Goal: Transaction & Acquisition: Purchase product/service

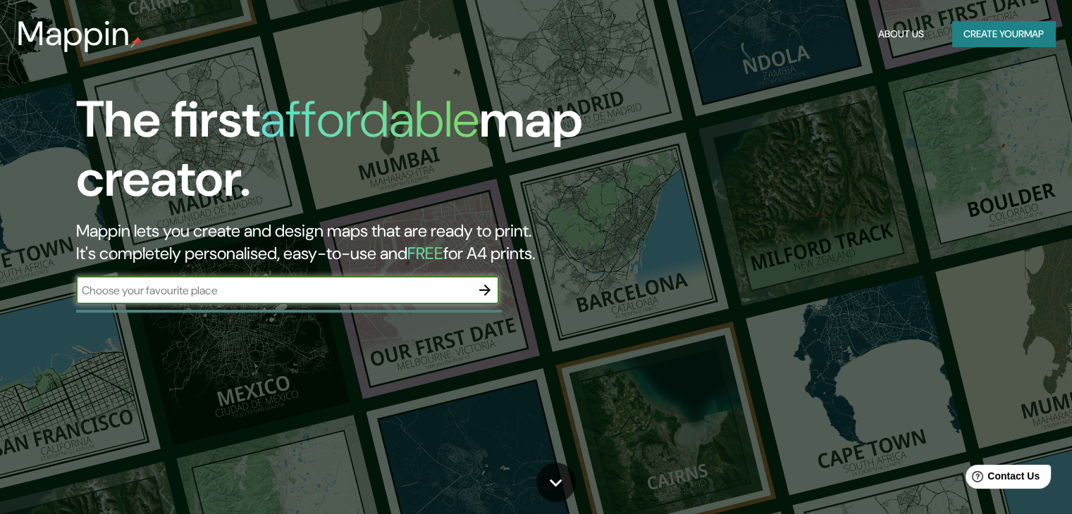
click at [189, 286] on input "text" at bounding box center [273, 291] width 395 height 16
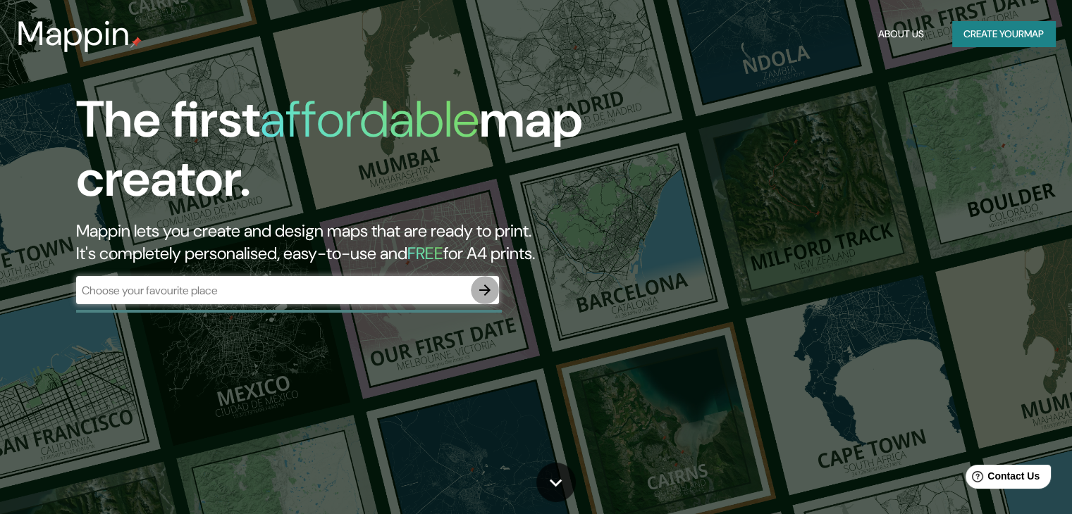
click at [485, 291] on icon "button" at bounding box center [484, 290] width 11 height 11
click at [980, 35] on button "Create your map" at bounding box center [1003, 34] width 103 height 26
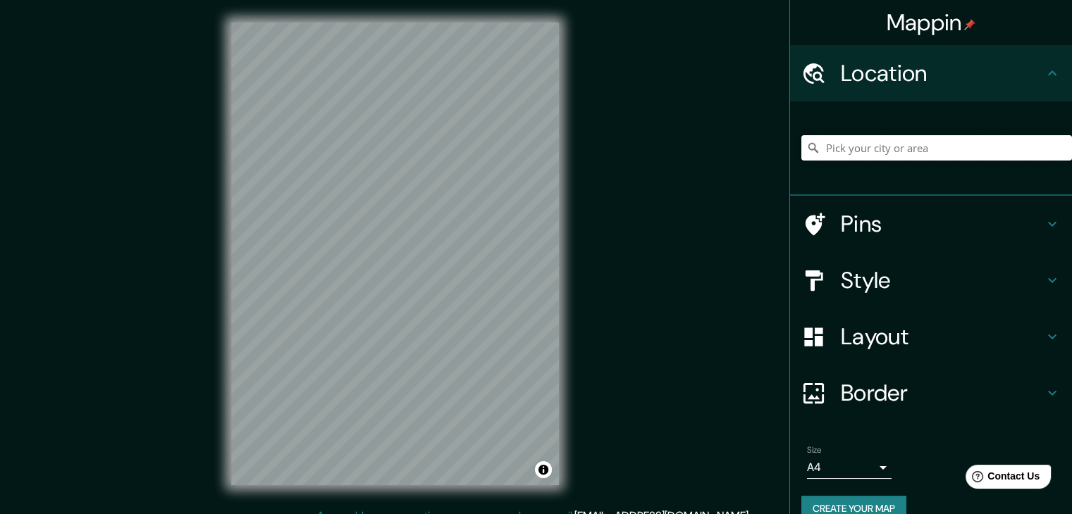
click at [882, 150] on input "Pick your city or area" at bounding box center [936, 147] width 271 height 25
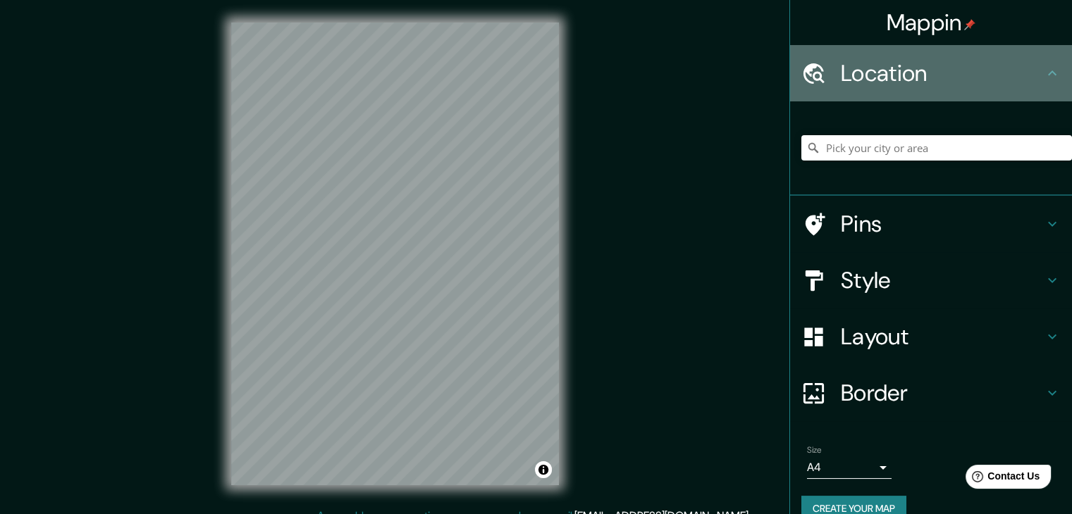
click at [1044, 61] on div "Location" at bounding box center [931, 73] width 282 height 56
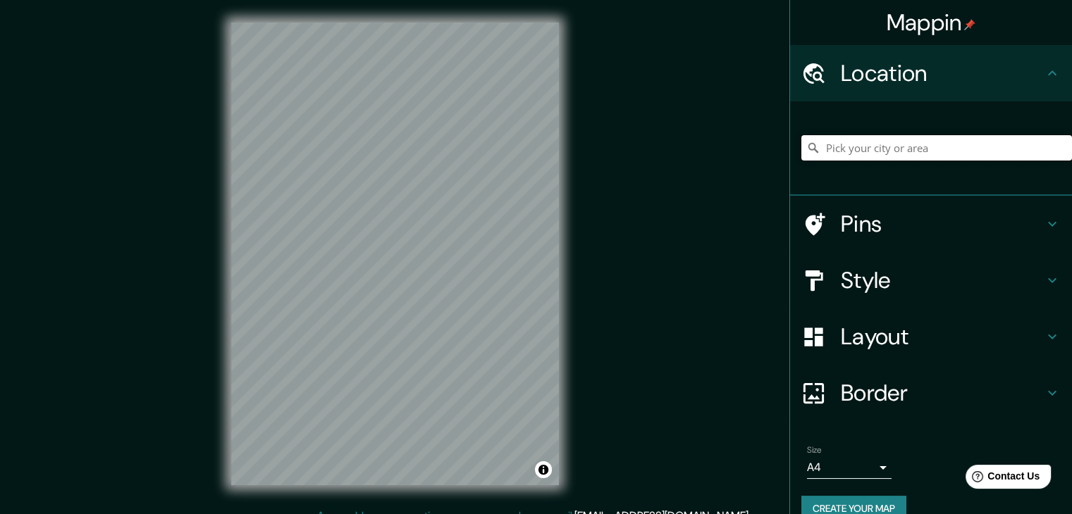
click at [915, 154] on input "Pick your city or area" at bounding box center [936, 147] width 271 height 25
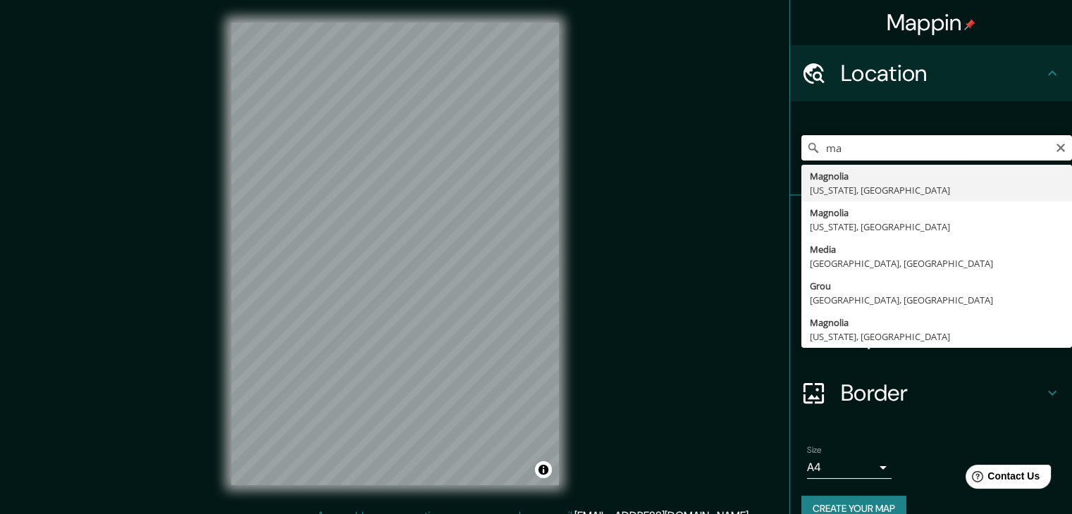
type input "m"
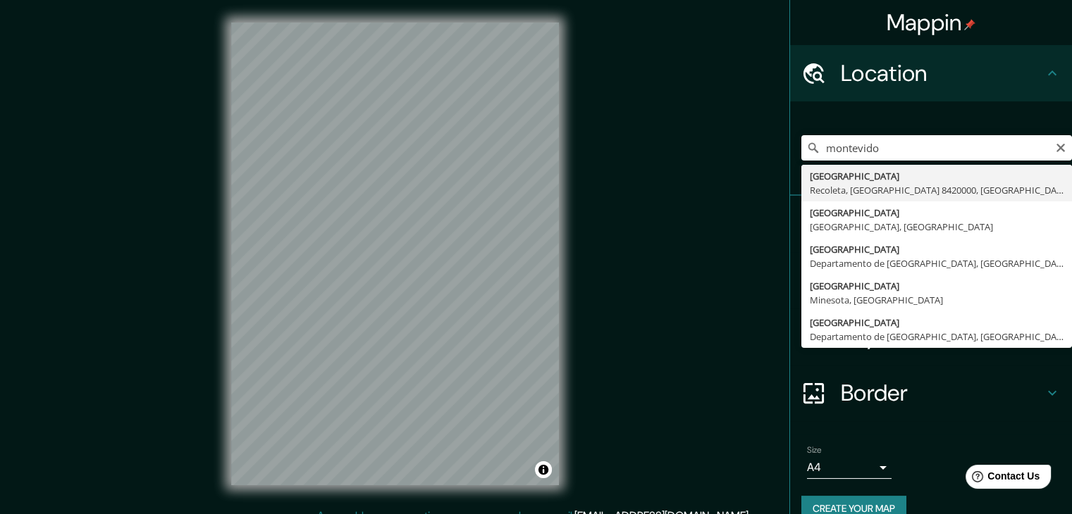
type input "Montevideo, Recoleta, Región Metropolitana de Santiago 8420000, Chile"
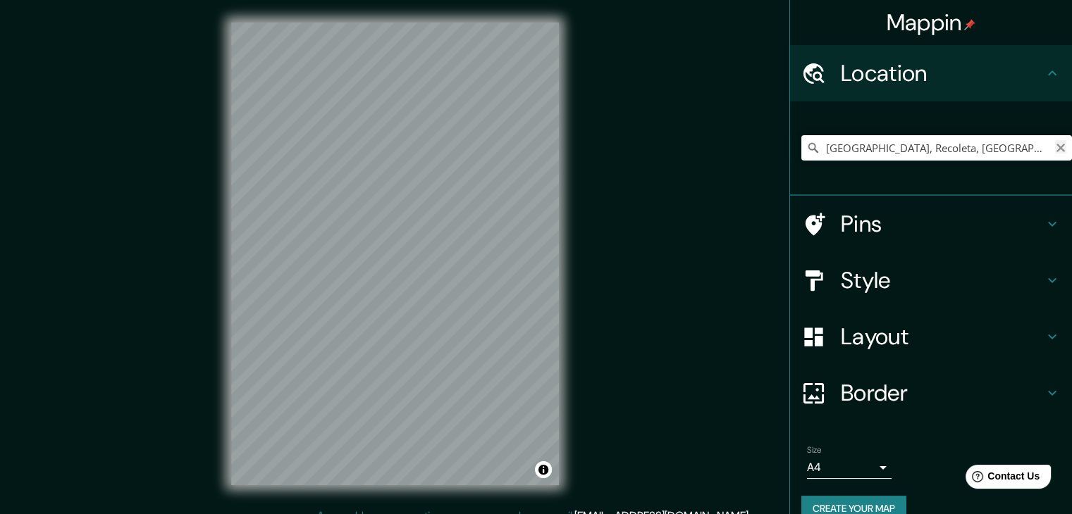
click at [1056, 146] on icon "Clear" at bounding box center [1060, 148] width 8 height 8
click at [858, 150] on input "Pick your city or area" at bounding box center [936, 147] width 271 height 25
click at [1056, 149] on input "Magnolia, Arkansas, Estados Unidos" at bounding box center [936, 147] width 271 height 25
type input "Magnolia, Arkansas, Estados Unidos"
click at [1056, 149] on icon "Clear" at bounding box center [1060, 148] width 8 height 8
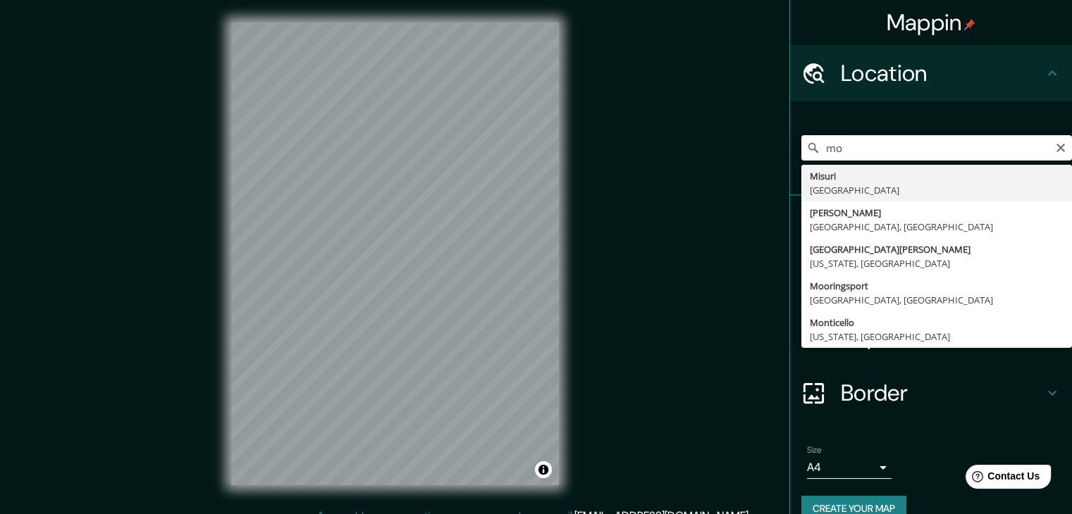
click at [875, 144] on input "mo" at bounding box center [936, 147] width 271 height 25
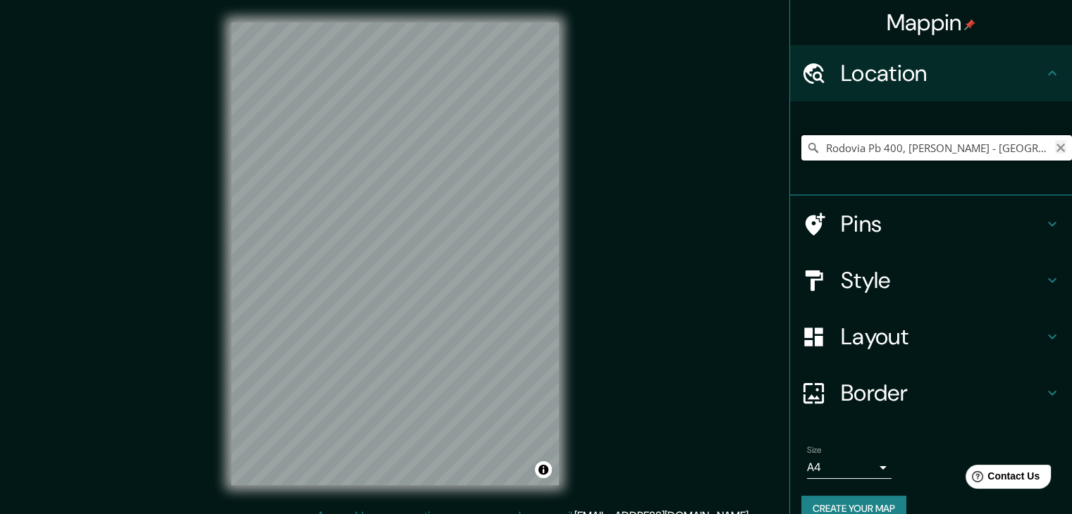
type input "Rodovia Pb 400, Conceição - Paraíba, 58970-000, Brasil"
click at [1055, 142] on icon "Clear" at bounding box center [1060, 147] width 11 height 11
type input "Montevidéo, Conceição, Paraíba, Brasil"
click at [1055, 147] on icon "Clear" at bounding box center [1060, 147] width 11 height 11
type input "Montevidéo, Conceição, Paraíba, Brasil"
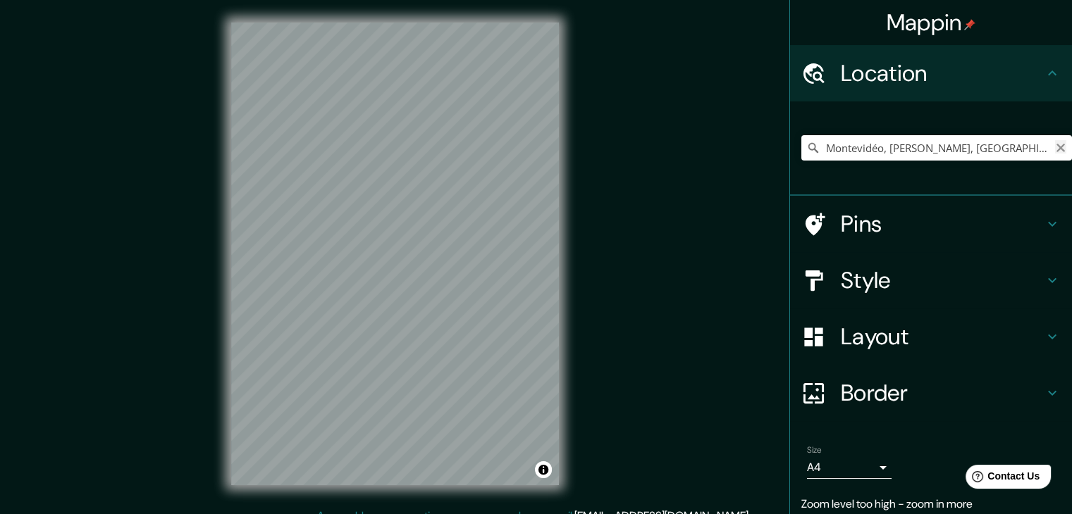
click at [1055, 150] on icon "Clear" at bounding box center [1060, 147] width 11 height 11
click at [862, 154] on input "Pick your city or area" at bounding box center [936, 147] width 271 height 25
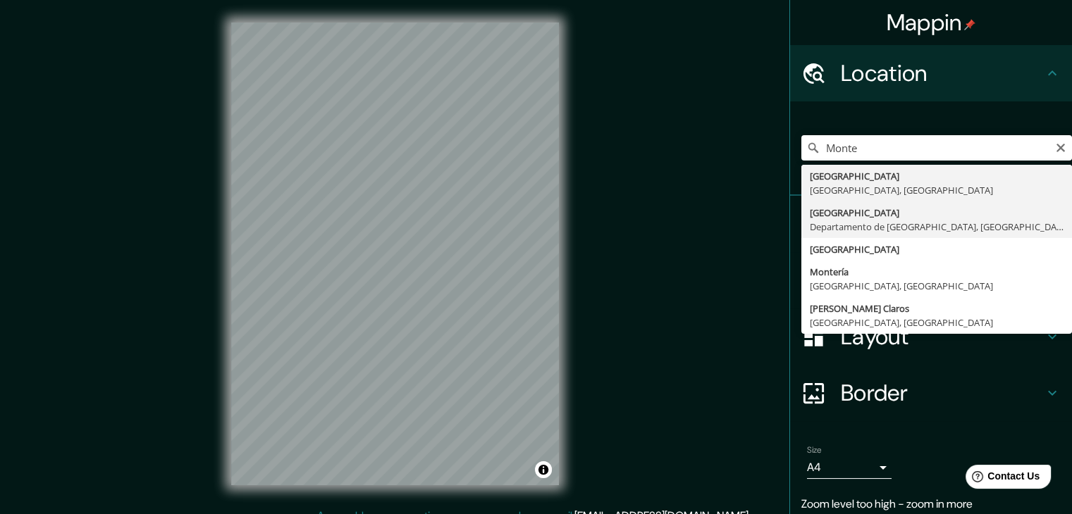
type input "Montevideo, Departamento de Montevideo, Uruguay"
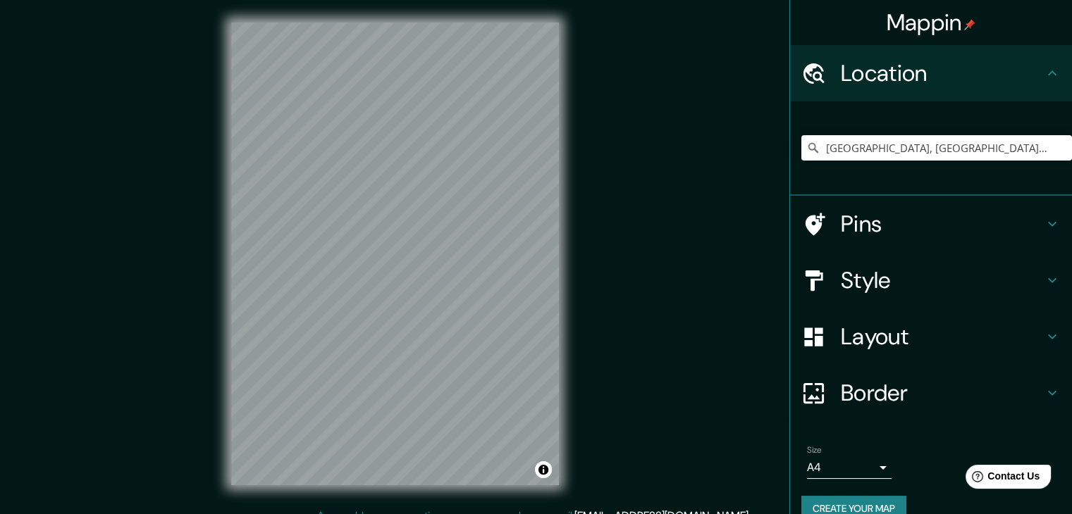
click at [1029, 69] on h4 "Location" at bounding box center [942, 73] width 203 height 28
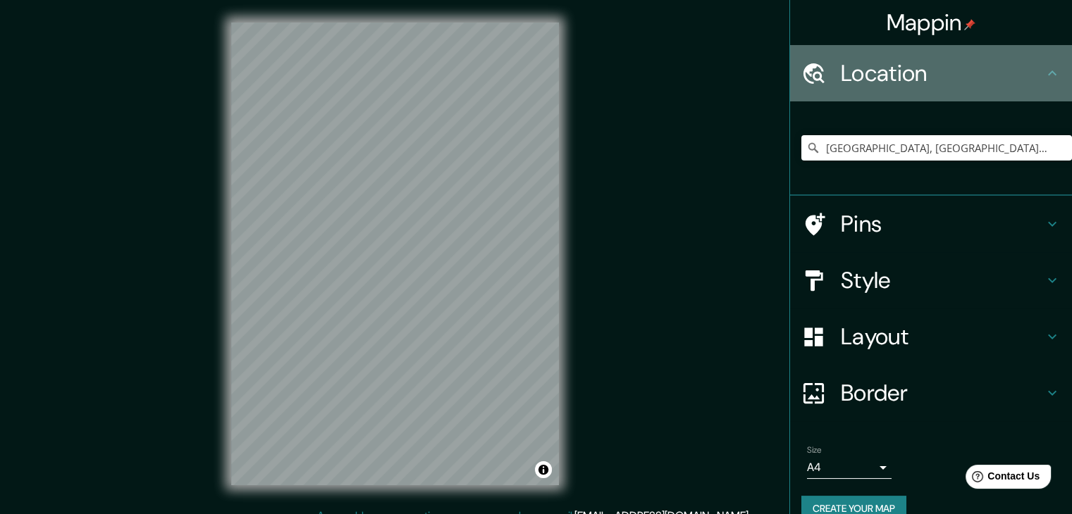
click at [1044, 74] on icon at bounding box center [1052, 73] width 17 height 17
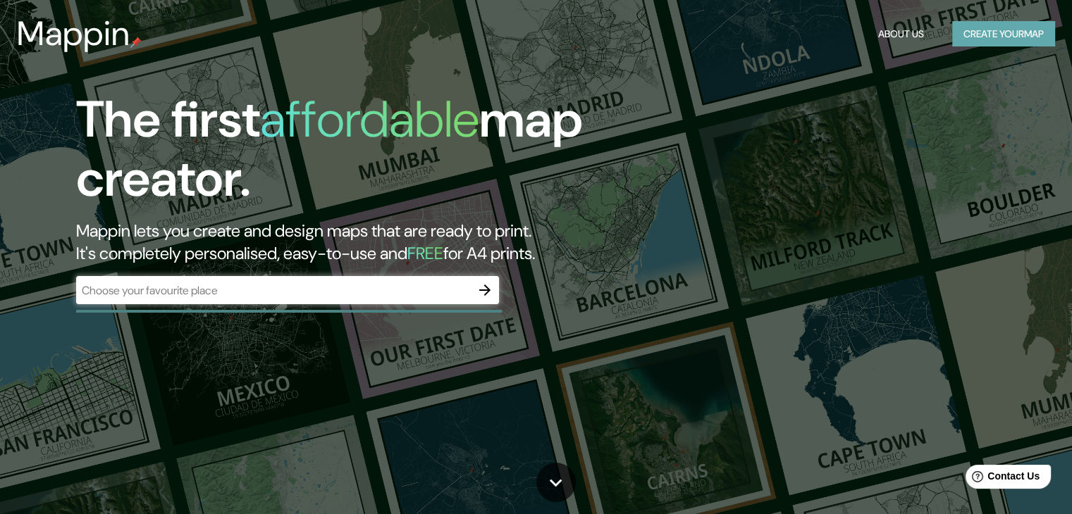
click at [989, 36] on button "Create your map" at bounding box center [1003, 34] width 103 height 26
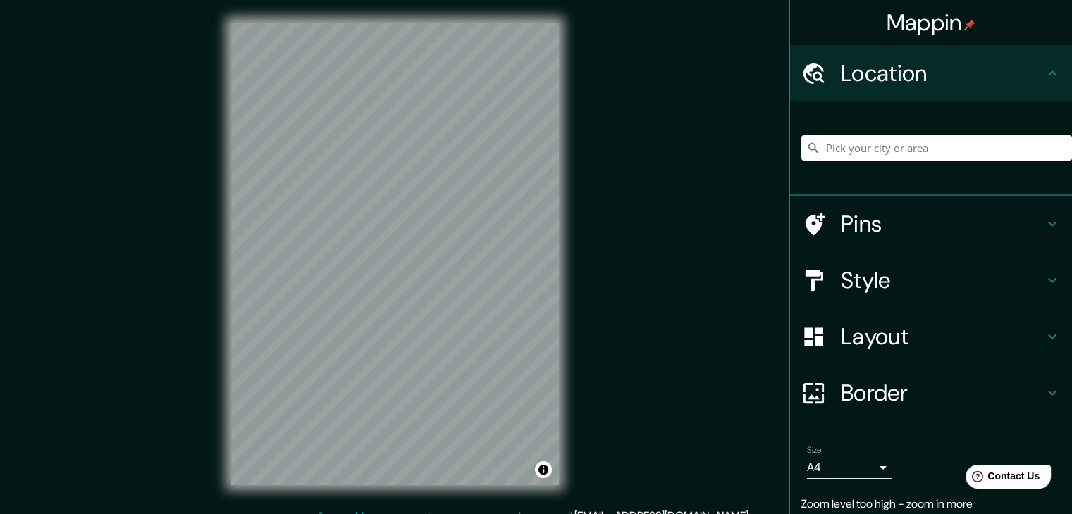
click at [902, 142] on input "Pick your city or area" at bounding box center [936, 147] width 271 height 25
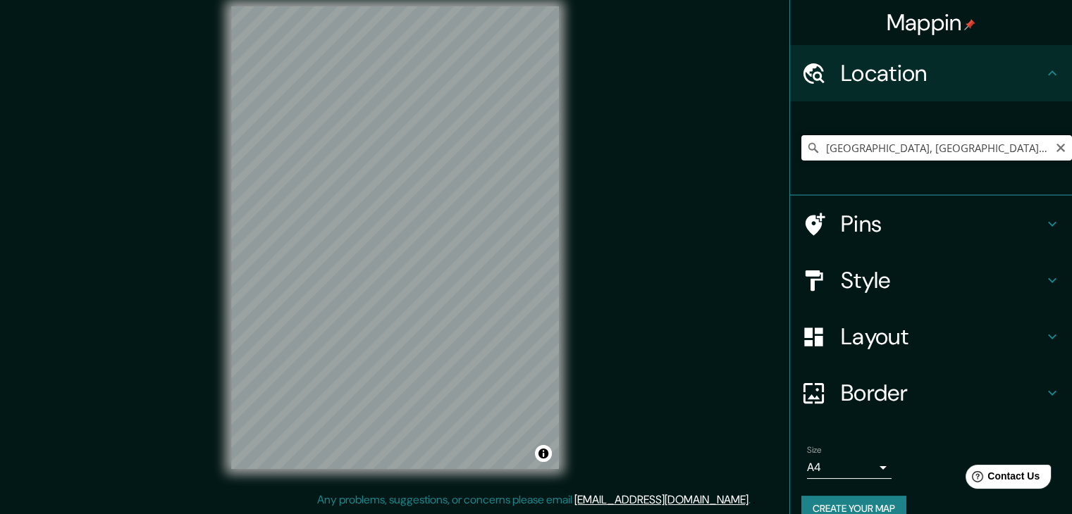
click at [1026, 154] on input "Montevideo, Departamento de Montevideo, Uruguay" at bounding box center [936, 147] width 271 height 25
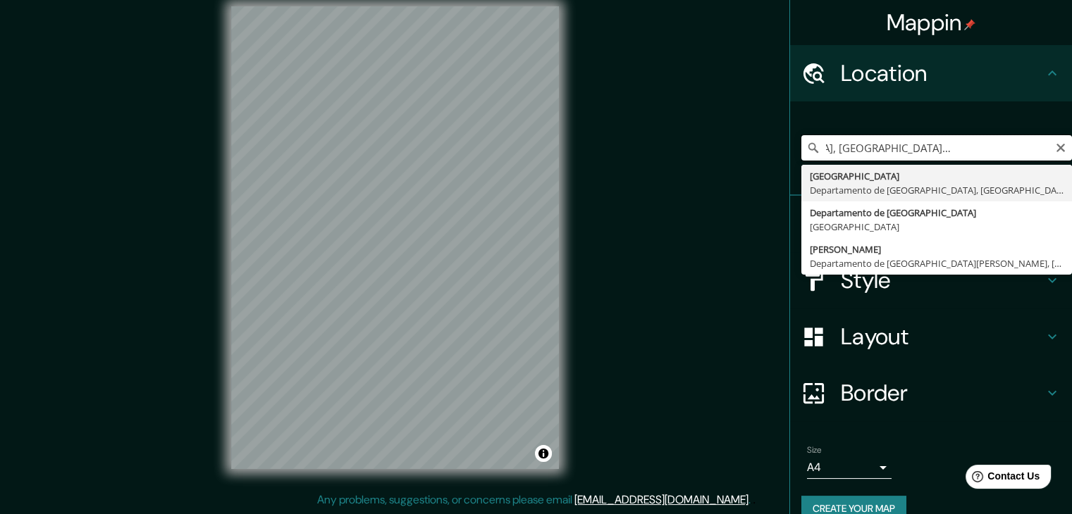
scroll to position [0, 104]
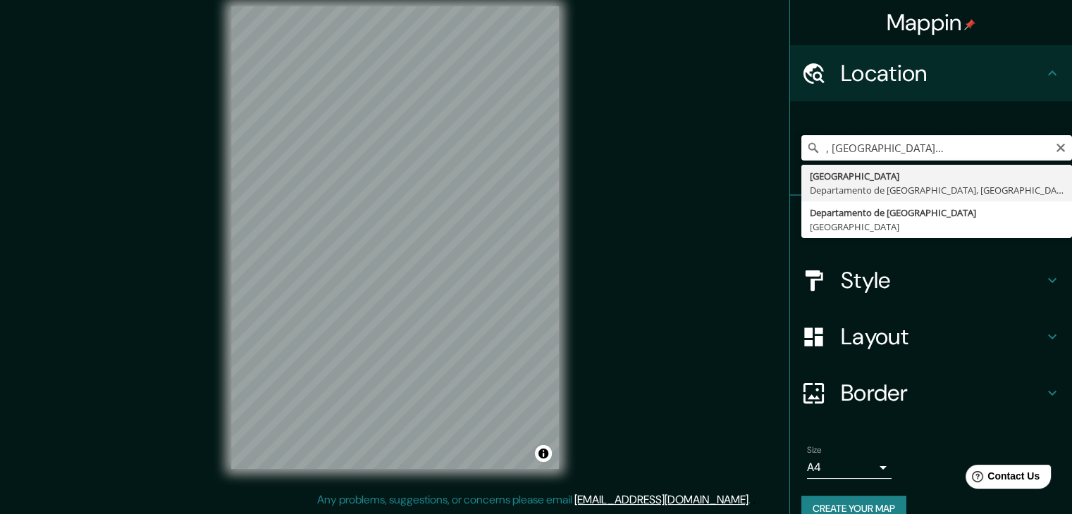
type input "Montevideo, Departamento de Montevideo, Uruguay"
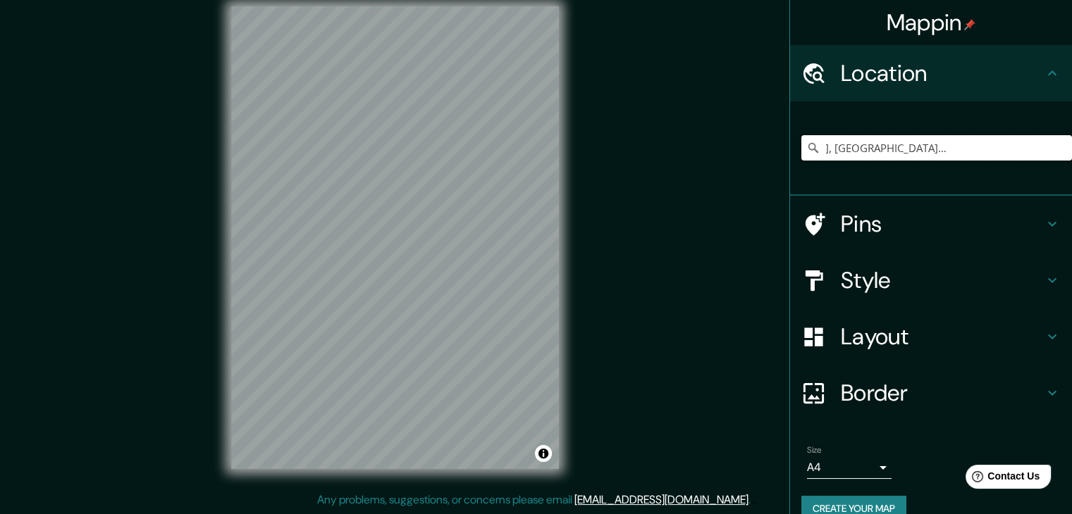
scroll to position [0, 0]
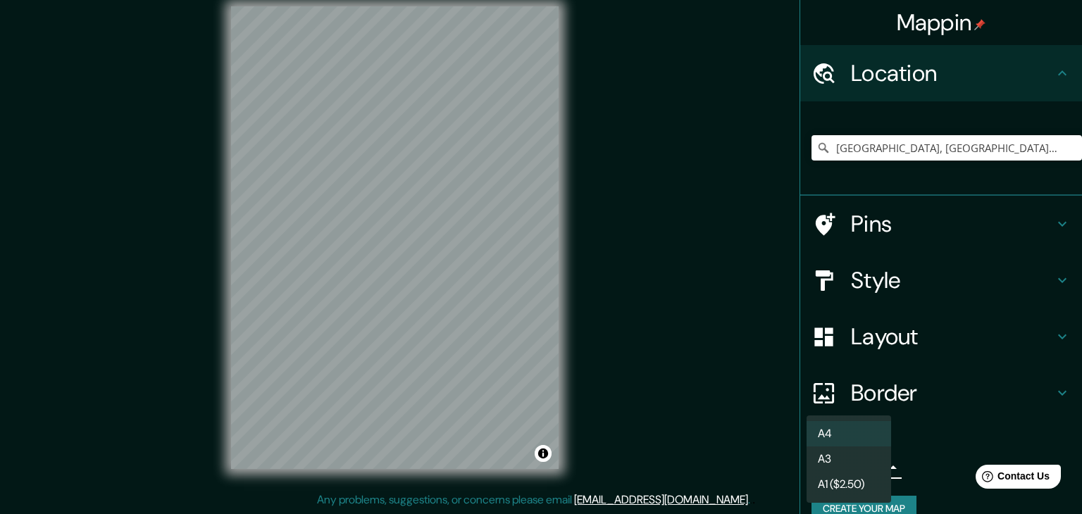
click at [870, 467] on body "Mappin Location Montevideo, Departamento de Montevideo, Uruguay Montevideo Depa…" at bounding box center [541, 241] width 1082 height 514
click at [860, 438] on li "A4" at bounding box center [849, 433] width 85 height 25
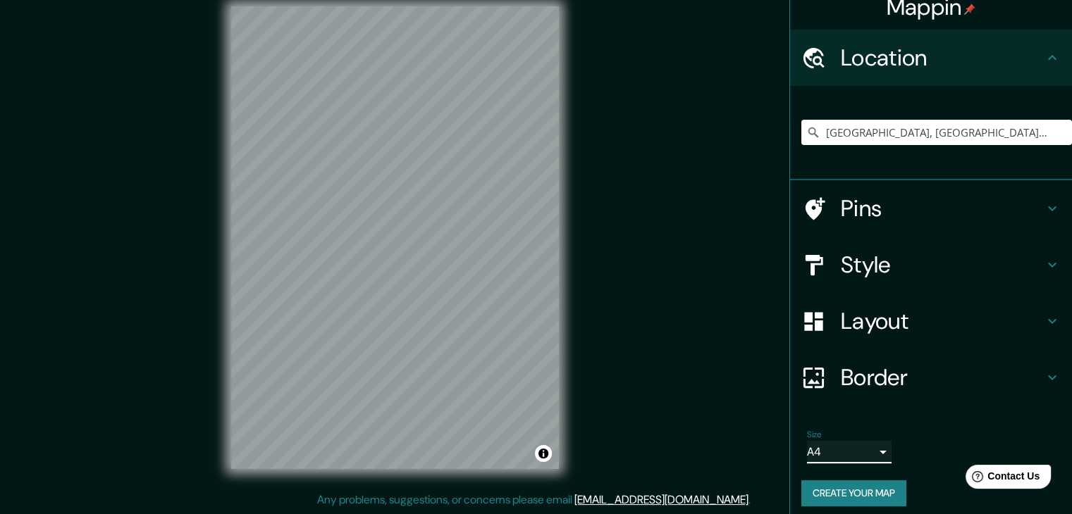
scroll to position [24, 0]
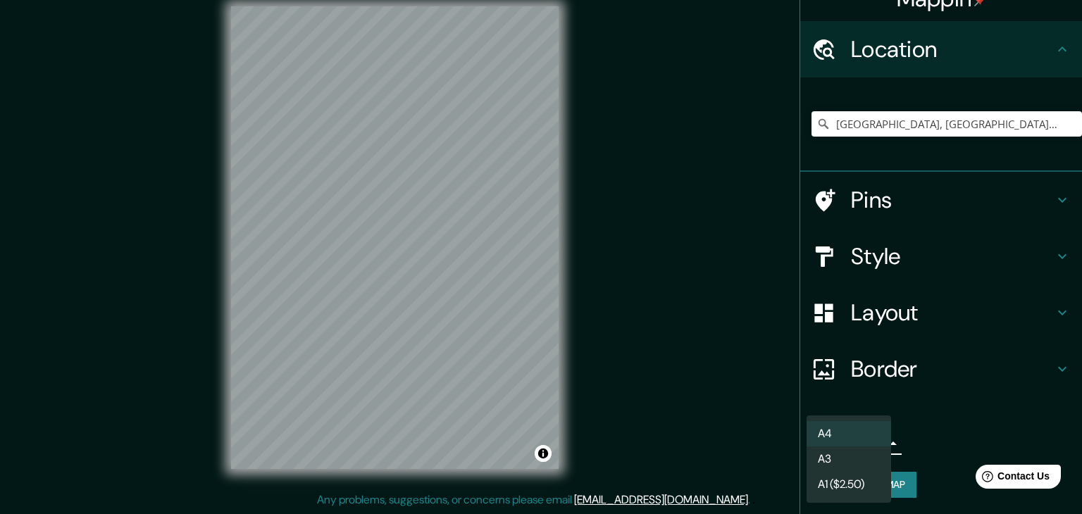
click at [874, 447] on body "Mappin Location Montevideo, Departamento de Montevideo, Uruguay Montevideo Depa…" at bounding box center [541, 241] width 1082 height 514
click at [863, 459] on li "A3" at bounding box center [849, 459] width 85 height 25
click at [868, 449] on body "Mappin Location Montevideo, Departamento de Montevideo, Uruguay Montevideo Depa…" at bounding box center [541, 241] width 1082 height 514
click at [865, 443] on li "A4" at bounding box center [849, 433] width 85 height 25
type input "single"
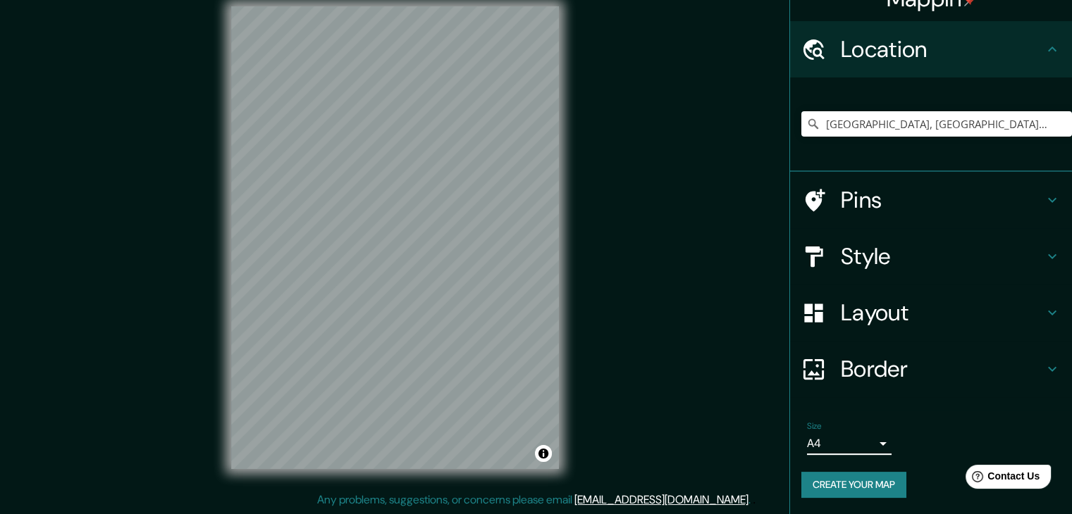
drag, startPoint x: 896, startPoint y: 183, endPoint x: 899, endPoint y: 205, distance: 22.8
click at [899, 205] on div "Pins" at bounding box center [931, 200] width 282 height 56
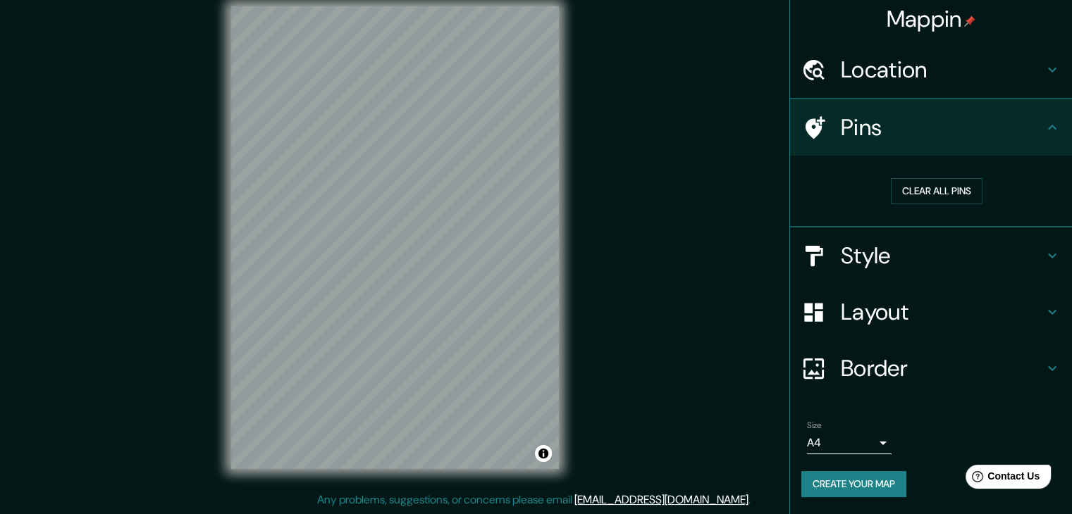
scroll to position [3, 0]
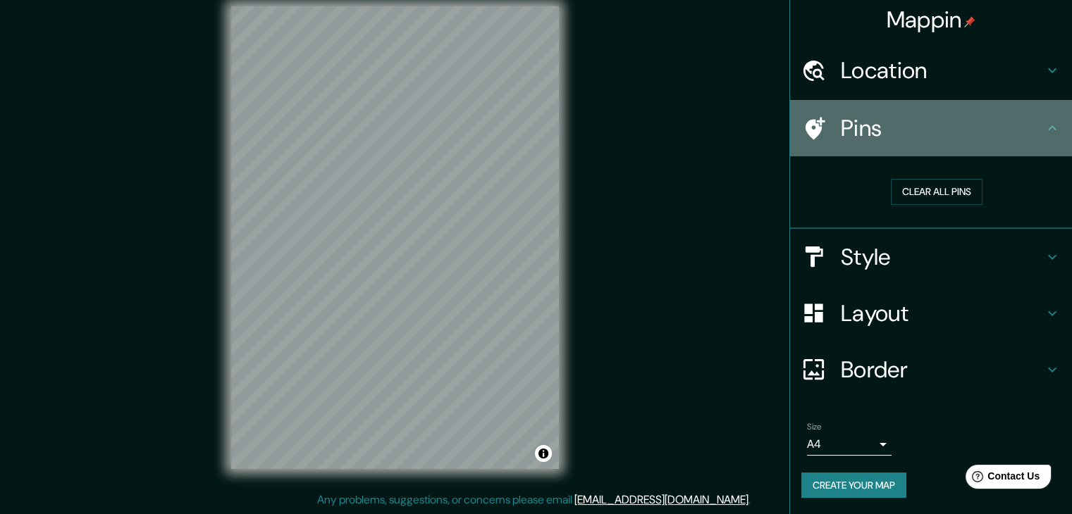
click at [907, 115] on h4 "Pins" at bounding box center [942, 128] width 203 height 28
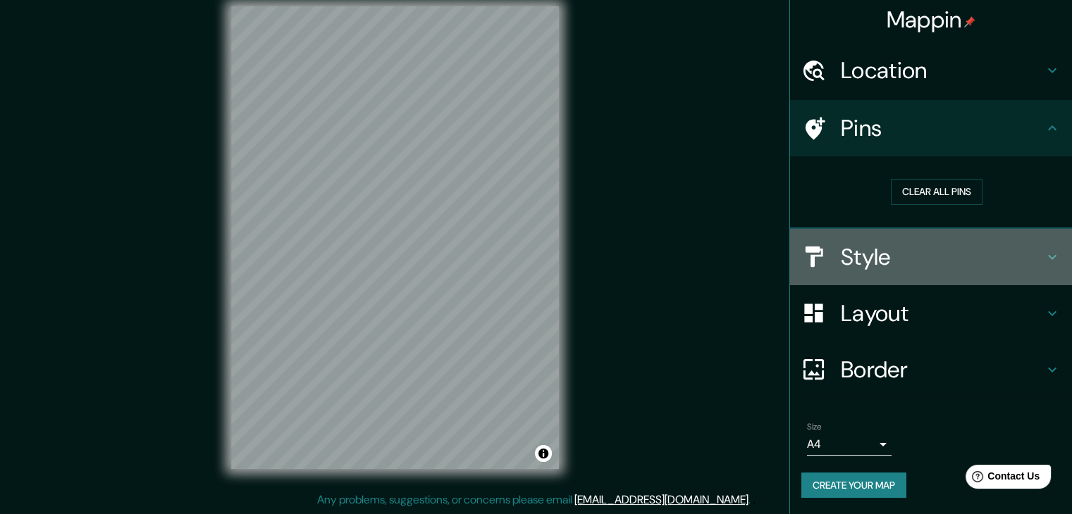
click at [990, 247] on h4 "Style" at bounding box center [942, 257] width 203 height 28
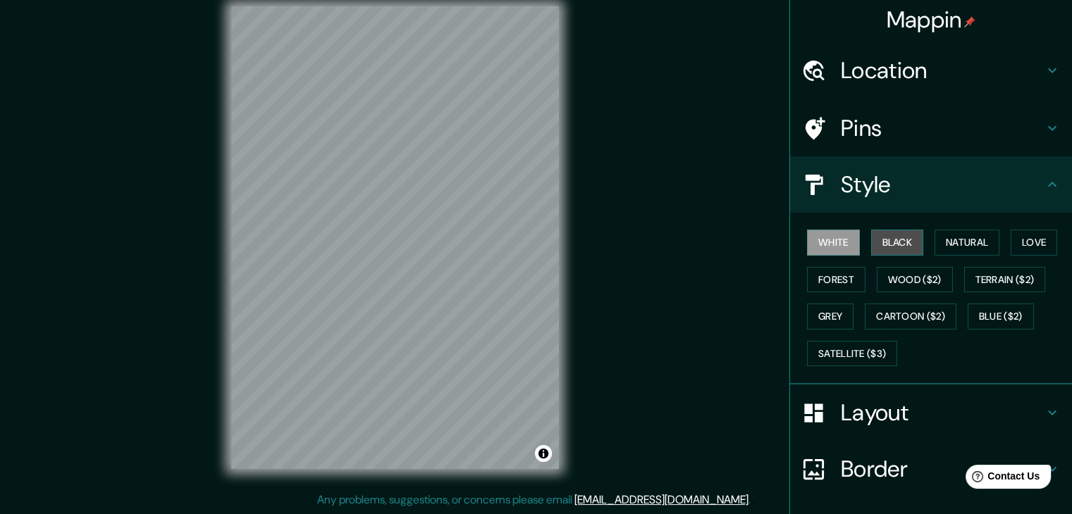
click at [898, 247] on button "Black" at bounding box center [897, 243] width 53 height 26
click at [934, 237] on button "Natural" at bounding box center [966, 243] width 65 height 26
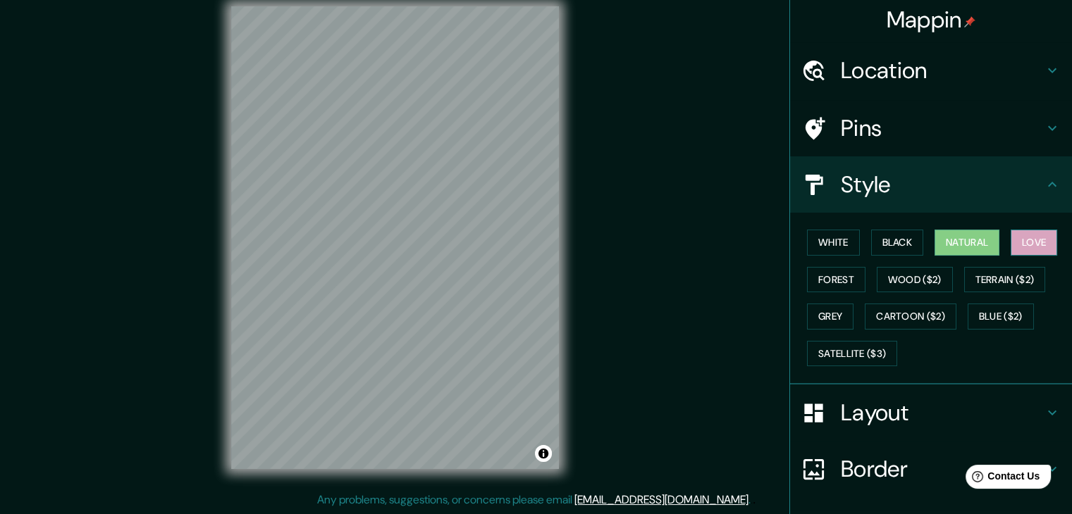
click at [1023, 245] on button "Love" at bounding box center [1034, 243] width 47 height 26
click at [825, 279] on button "Forest" at bounding box center [836, 280] width 58 height 26
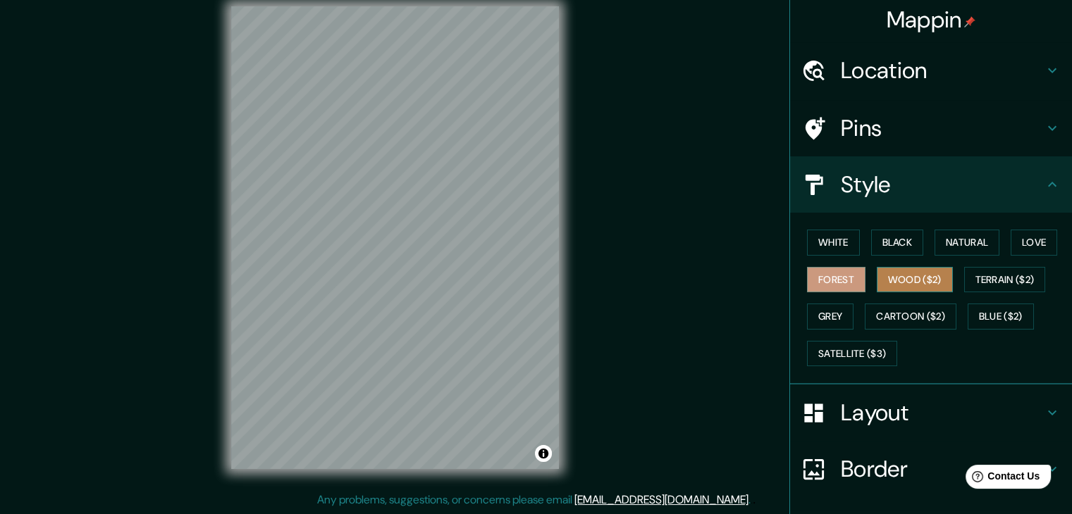
click at [879, 268] on button "Wood ($2)" at bounding box center [915, 280] width 76 height 26
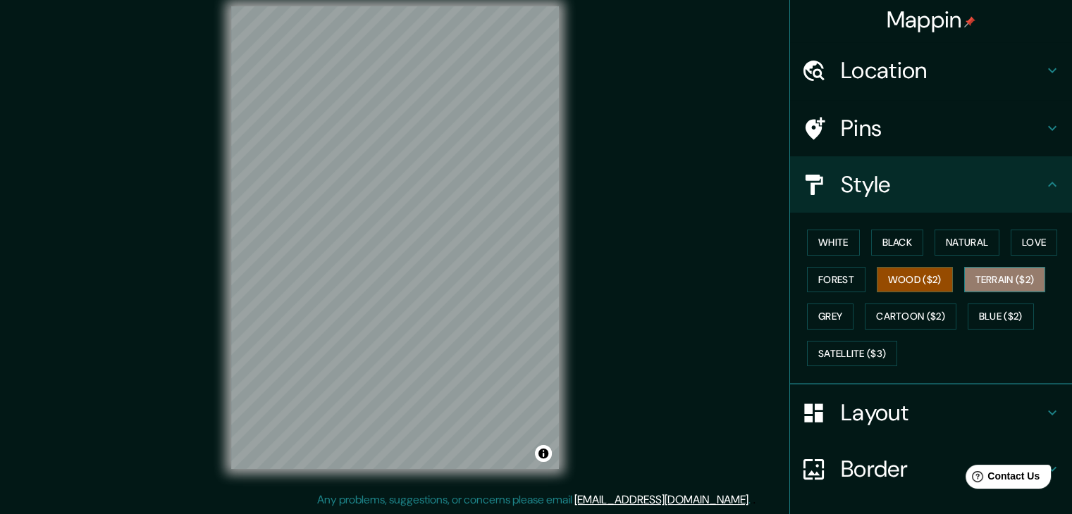
click at [975, 273] on button "Terrain ($2)" at bounding box center [1005, 280] width 82 height 26
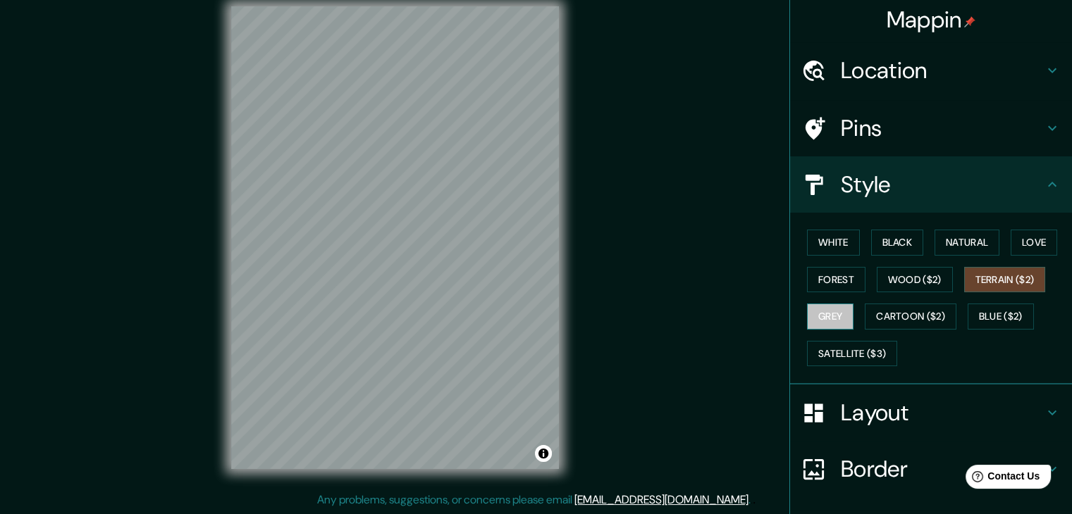
click at [834, 307] on button "Grey" at bounding box center [830, 317] width 47 height 26
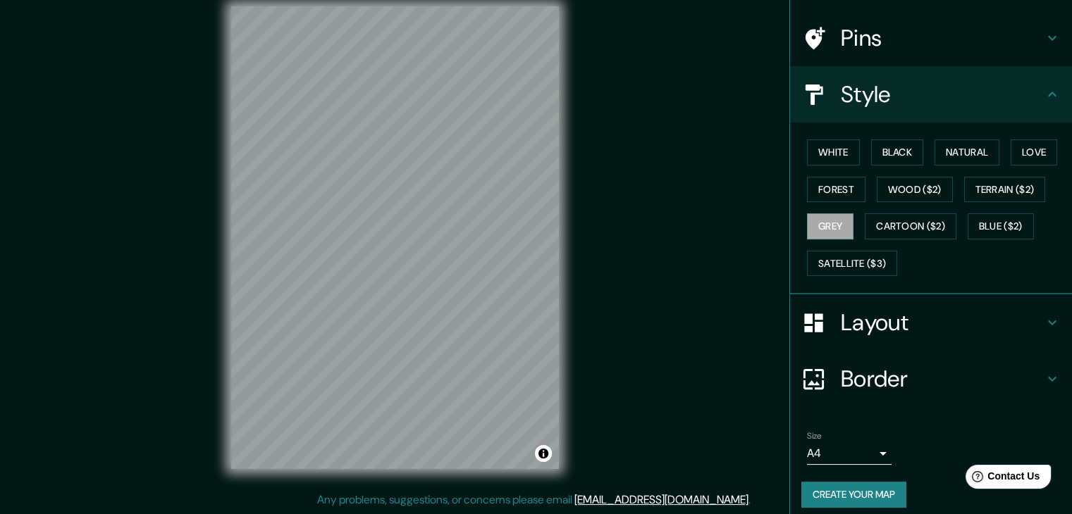
scroll to position [101, 0]
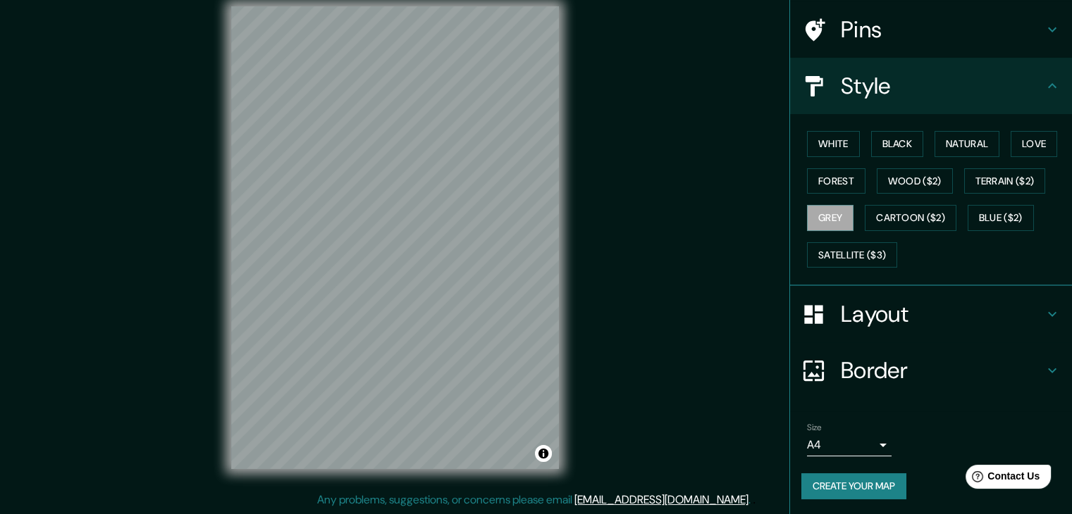
drag, startPoint x: 852, startPoint y: 466, endPoint x: 848, endPoint y: 473, distance: 7.9
click at [851, 469] on div "Size A4 single Create your map" at bounding box center [930, 464] width 259 height 94
click at [843, 480] on button "Create your map" at bounding box center [853, 487] width 105 height 26
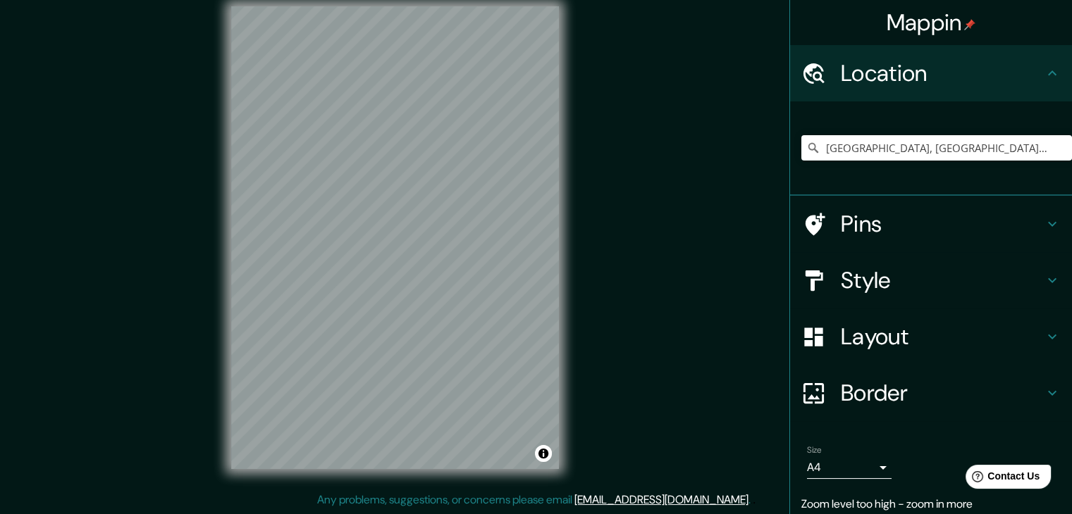
click at [970, 131] on div "Montevideo, Departamento de Montevideo, Uruguay" at bounding box center [936, 148] width 271 height 70
click at [975, 139] on input "Montevideo, Departamento de Montevideo, Uruguay" at bounding box center [936, 147] width 271 height 25
drag, startPoint x: 1044, startPoint y: 139, endPoint x: 806, endPoint y: 125, distance: 237.9
click at [806, 125] on div "Montevideo, Departamento de Montevideo, Uruguay" at bounding box center [936, 148] width 271 height 70
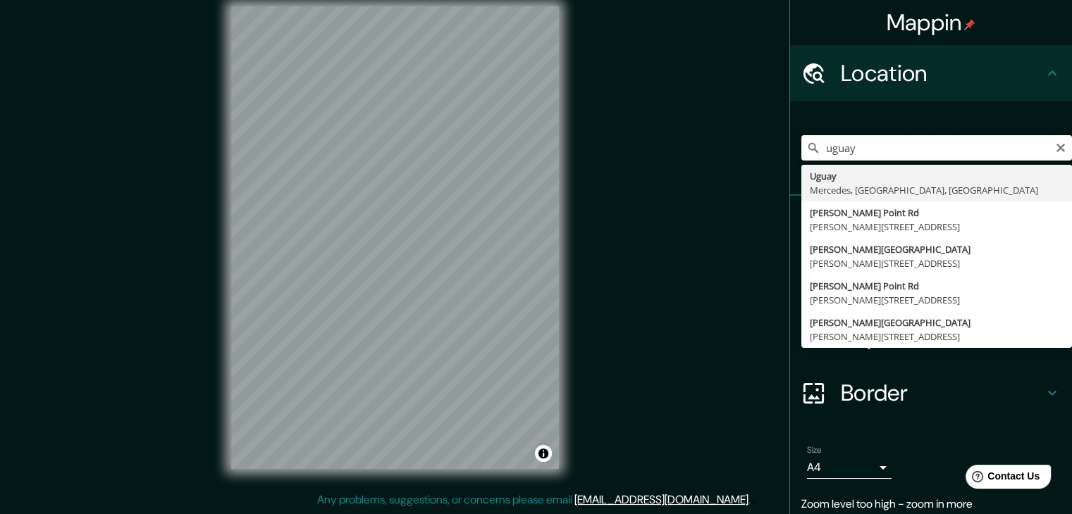
drag, startPoint x: 879, startPoint y: 160, endPoint x: 823, endPoint y: 151, distance: 57.1
click at [823, 151] on input "uguay" at bounding box center [936, 147] width 271 height 25
type input "uguay"
click at [1055, 150] on icon "Clear" at bounding box center [1060, 147] width 11 height 11
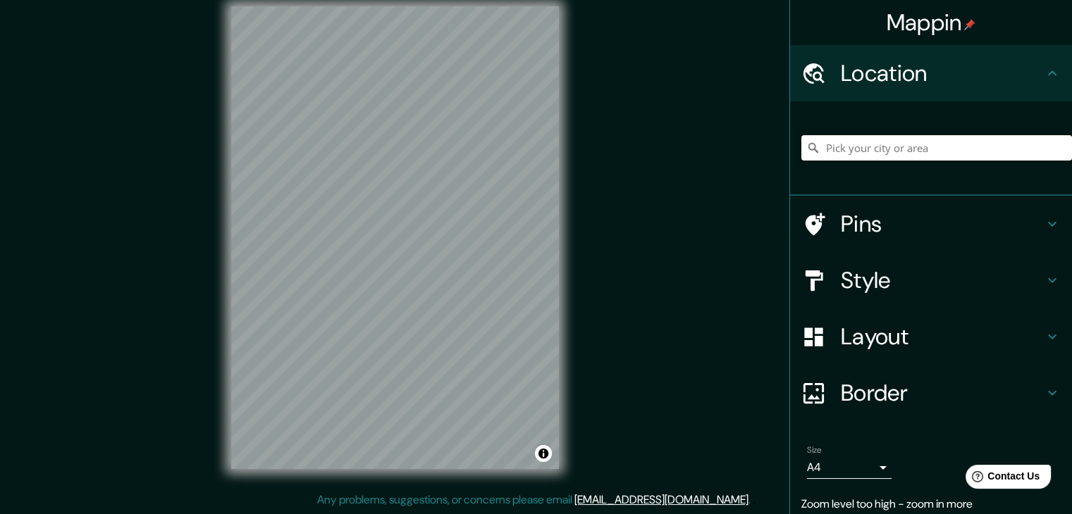
click at [931, 152] on input "Pick your city or area" at bounding box center [936, 147] width 271 height 25
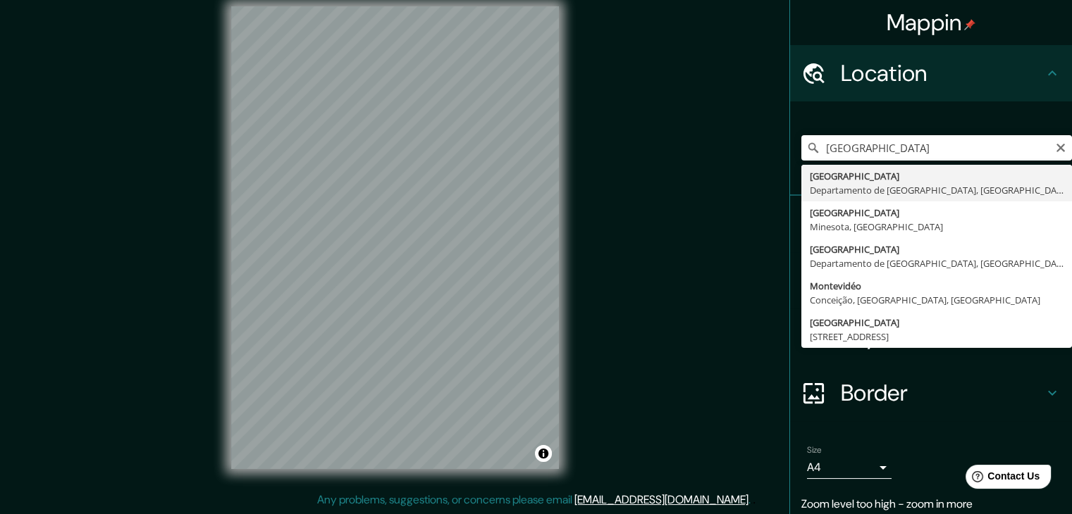
type input "Montevideo, Departamento de Montevideo, Uruguay"
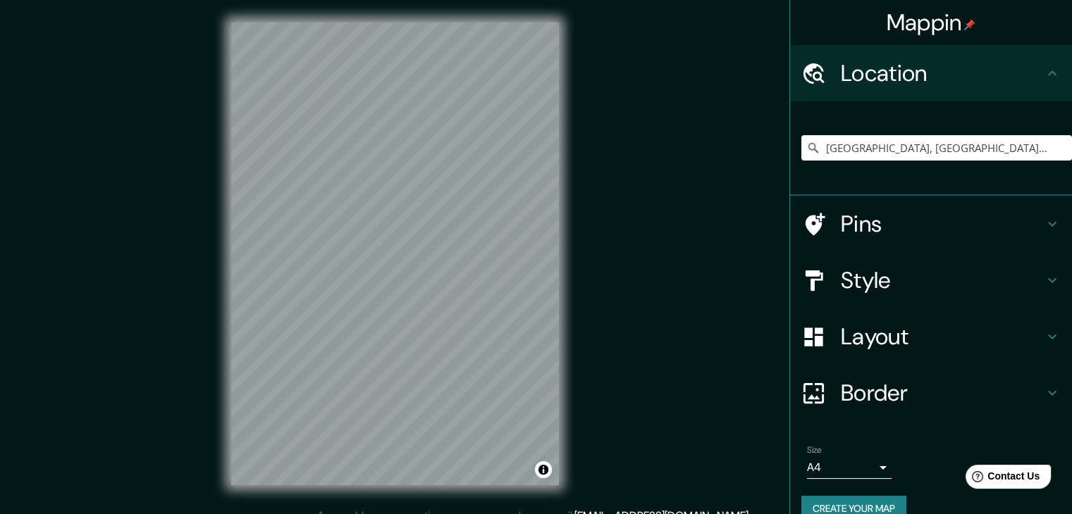
click at [865, 398] on h4 "Border" at bounding box center [942, 393] width 203 height 28
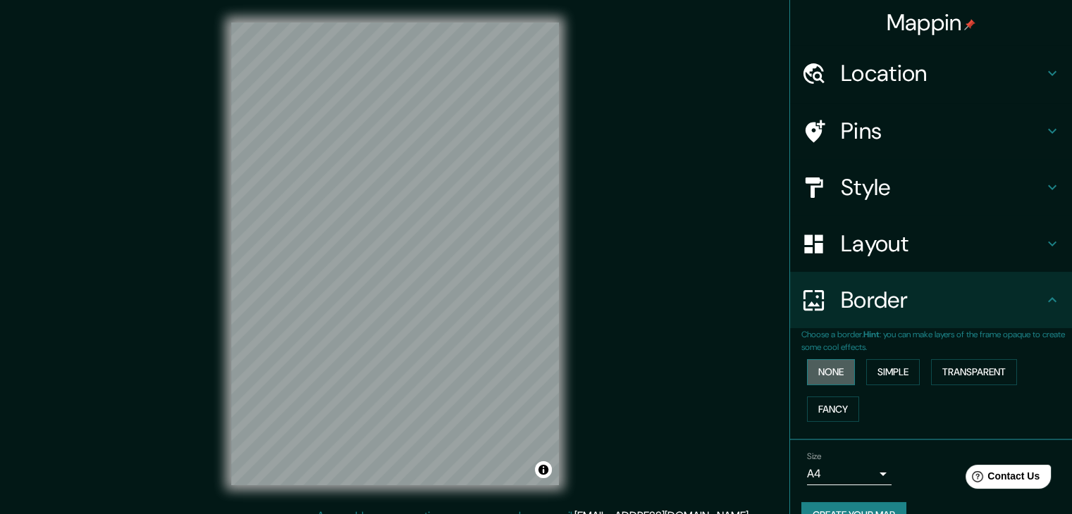
click at [819, 373] on button "None" at bounding box center [831, 372] width 48 height 26
drag, startPoint x: 854, startPoint y: 373, endPoint x: 865, endPoint y: 373, distance: 10.6
click at [860, 373] on div "None Simple Transparent Fancy" at bounding box center [936, 391] width 271 height 74
click at [868, 373] on button "Simple" at bounding box center [893, 372] width 54 height 26
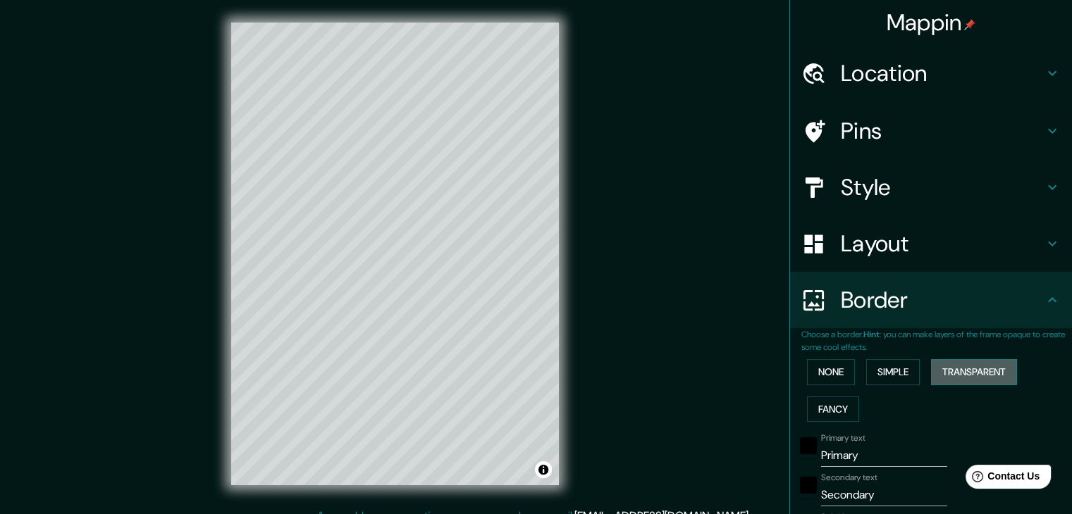
click at [975, 370] on button "Transparent" at bounding box center [974, 372] width 86 height 26
click at [828, 408] on button "Fancy" at bounding box center [833, 410] width 52 height 26
click at [833, 381] on button "None" at bounding box center [831, 372] width 48 height 26
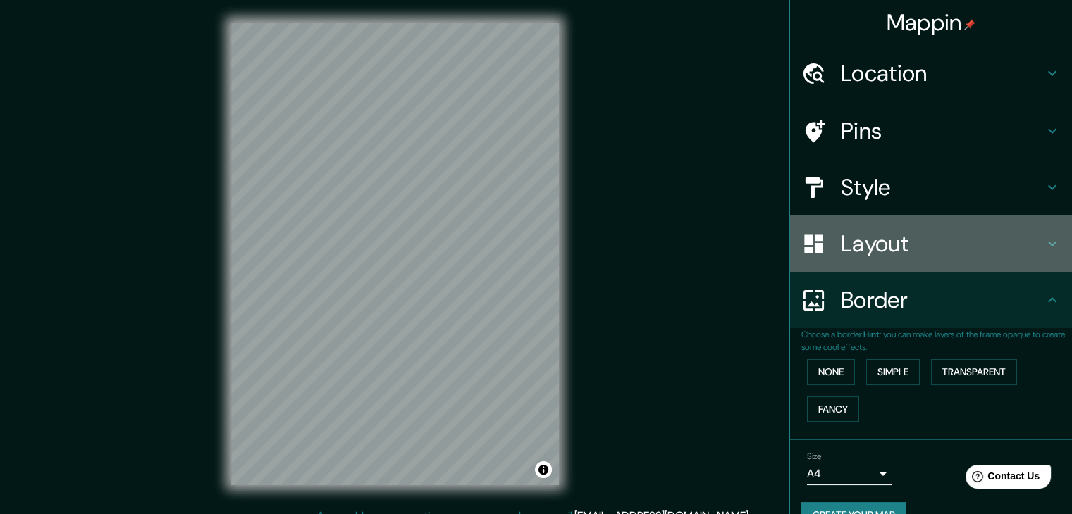
click at [853, 252] on h4 "Layout" at bounding box center [942, 244] width 203 height 28
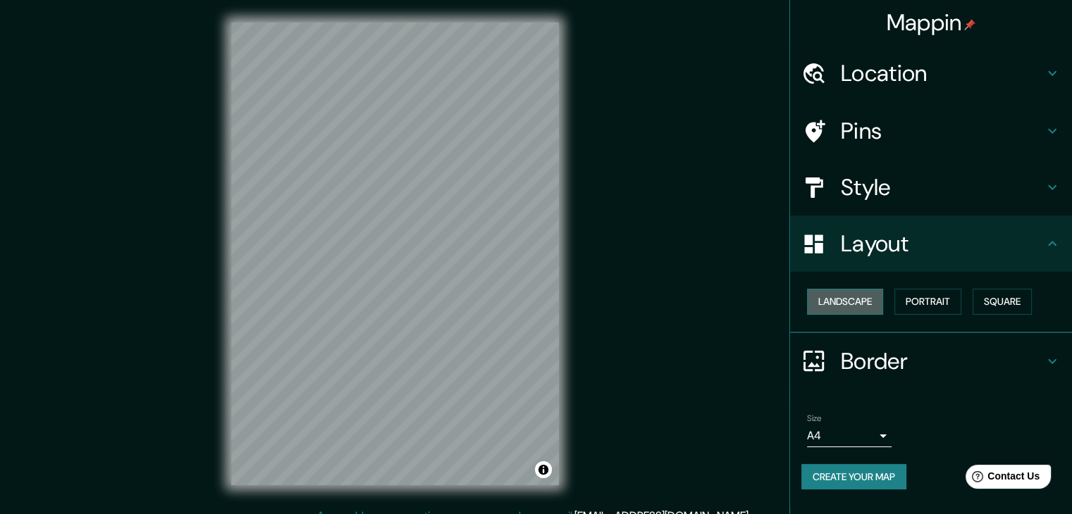
click at [854, 299] on button "Landscape" at bounding box center [845, 302] width 76 height 26
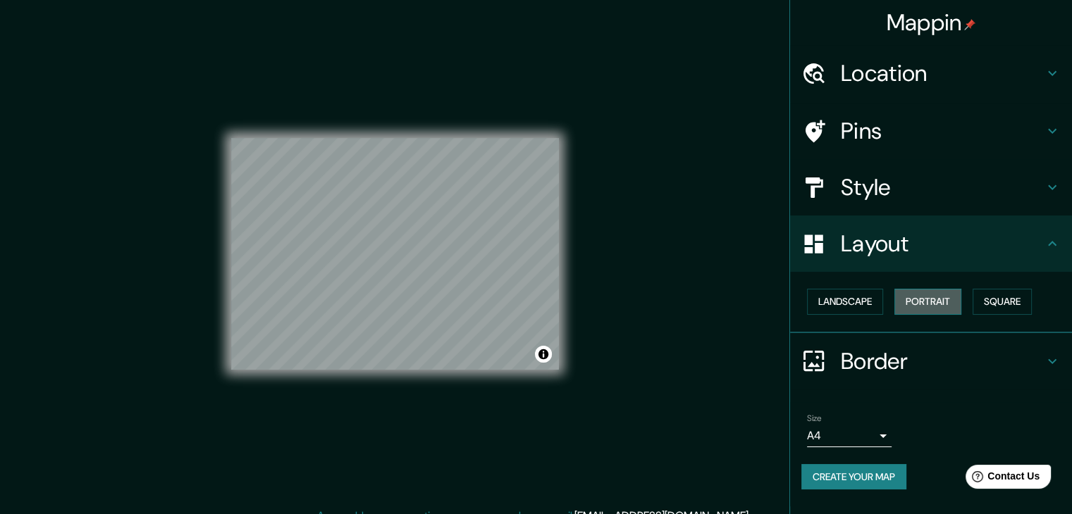
click at [943, 307] on button "Portrait" at bounding box center [927, 302] width 67 height 26
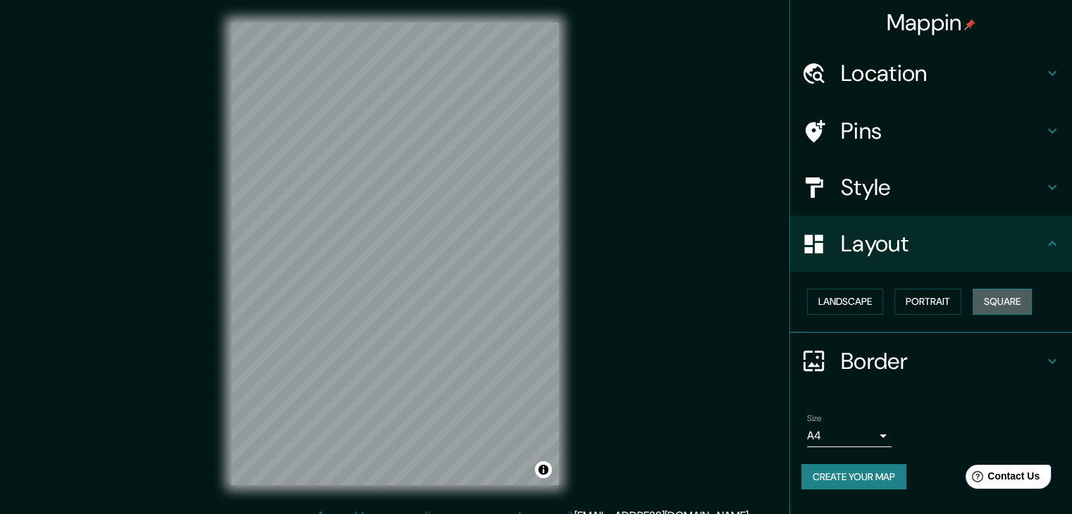
click at [990, 301] on button "Square" at bounding box center [1001, 302] width 59 height 26
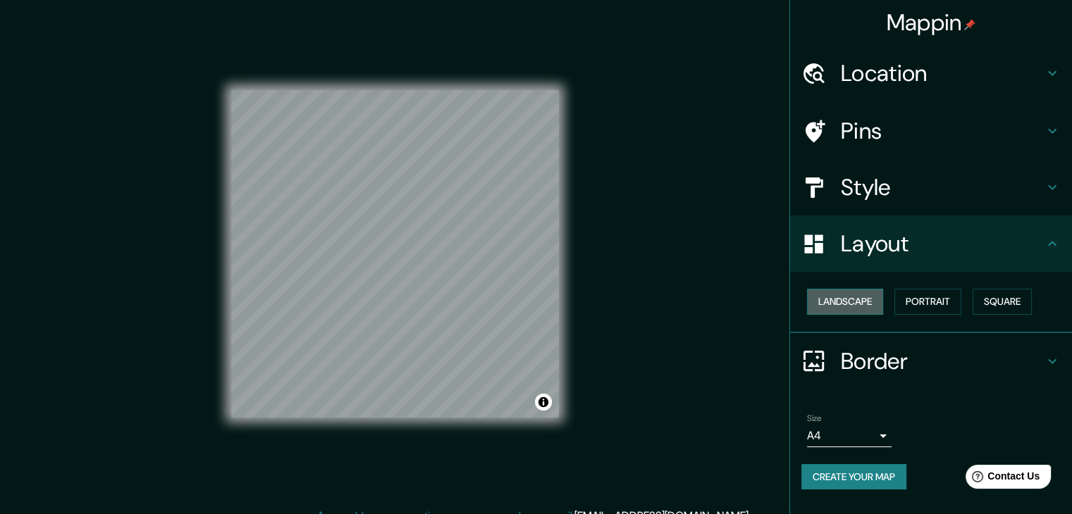
click at [846, 302] on button "Landscape" at bounding box center [845, 302] width 76 height 26
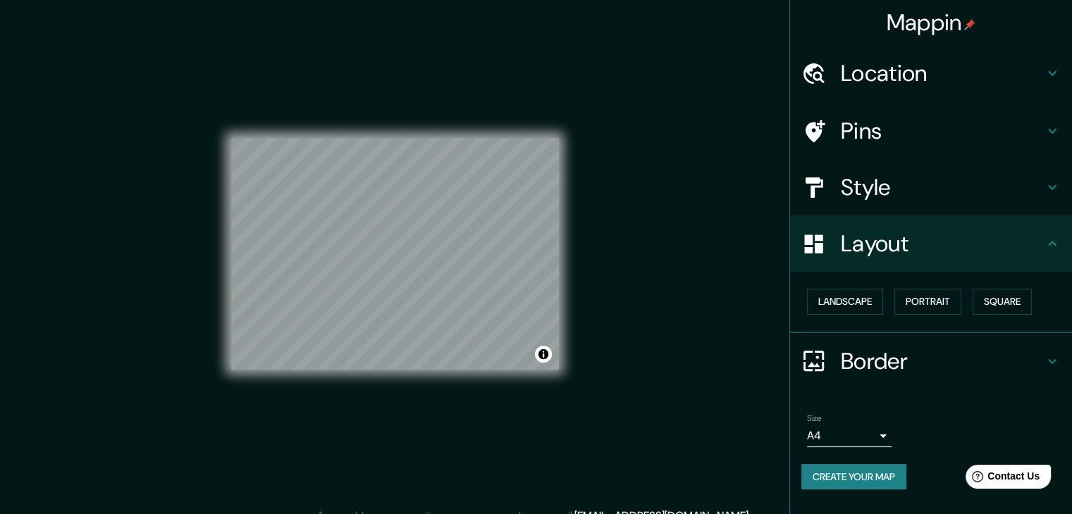
click at [307, 393] on div "© Mapbox © OpenStreetMap Improve this map" at bounding box center [395, 254] width 328 height 463
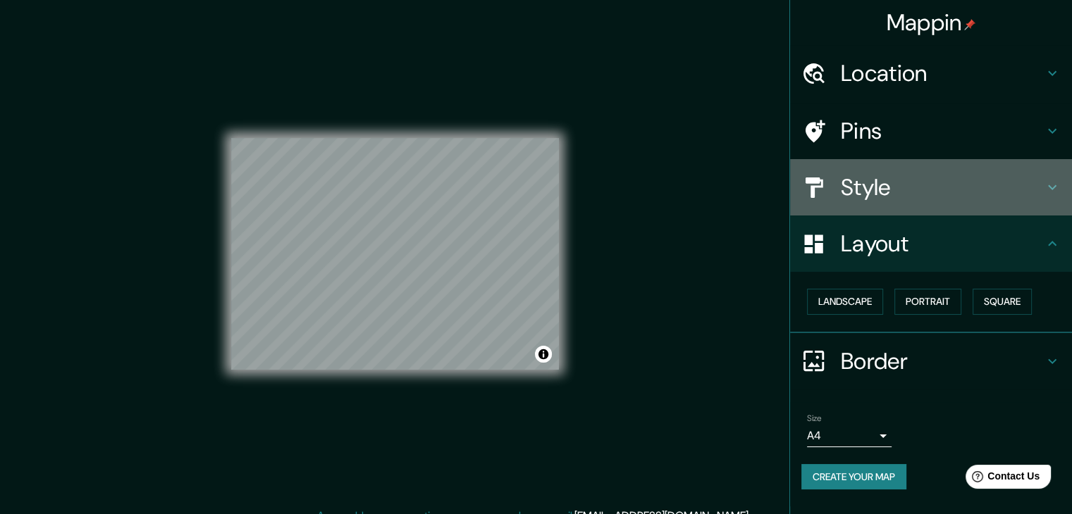
click at [884, 173] on h4 "Style" at bounding box center [942, 187] width 203 height 28
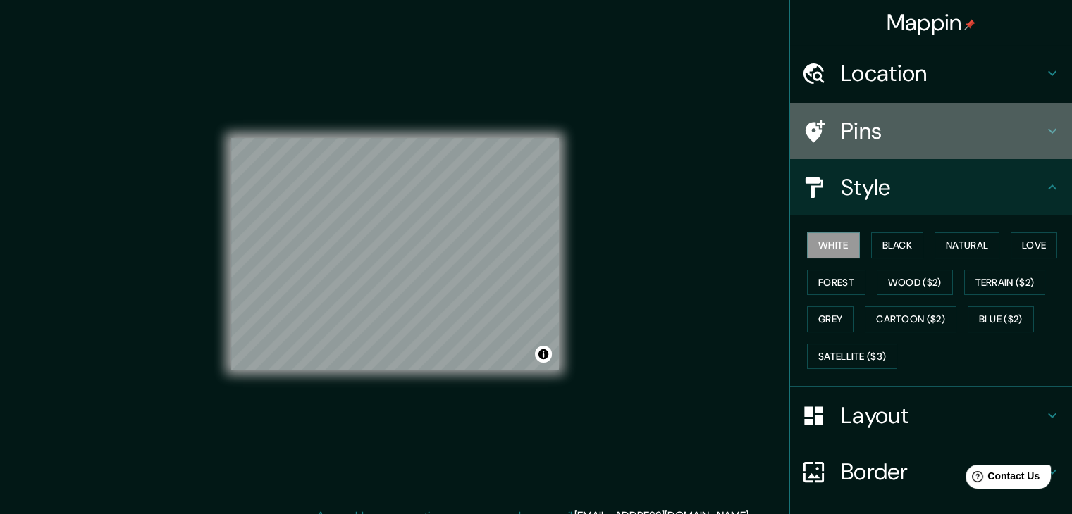
click at [845, 122] on h4 "Pins" at bounding box center [942, 131] width 203 height 28
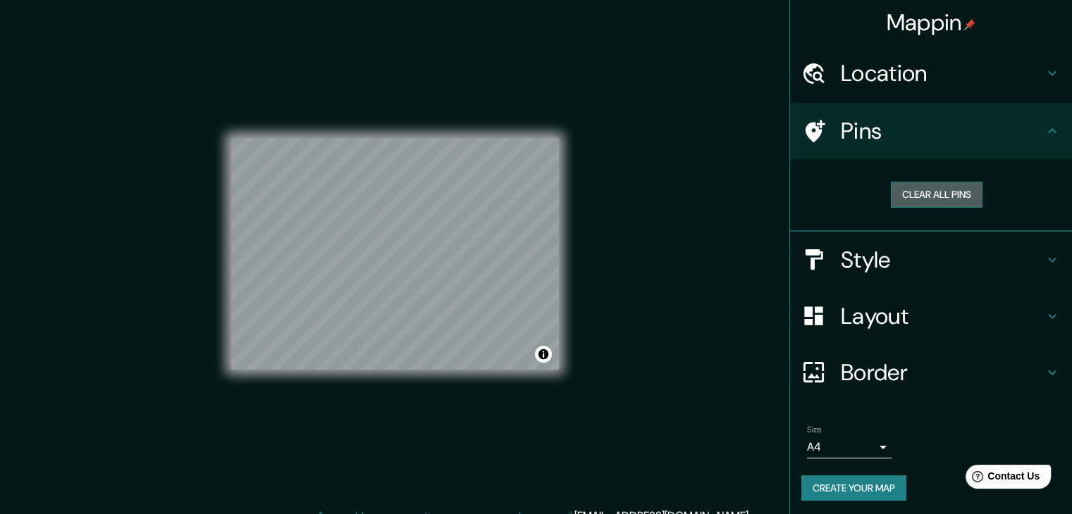
click at [922, 185] on button "Clear all pins" at bounding box center [937, 195] width 92 height 26
click at [929, 192] on button "Clear all pins" at bounding box center [937, 195] width 92 height 26
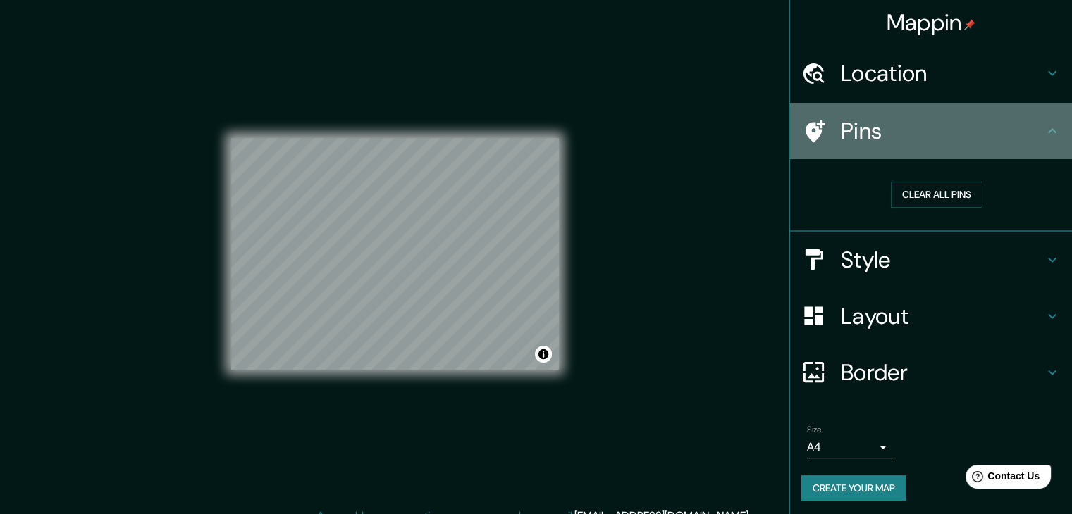
click at [1023, 128] on h4 "Pins" at bounding box center [942, 131] width 203 height 28
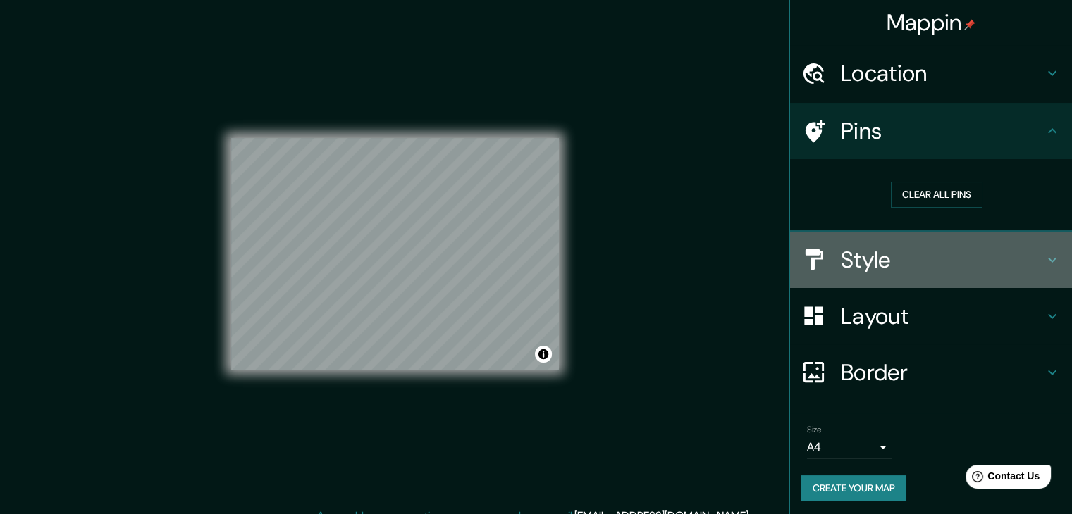
click at [984, 257] on h4 "Style" at bounding box center [942, 260] width 203 height 28
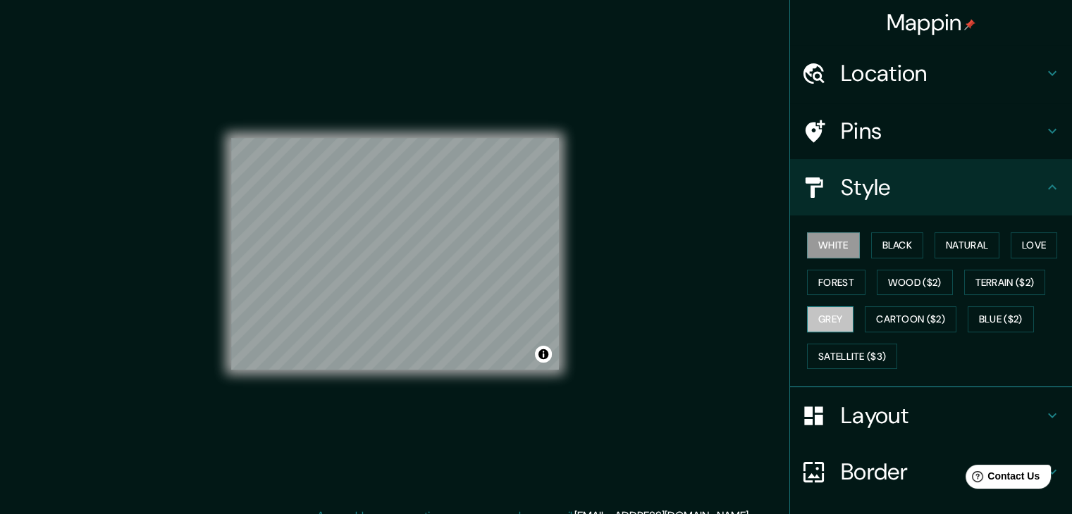
click at [826, 319] on button "Grey" at bounding box center [830, 320] width 47 height 26
click at [896, 254] on button "Black" at bounding box center [897, 246] width 53 height 26
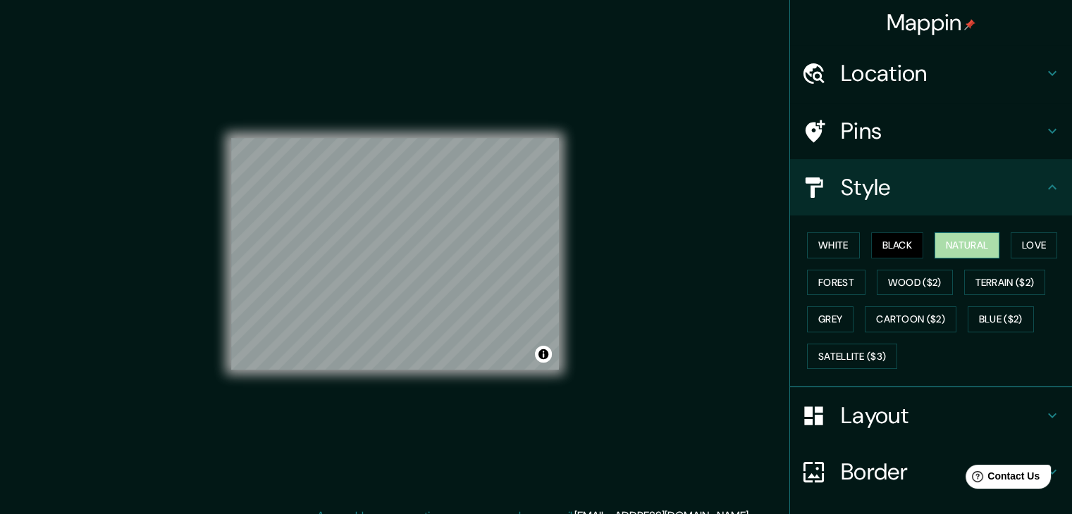
click at [950, 246] on button "Natural" at bounding box center [966, 246] width 65 height 26
click at [1011, 247] on button "Love" at bounding box center [1034, 246] width 47 height 26
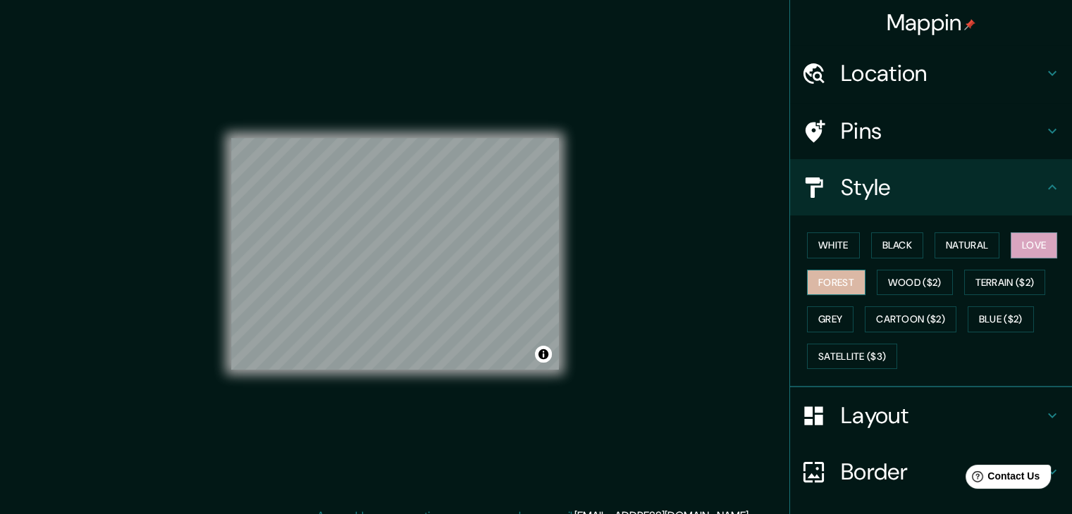
click at [832, 291] on button "Forest" at bounding box center [836, 283] width 58 height 26
click at [878, 290] on button "Wood ($2)" at bounding box center [915, 283] width 76 height 26
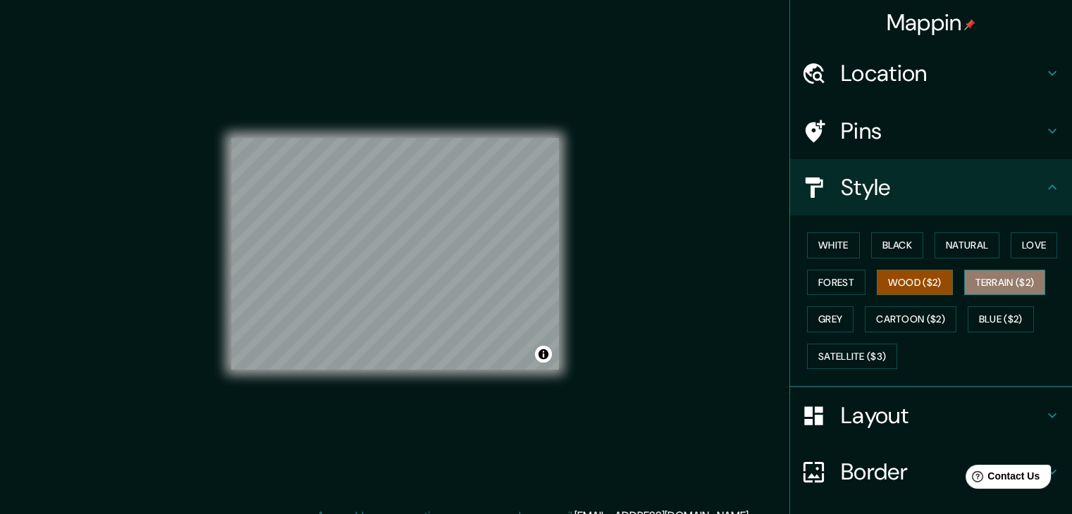
click at [970, 288] on button "Terrain ($2)" at bounding box center [1005, 283] width 82 height 26
click at [825, 323] on button "Grey" at bounding box center [830, 320] width 47 height 26
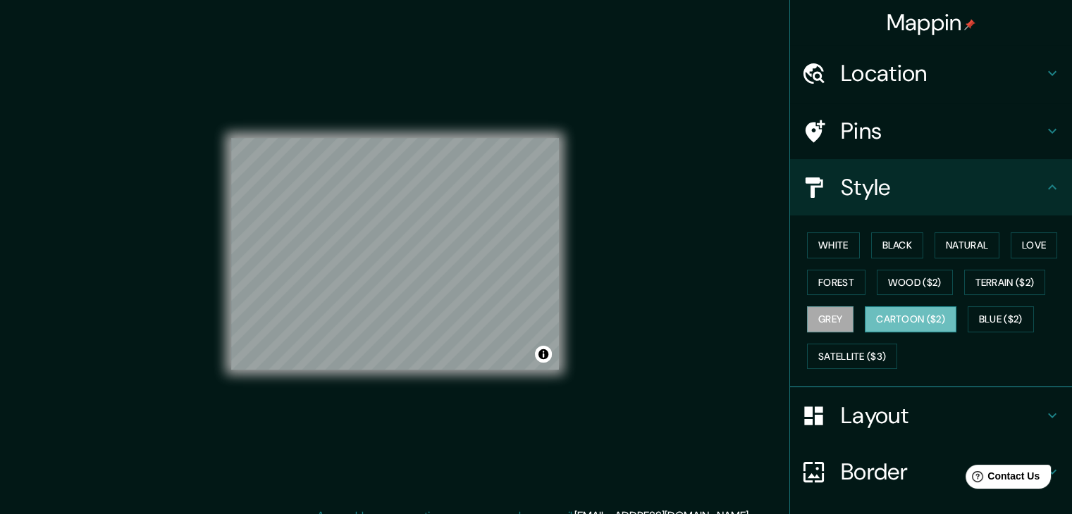
click at [884, 318] on button "Cartoon ($2)" at bounding box center [911, 320] width 92 height 26
click at [840, 249] on button "White" at bounding box center [833, 246] width 53 height 26
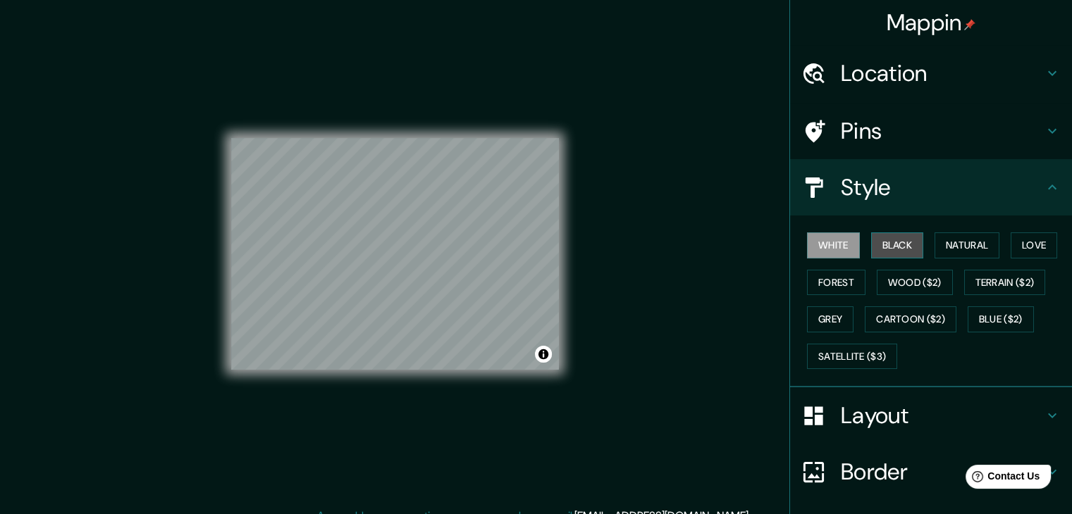
click at [899, 246] on button "Black" at bounding box center [897, 246] width 53 height 26
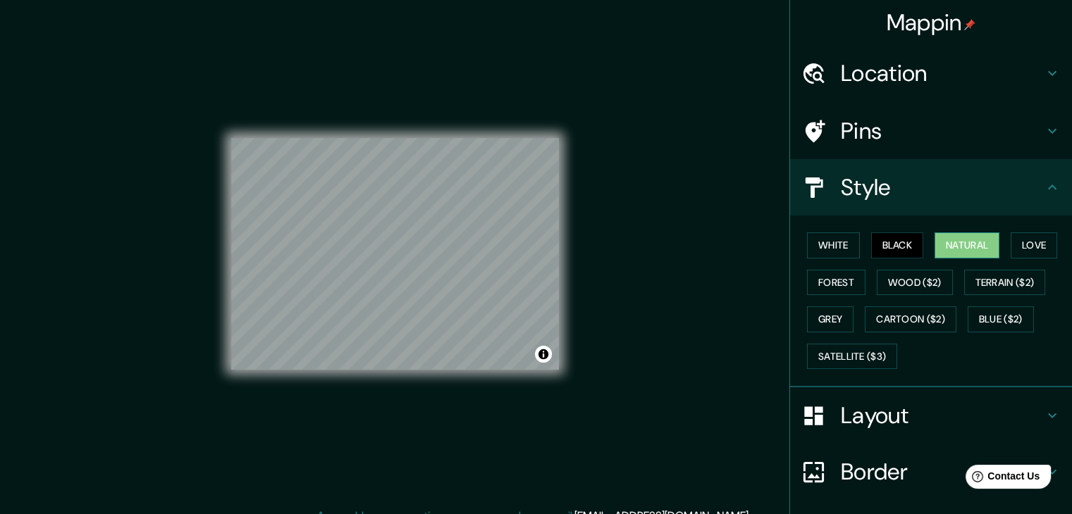
click at [950, 245] on button "Natural" at bounding box center [966, 246] width 65 height 26
click at [896, 249] on button "Black" at bounding box center [897, 246] width 53 height 26
click at [622, 233] on div "Mappin Location Montevideo, Departamento de Montevideo, Uruguay Pins Style Whit…" at bounding box center [536, 265] width 1072 height 531
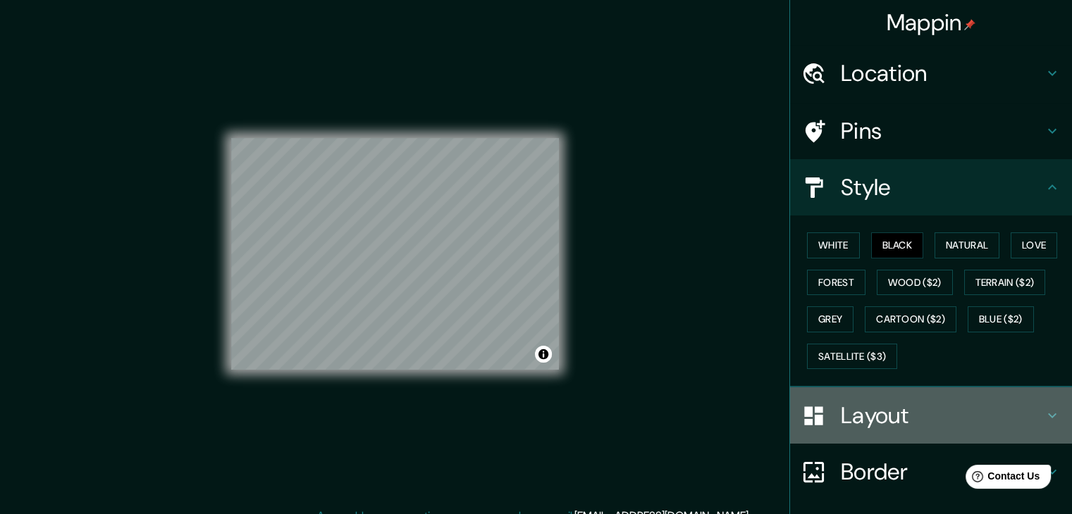
click at [893, 419] on h4 "Layout" at bounding box center [942, 416] width 203 height 28
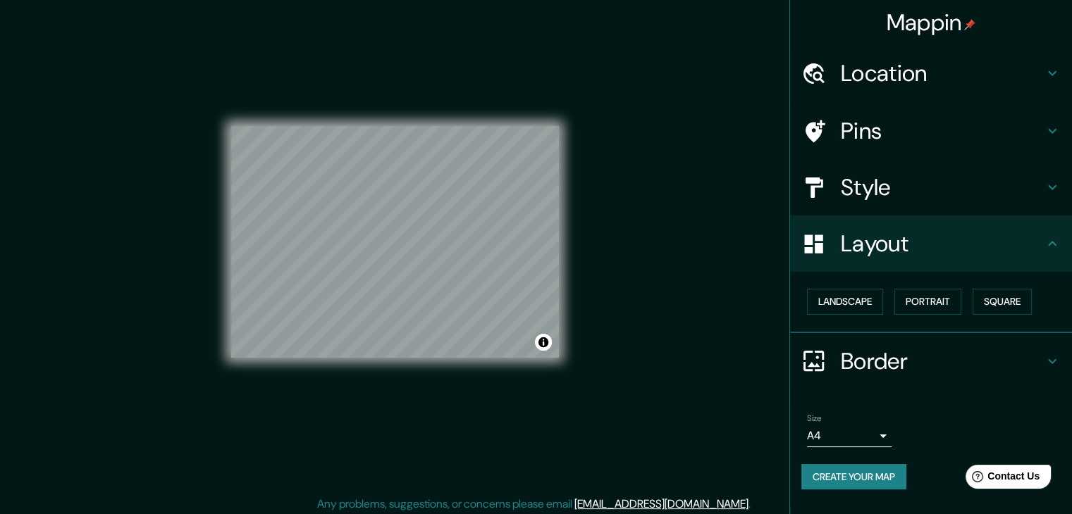
scroll to position [16, 0]
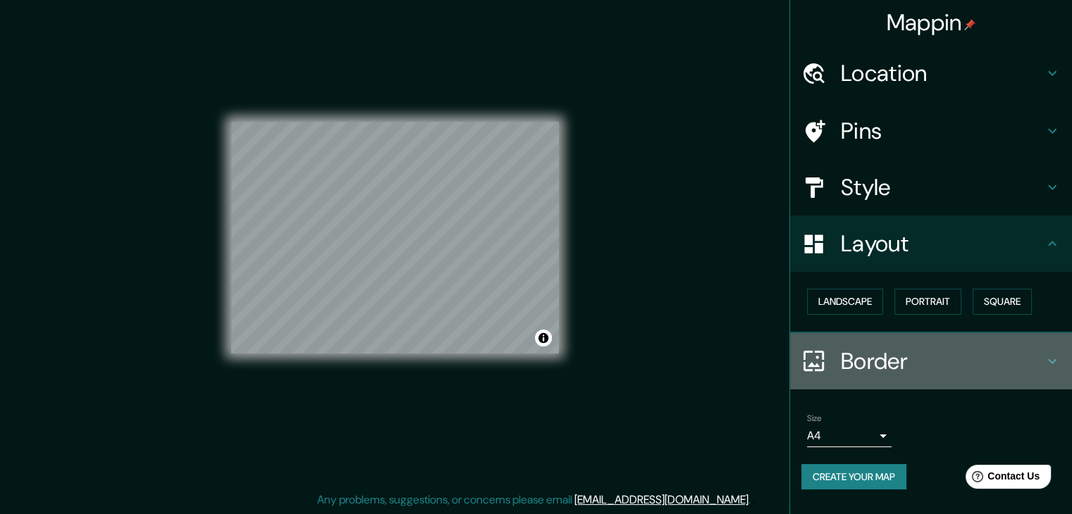
click at [932, 350] on h4 "Border" at bounding box center [942, 361] width 203 height 28
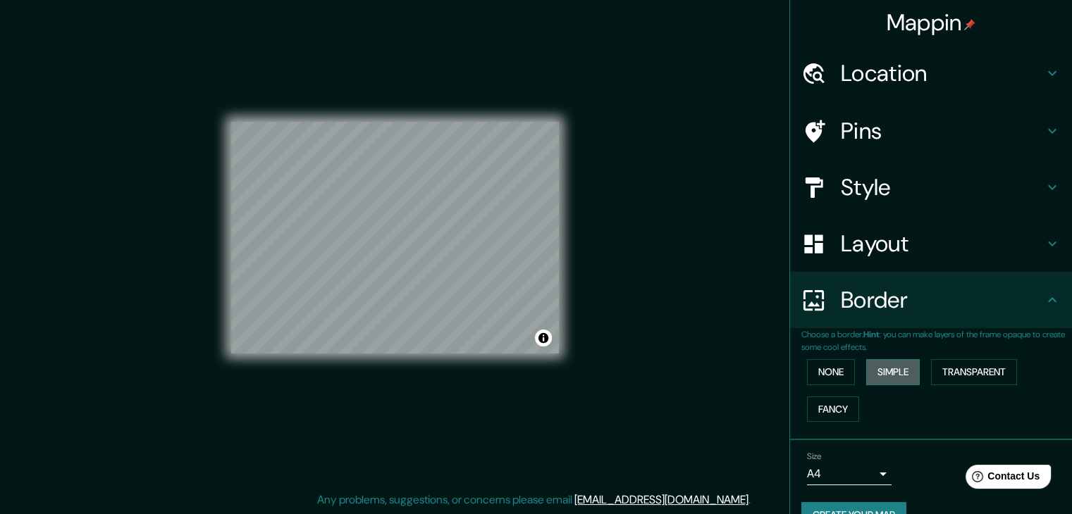
click at [882, 367] on button "Simple" at bounding box center [893, 372] width 54 height 26
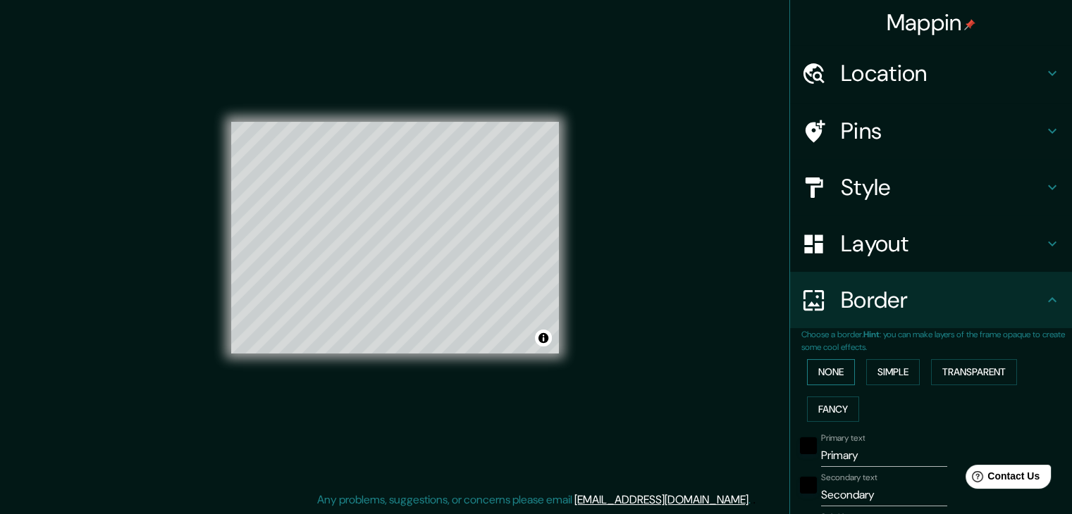
click at [833, 363] on button "None" at bounding box center [831, 372] width 48 height 26
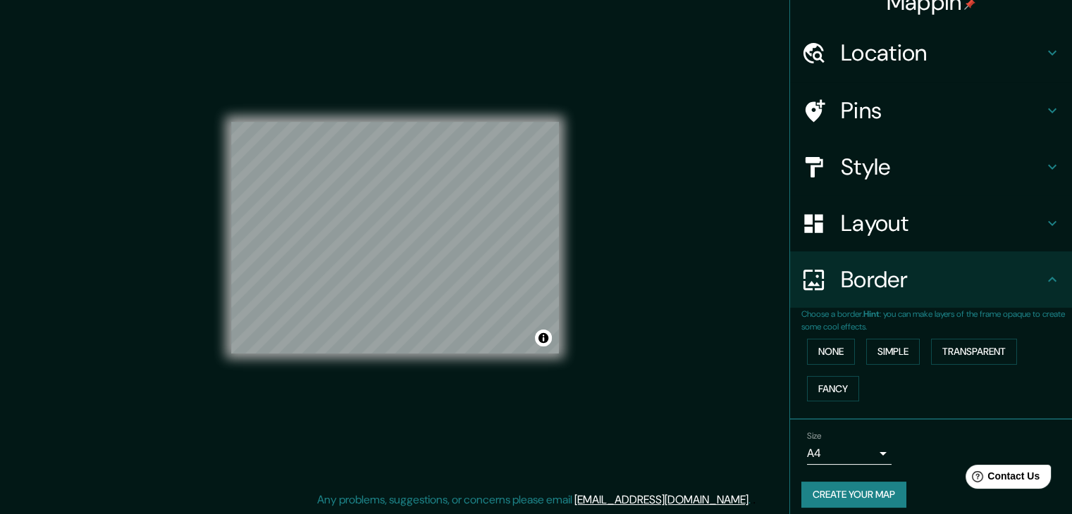
scroll to position [30, 0]
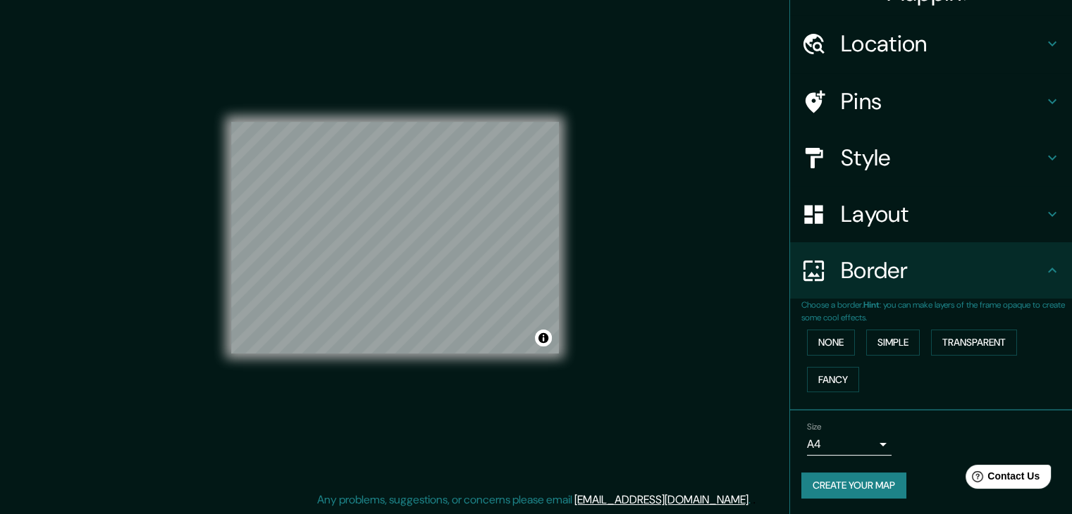
click at [870, 478] on button "Create your map" at bounding box center [853, 486] width 105 height 26
click at [861, 478] on button "Create your map" at bounding box center [853, 486] width 105 height 26
click at [860, 478] on button "Create your map" at bounding box center [853, 486] width 105 height 26
click at [881, 480] on div "Create your map" at bounding box center [930, 486] width 259 height 26
click at [882, 478] on div "Create your map" at bounding box center [930, 486] width 259 height 26
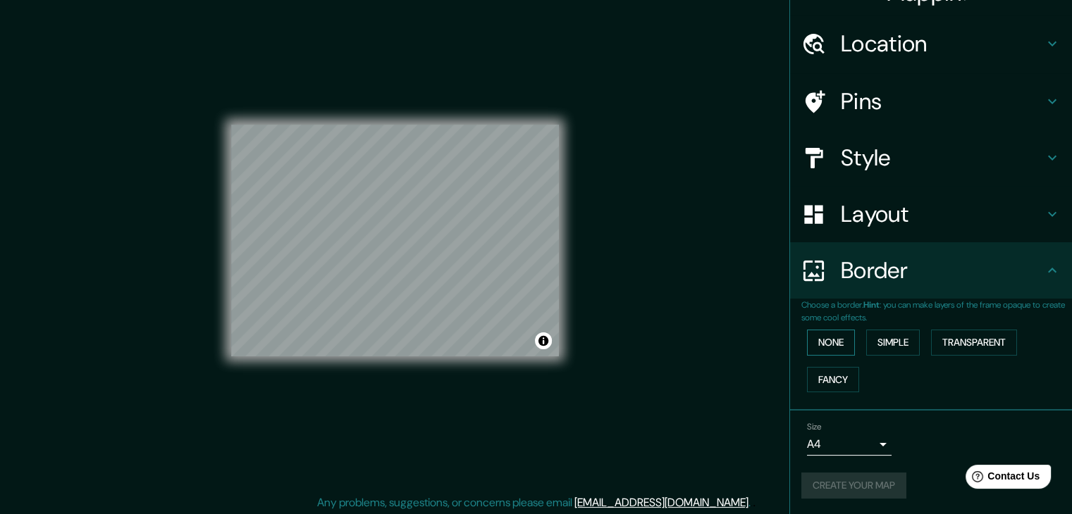
scroll to position [16, 0]
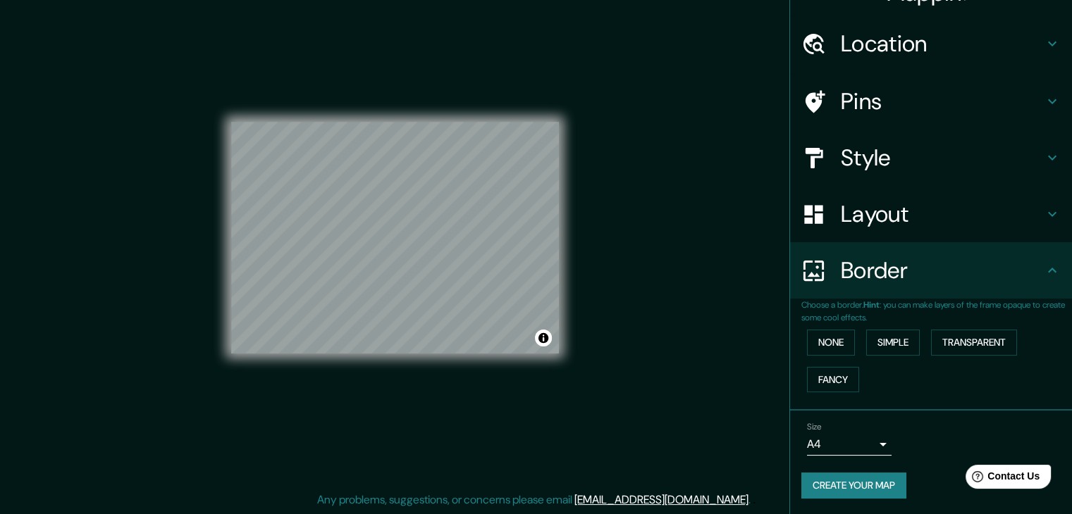
click at [887, 441] on div "Size A4 single" at bounding box center [930, 438] width 259 height 45
click at [883, 440] on div "Size A4 single" at bounding box center [930, 438] width 259 height 45
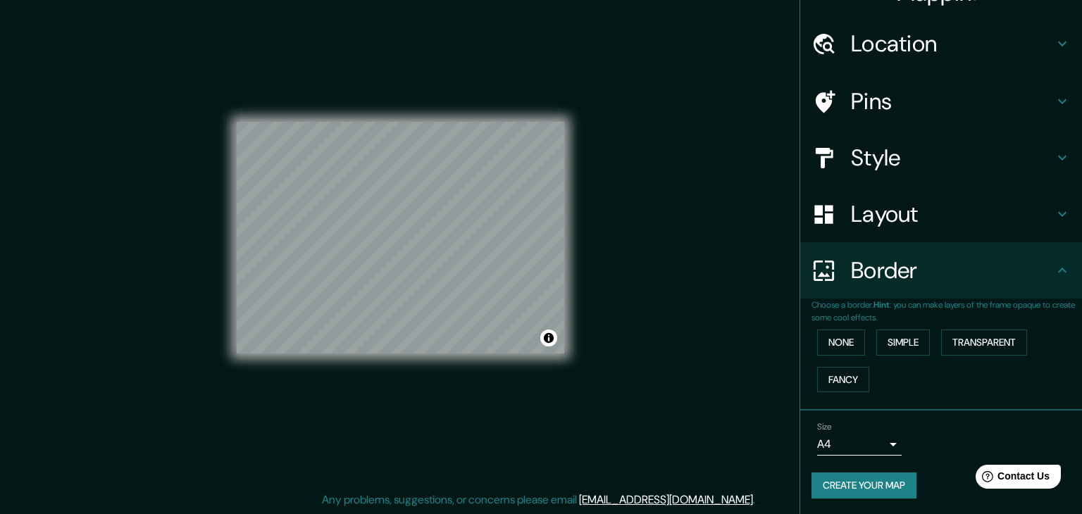
click at [876, 442] on body "Mappin Location Montevideo, Departamento de Montevideo, Uruguay Pins Style Layo…" at bounding box center [541, 241] width 1082 height 514
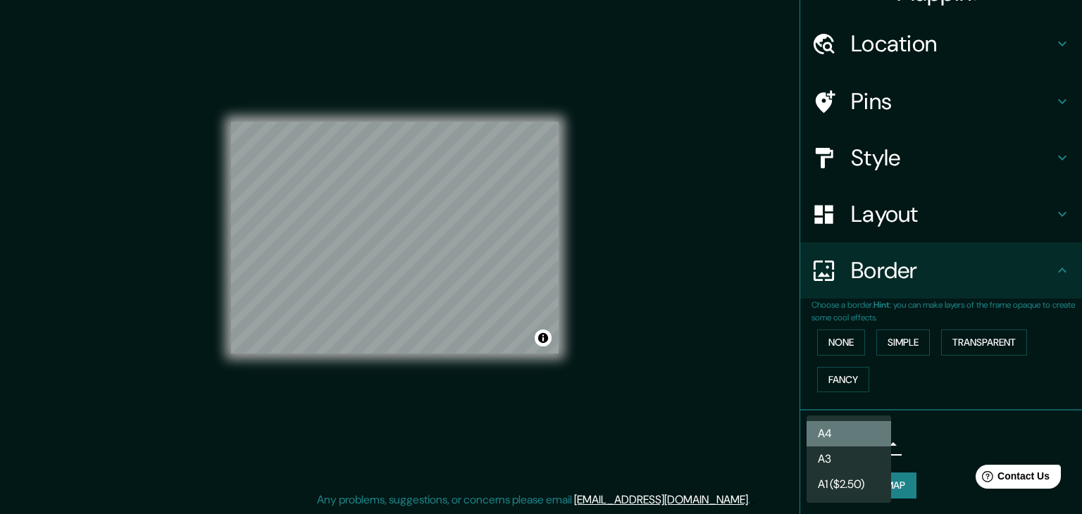
click at [869, 440] on li "A4" at bounding box center [849, 433] width 85 height 25
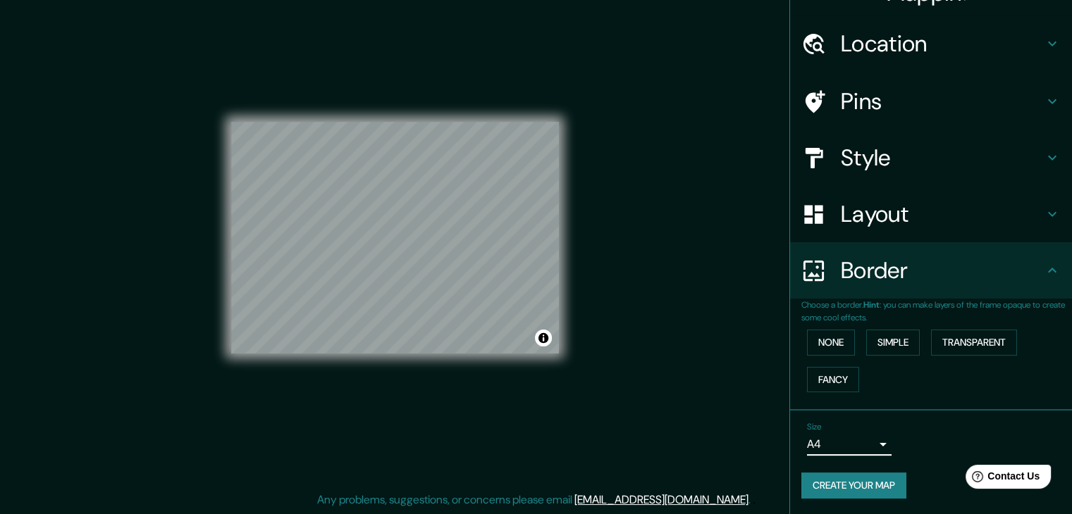
click at [860, 482] on button "Create your map" at bounding box center [853, 486] width 105 height 26
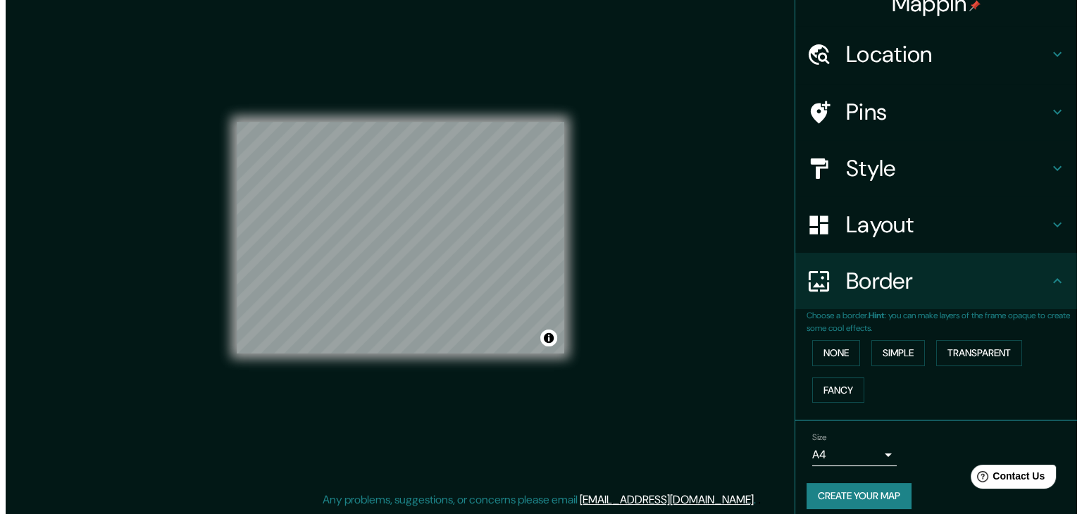
scroll to position [30, 0]
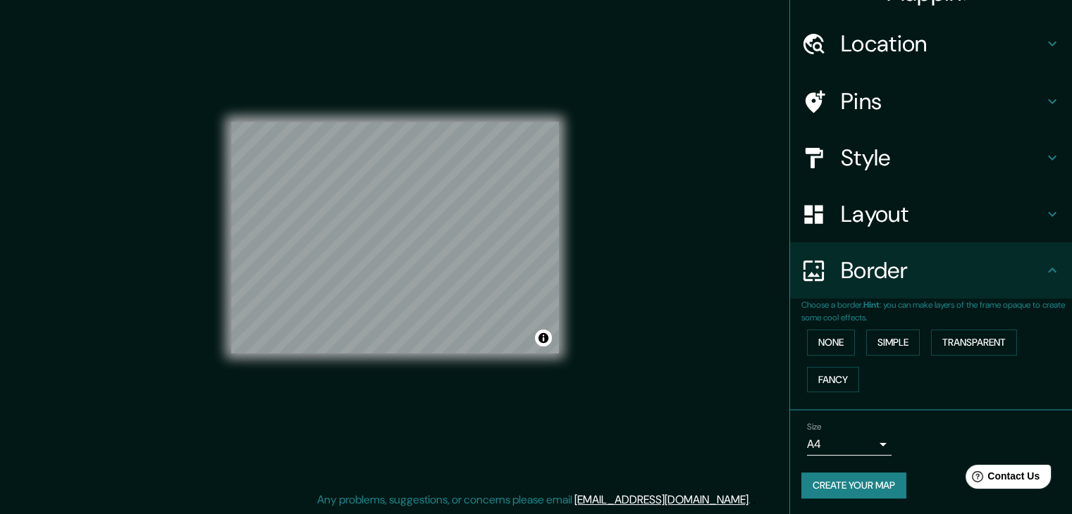
click at [885, 494] on button "Create your map" at bounding box center [853, 486] width 105 height 26
click at [858, 485] on div "Create your map" at bounding box center [930, 486] width 259 height 26
click at [863, 482] on div "Create your map" at bounding box center [930, 486] width 259 height 26
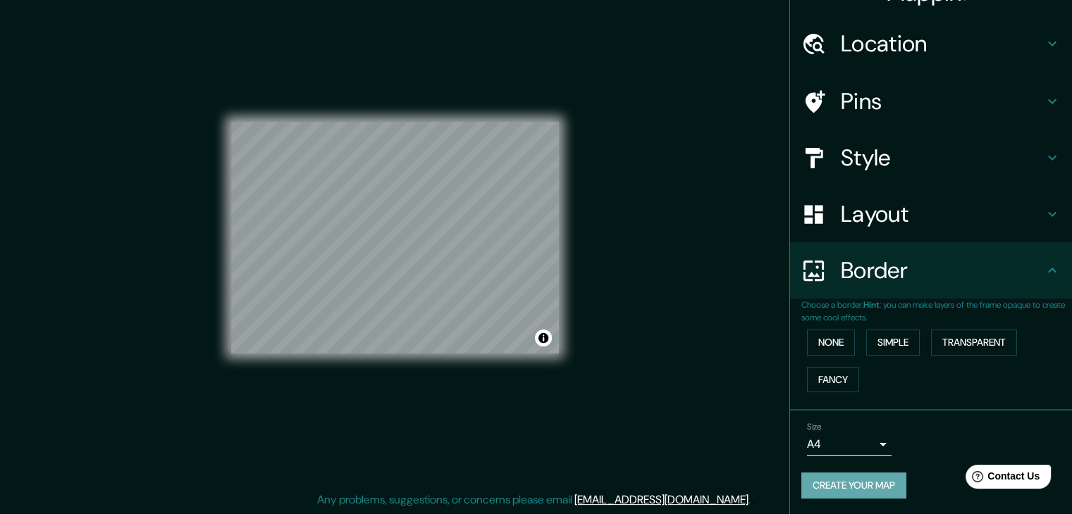
click at [849, 483] on button "Create your map" at bounding box center [853, 486] width 105 height 26
click at [849, 483] on div "Create your map" at bounding box center [930, 486] width 259 height 26
click at [548, 335] on button "Toggle attribution" at bounding box center [543, 338] width 17 height 17
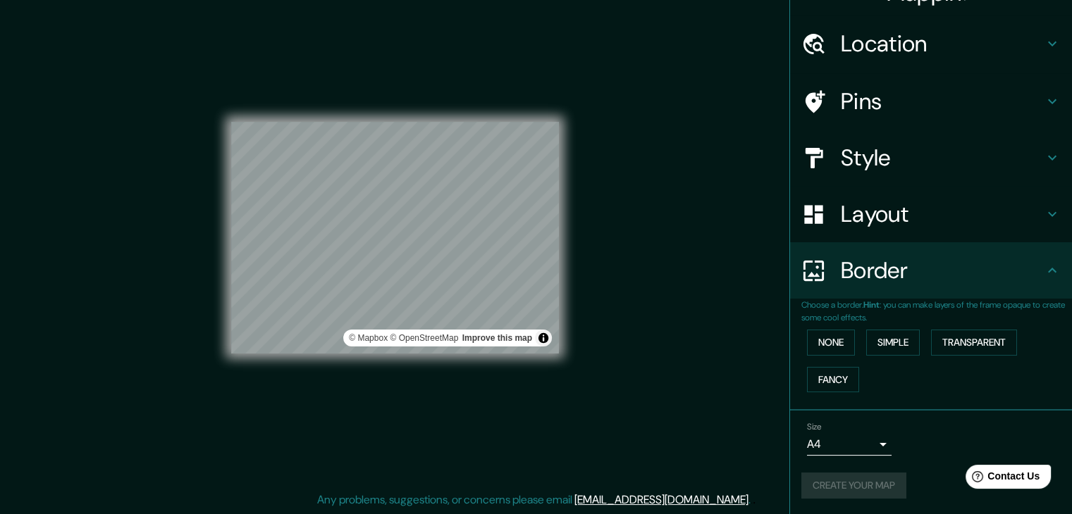
click at [836, 505] on div "Size A4 single Create your map" at bounding box center [930, 463] width 259 height 94
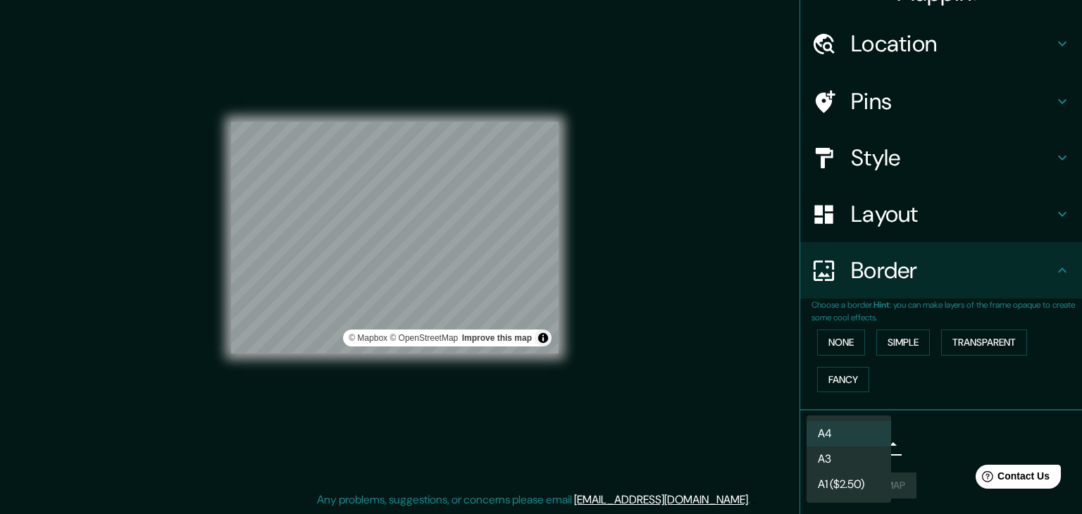
click at [867, 439] on body "Mappin Location Montevideo, Departamento de Montevideo, Uruguay Pins Style Layo…" at bounding box center [541, 241] width 1082 height 514
click at [992, 476] on icon "Help" at bounding box center [987, 477] width 12 height 12
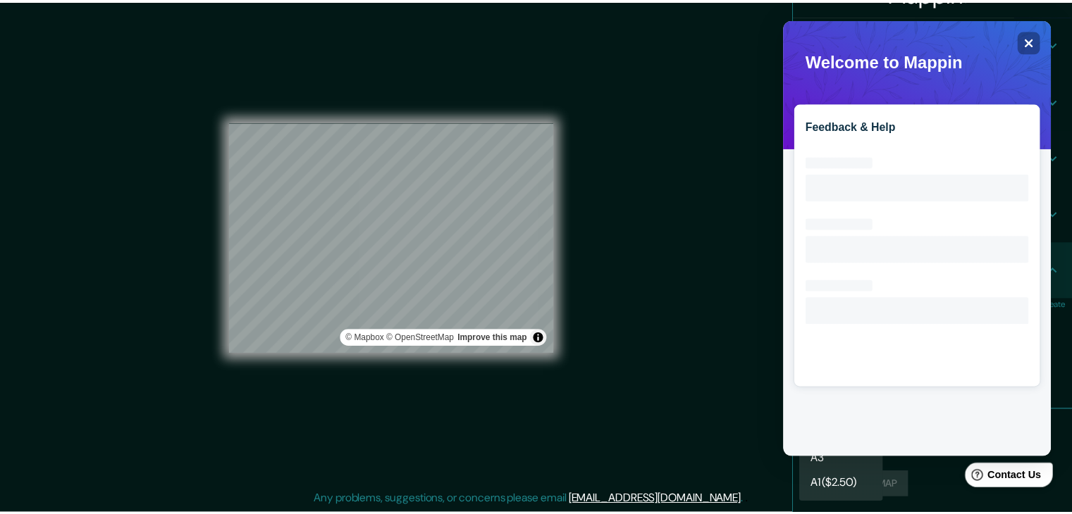
scroll to position [0, 0]
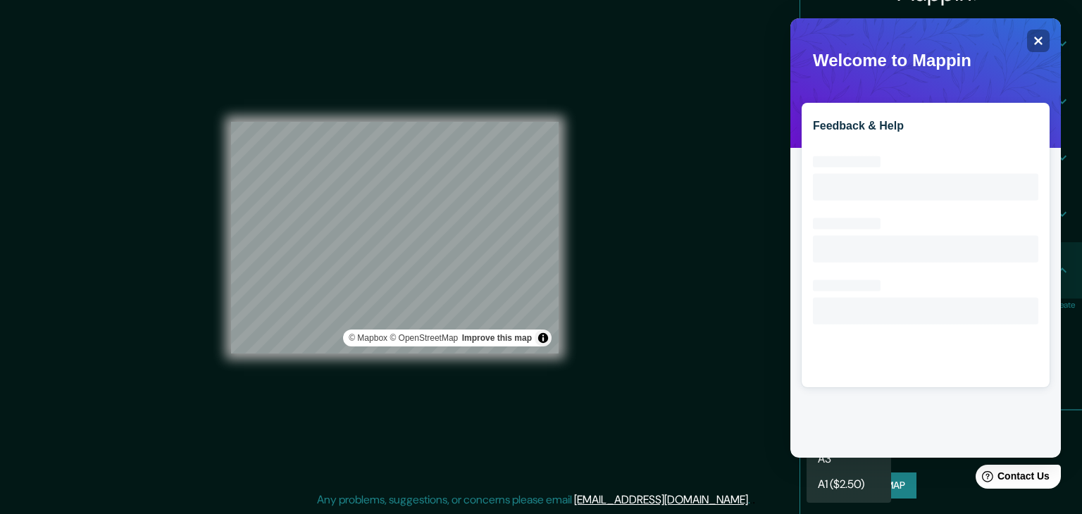
click at [1050, 30] on div "Feedback & Help Loading interface..." at bounding box center [926, 238] width 271 height 440
click at [1043, 38] on icon "Close" at bounding box center [1038, 40] width 11 height 11
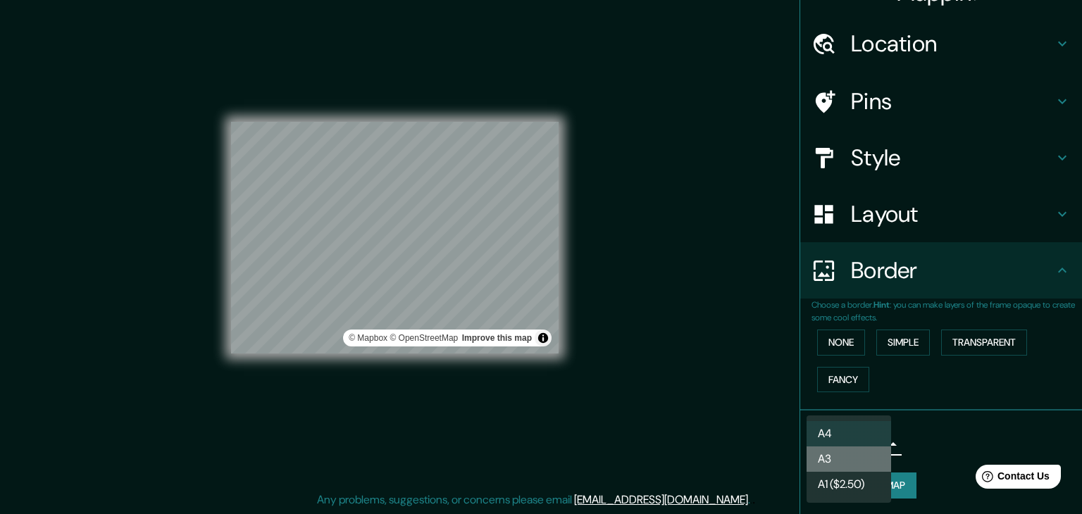
click at [860, 450] on li "A3" at bounding box center [849, 459] width 85 height 25
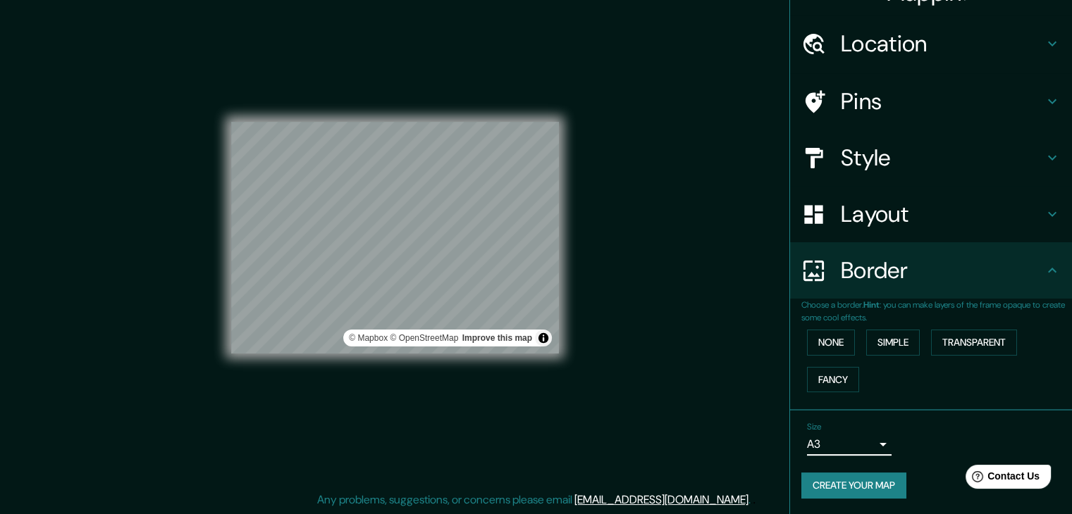
click at [853, 480] on button "Create your map" at bounding box center [853, 486] width 105 height 26
click at [536, 405] on div "© Mapbox © OpenStreetMap Improve this map" at bounding box center [395, 237] width 328 height 463
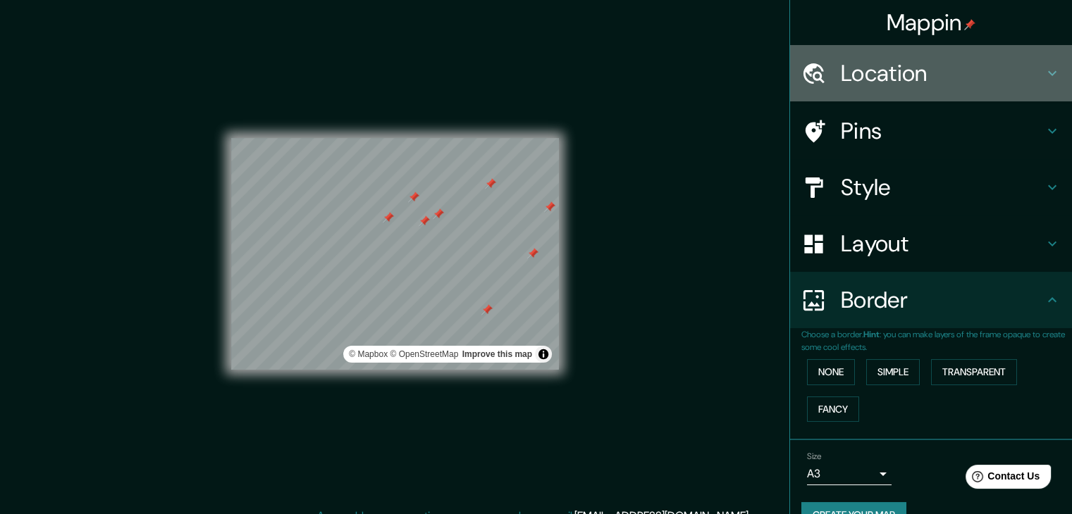
click at [1023, 68] on h4 "Location" at bounding box center [942, 73] width 203 height 28
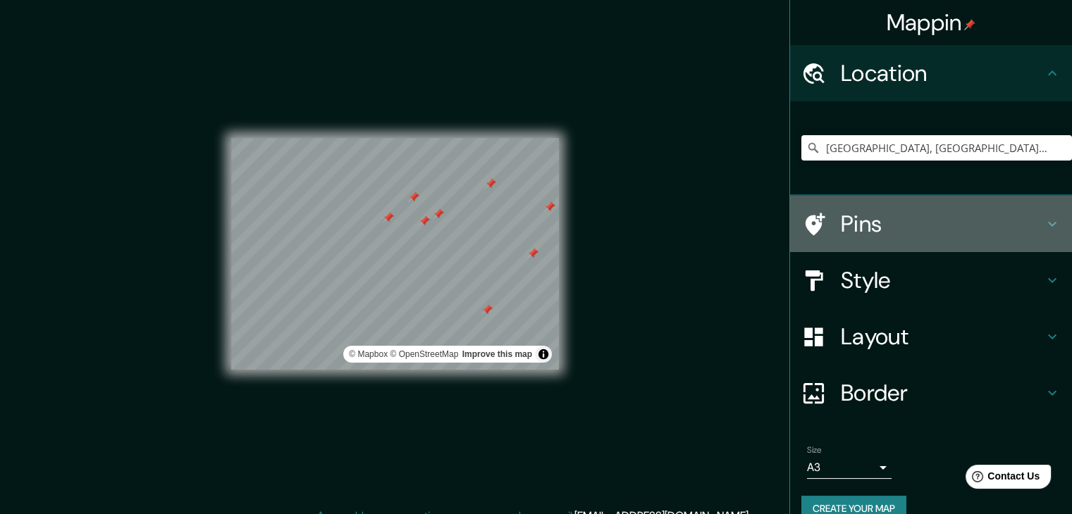
click at [1011, 216] on h4 "Pins" at bounding box center [942, 224] width 203 height 28
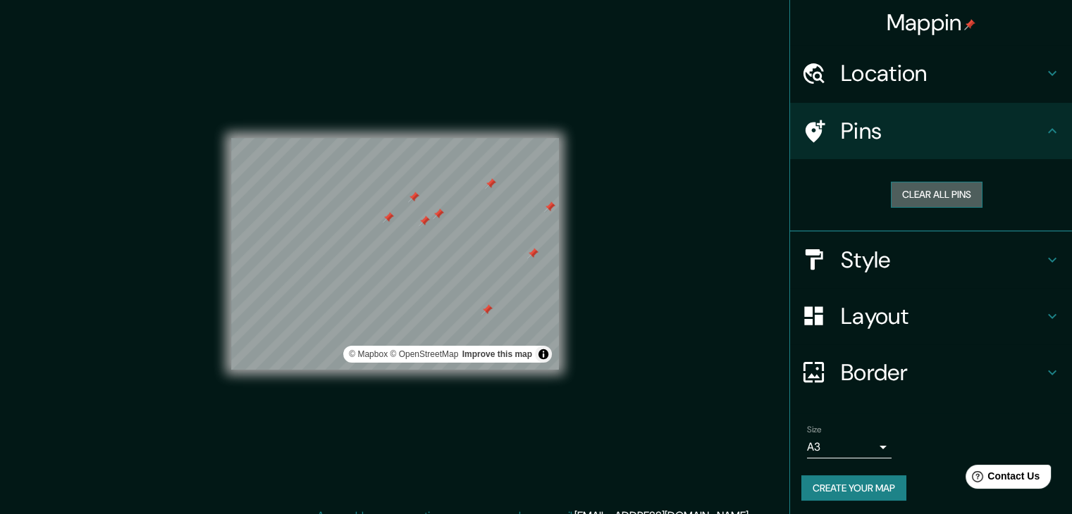
click at [963, 192] on button "Clear all pins" at bounding box center [937, 195] width 92 height 26
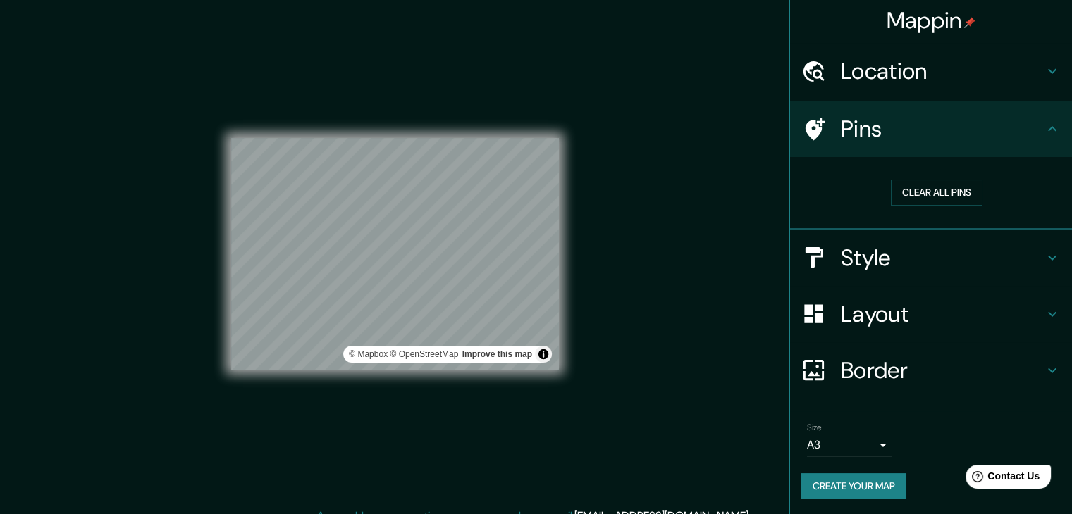
scroll to position [3, 0]
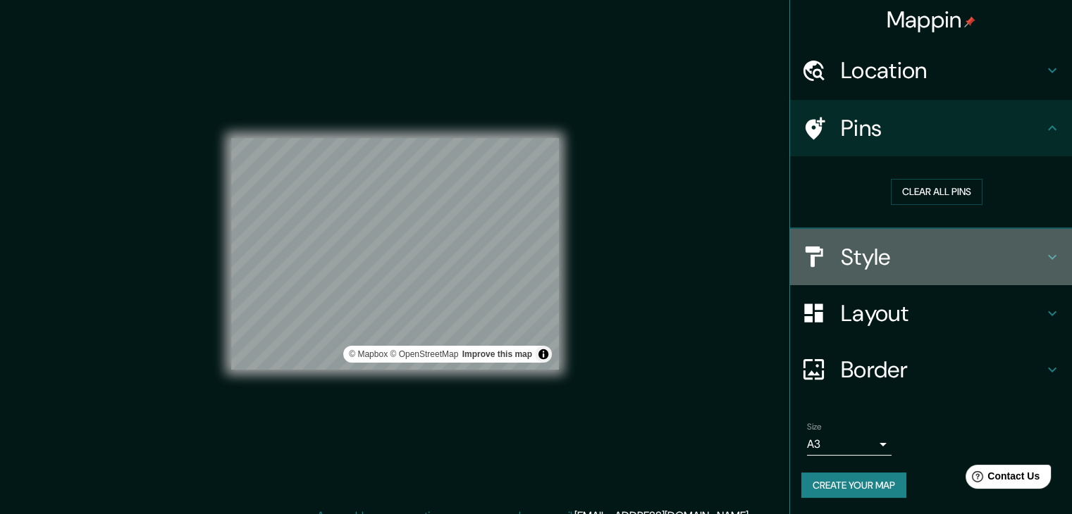
click at [919, 263] on h4 "Style" at bounding box center [942, 257] width 203 height 28
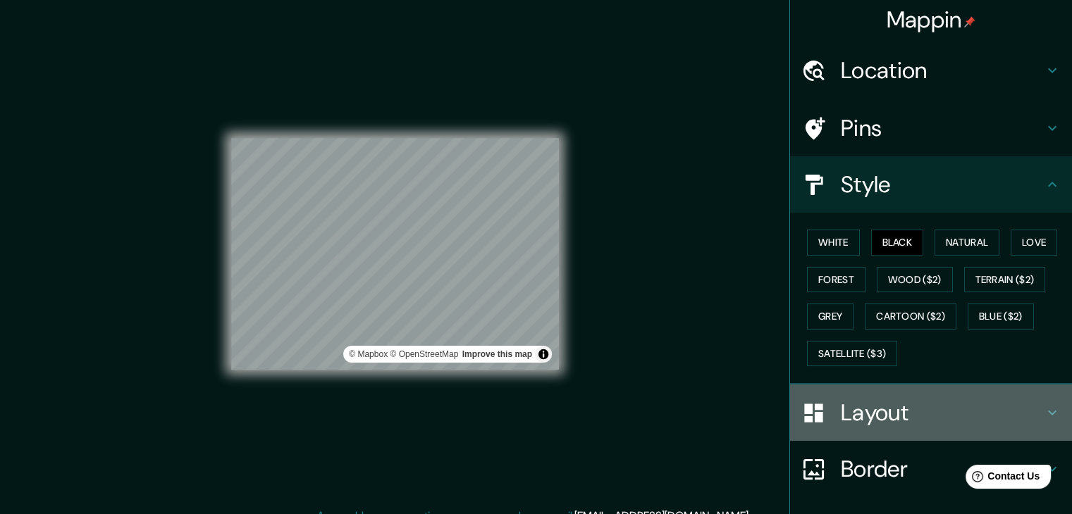
click at [885, 412] on h4 "Layout" at bounding box center [942, 413] width 203 height 28
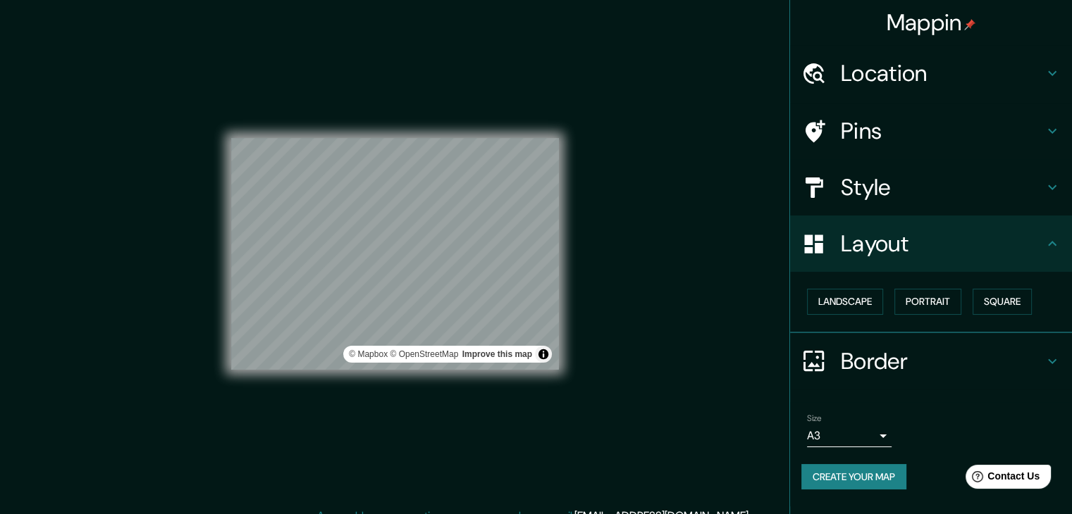
scroll to position [0, 0]
click at [898, 371] on h4 "Border" at bounding box center [942, 361] width 203 height 28
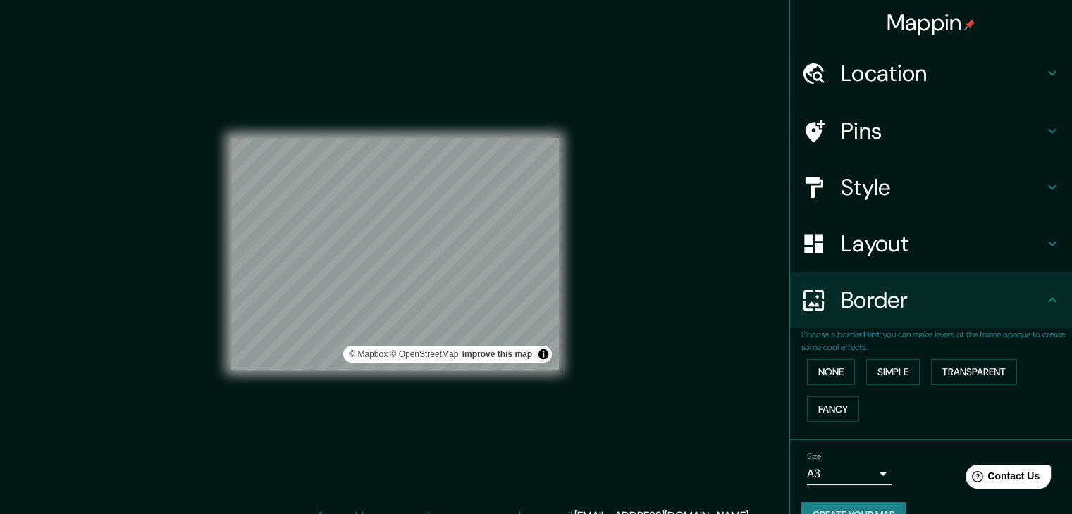
scroll to position [30, 0]
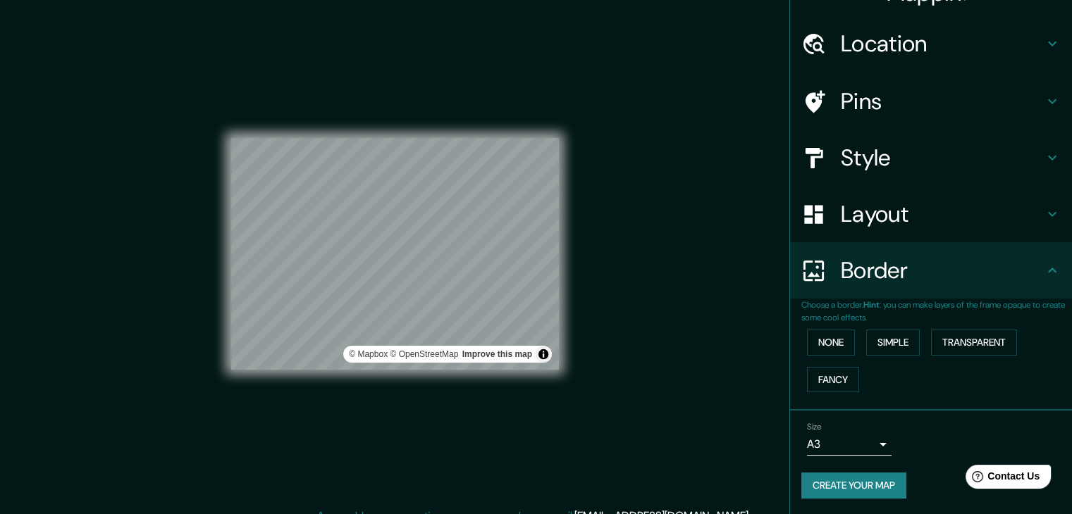
click at [877, 490] on button "Create your map" at bounding box center [853, 486] width 105 height 26
click at [645, 268] on div "Mappin Location Montevideo, Departamento de Montevideo, Uruguay Pins Style Layo…" at bounding box center [536, 265] width 1072 height 531
click at [886, 343] on button "Simple" at bounding box center [893, 343] width 54 height 26
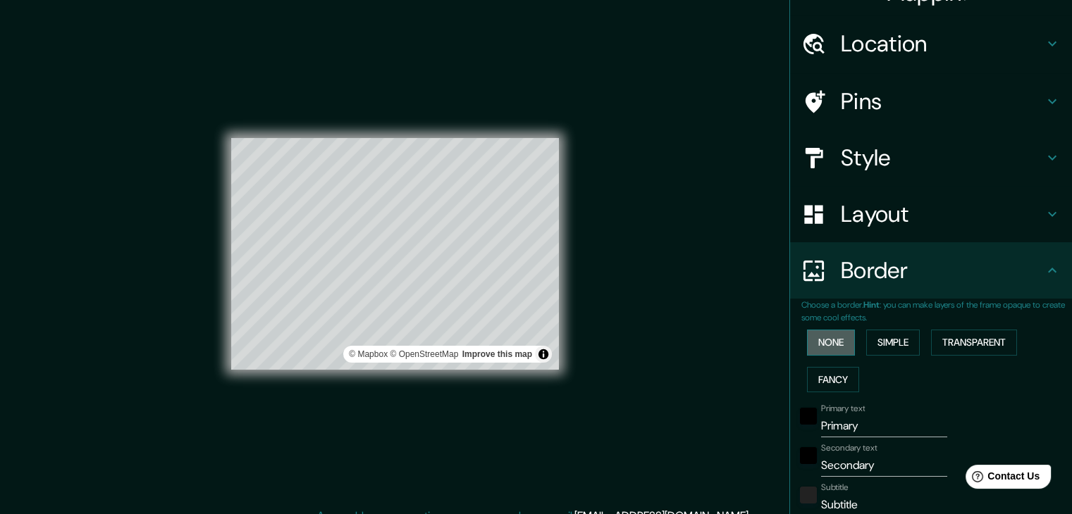
click at [814, 339] on button "None" at bounding box center [831, 343] width 48 height 26
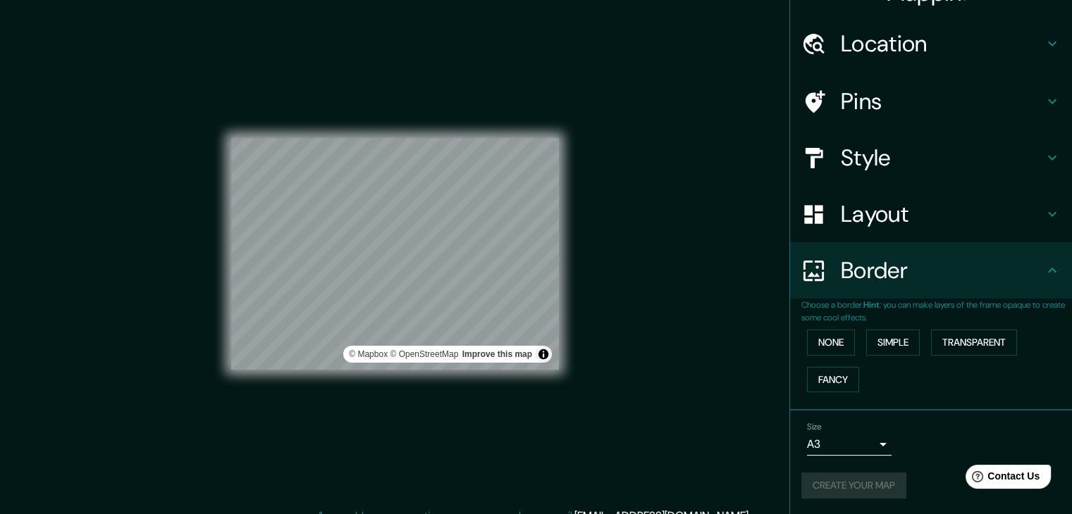
click at [913, 347] on div "None Simple Transparent Fancy" at bounding box center [936, 361] width 271 height 74
click at [908, 350] on button "Simple" at bounding box center [893, 343] width 54 height 26
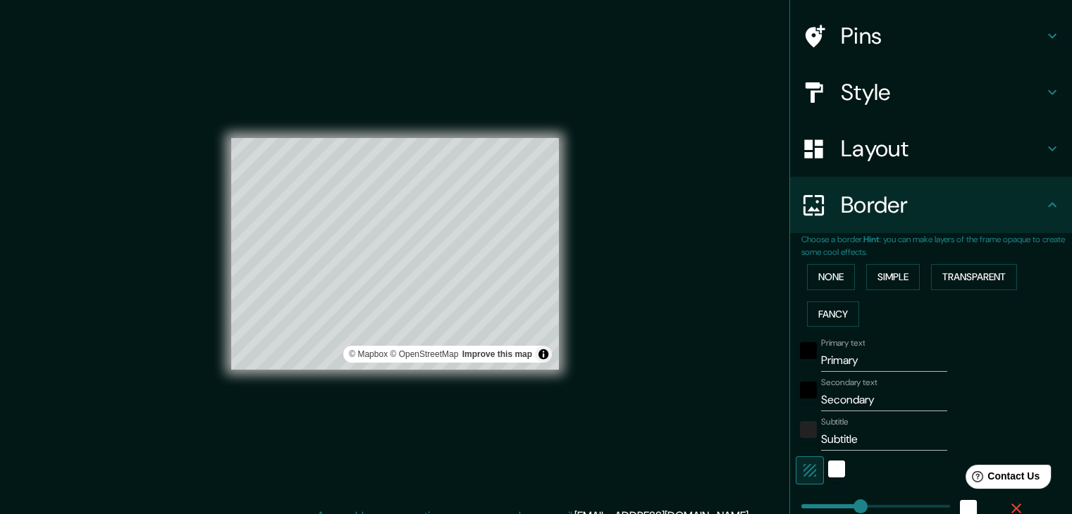
scroll to position [171, 0]
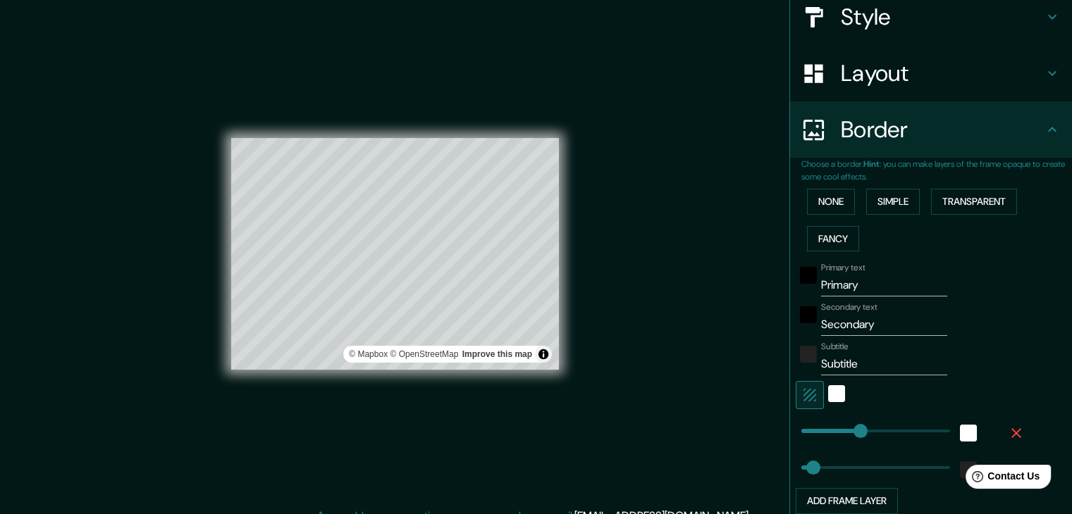
click at [816, 200] on button "None" at bounding box center [831, 202] width 48 height 26
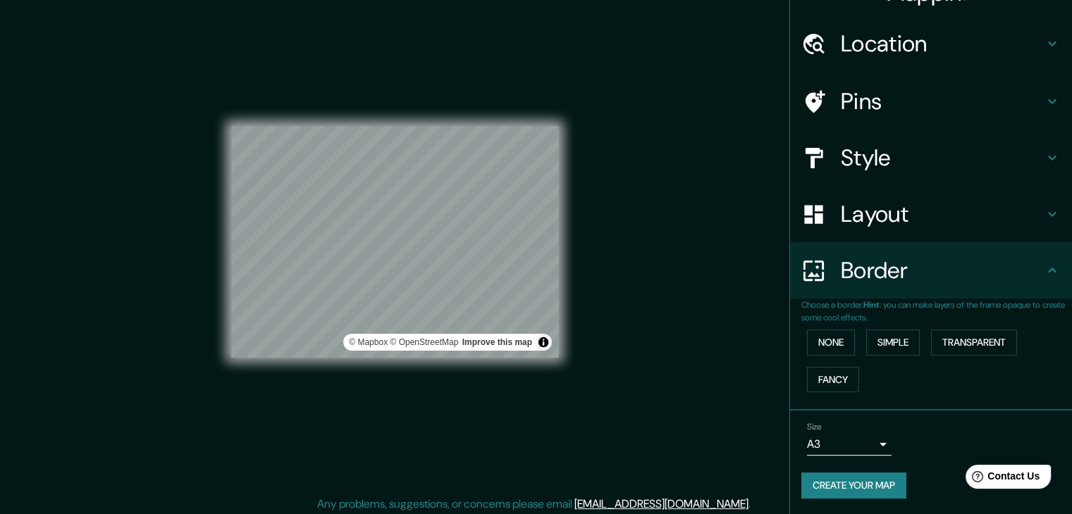
scroll to position [16, 0]
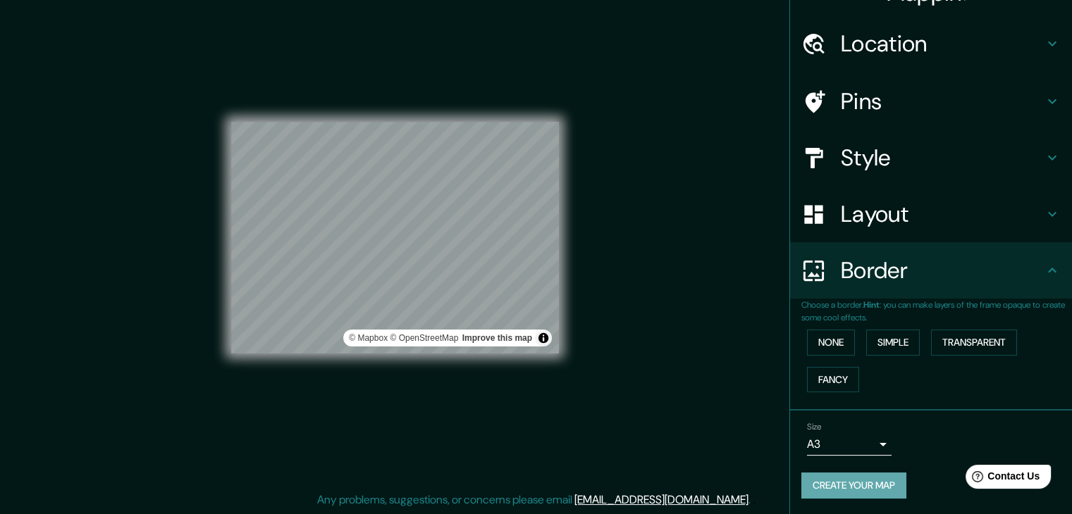
click at [871, 483] on button "Create your map" at bounding box center [853, 486] width 105 height 26
click at [724, 345] on div "Mappin Location Montevideo, Departamento de Montevideo, Uruguay Pins Style Layo…" at bounding box center [536, 249] width 1072 height 531
click at [724, 344] on div "Mappin Location Montevideo, Departamento de Montevideo, Uruguay Pins Style Layo…" at bounding box center [536, 249] width 1072 height 531
click at [682, 285] on div "Mappin Location Montevideo, Departamento de Montevideo, Uruguay Pins Style Layo…" at bounding box center [536, 249] width 1072 height 531
click at [634, 316] on div "Mappin Location Montevideo, Departamento de Montevideo, Uruguay Pins Style Layo…" at bounding box center [536, 249] width 1072 height 531
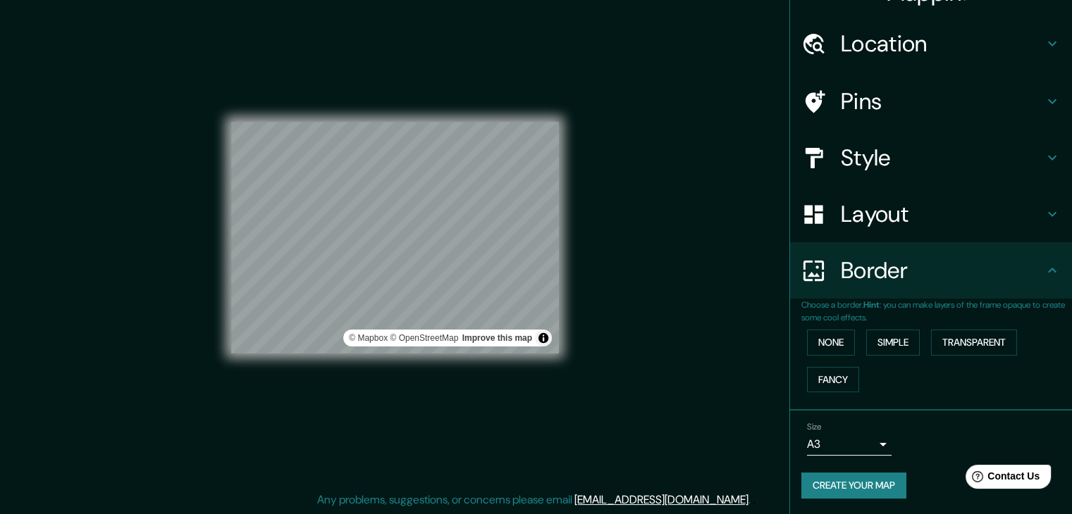
scroll to position [0, 0]
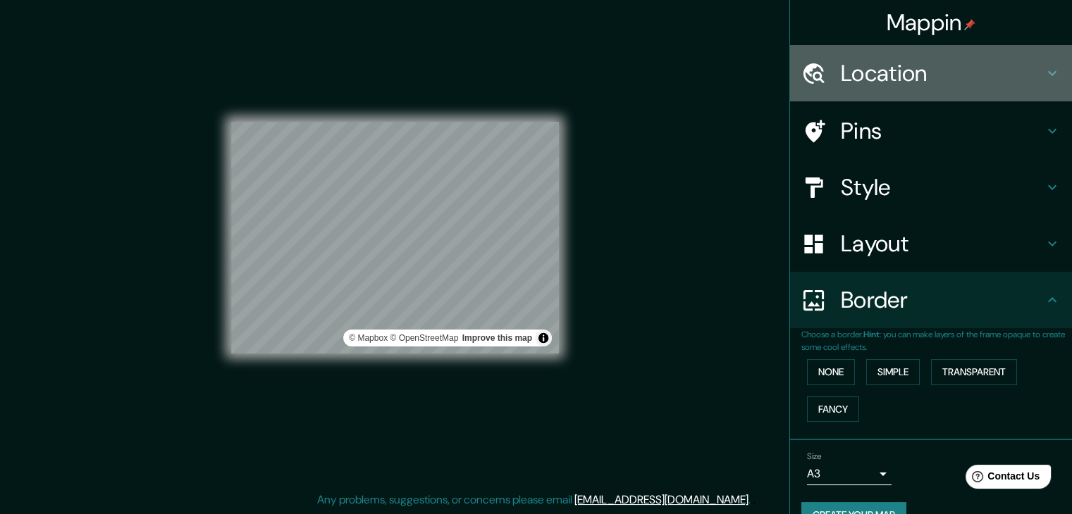
click at [994, 80] on h4 "Location" at bounding box center [942, 73] width 203 height 28
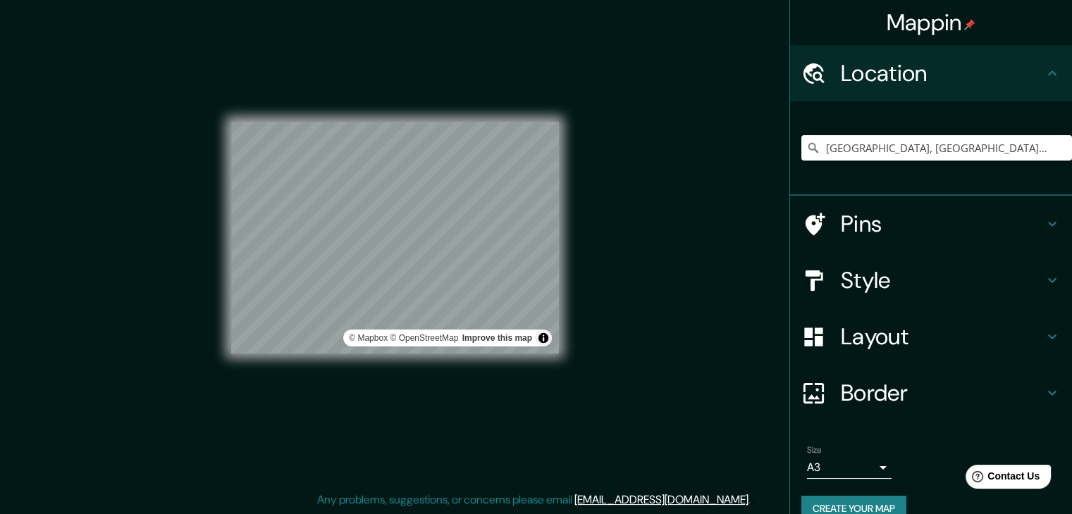
click at [989, 228] on h4 "Pins" at bounding box center [942, 224] width 203 height 28
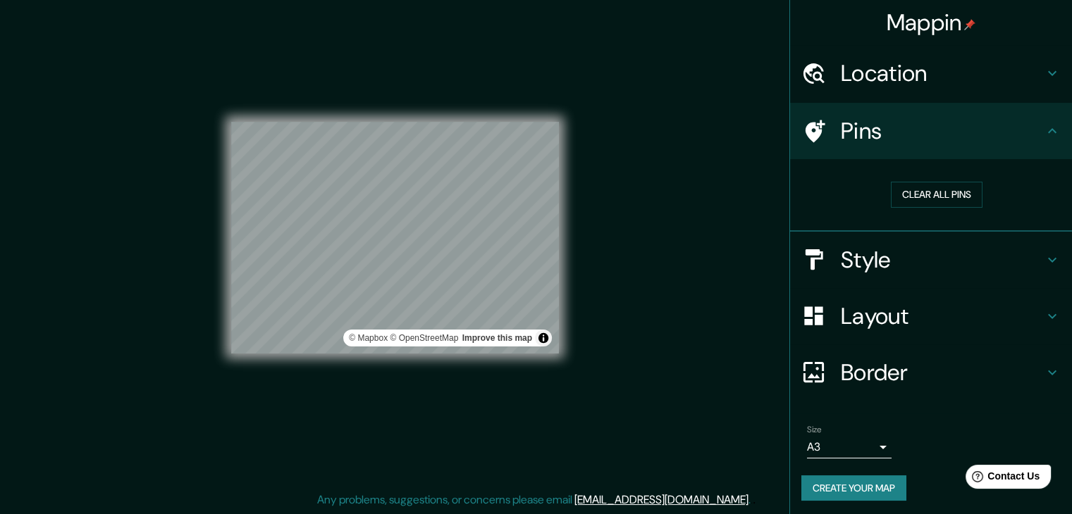
click at [995, 257] on h4 "Style" at bounding box center [942, 260] width 203 height 28
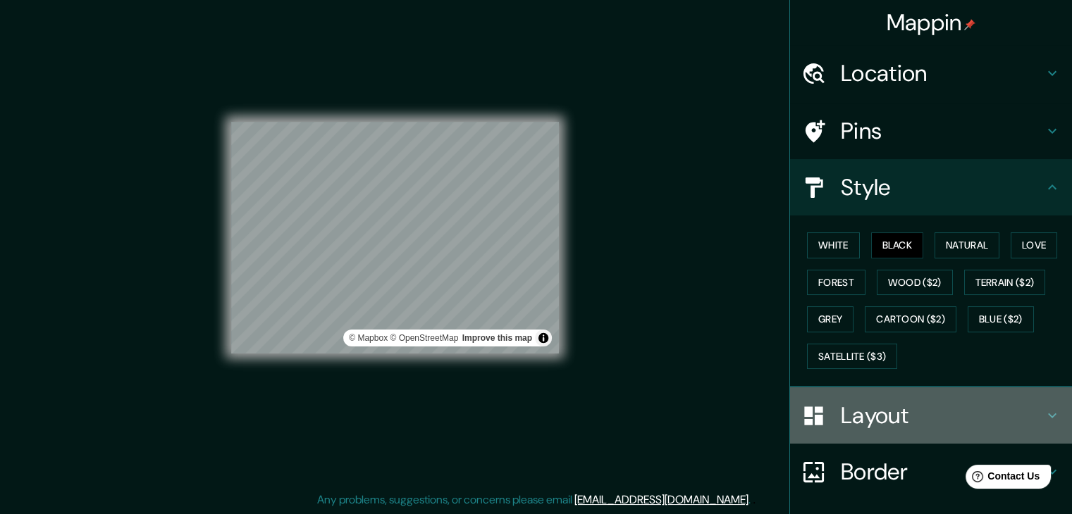
click at [901, 409] on h4 "Layout" at bounding box center [942, 416] width 203 height 28
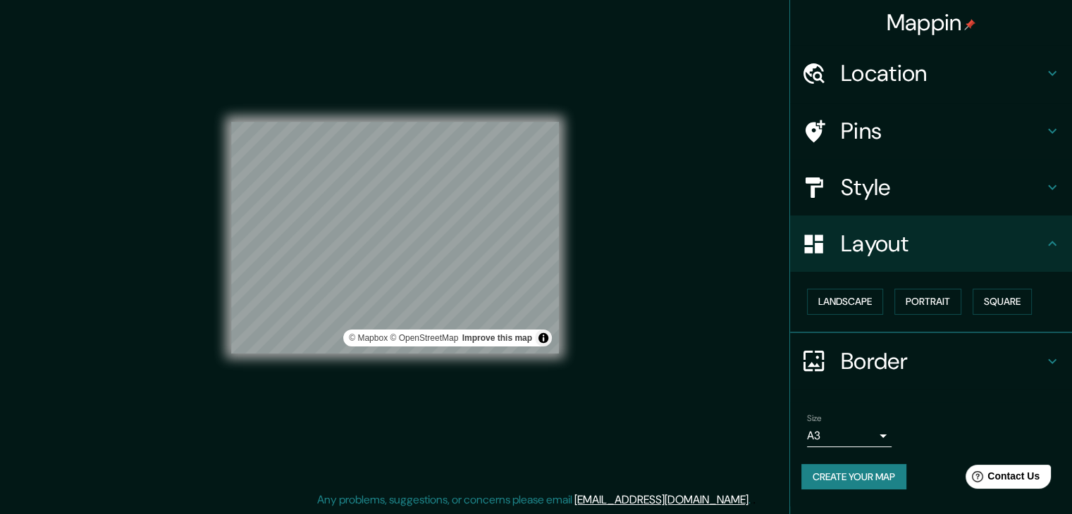
click at [863, 469] on button "Create your map" at bounding box center [853, 477] width 105 height 26
click at [397, 71] on div "© Mapbox © OpenStreetMap Improve this map" at bounding box center [395, 237] width 328 height 463
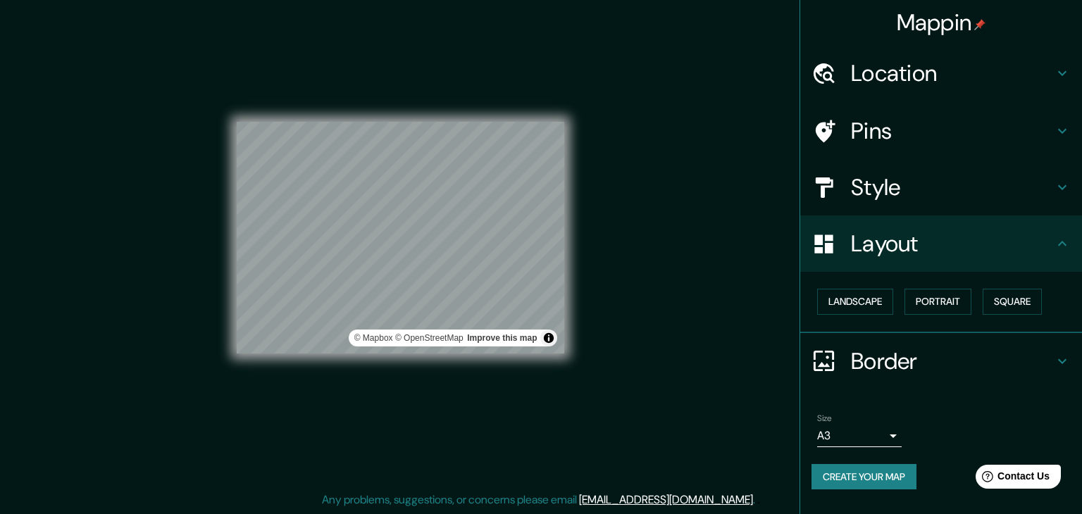
click at [869, 435] on body "Mappin Location Montevideo, Departamento de Montevideo, Uruguay Pins Style Layo…" at bounding box center [541, 241] width 1082 height 514
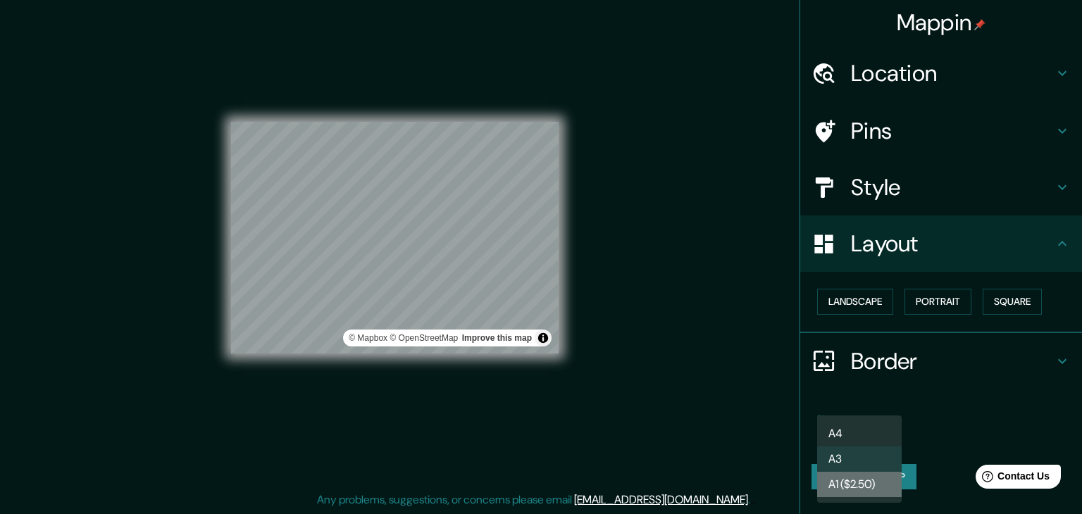
click at [851, 488] on li "A1 ($2.50)" at bounding box center [859, 484] width 85 height 25
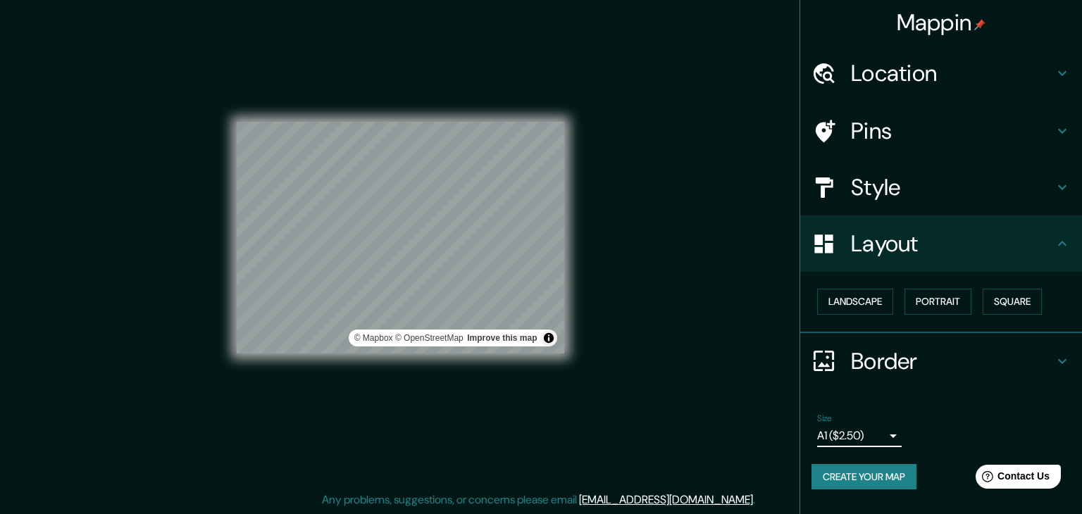
click at [865, 437] on body "Mappin Location Montevideo, Departamento de Montevideo, Uruguay Pins Style Layo…" at bounding box center [541, 241] width 1082 height 514
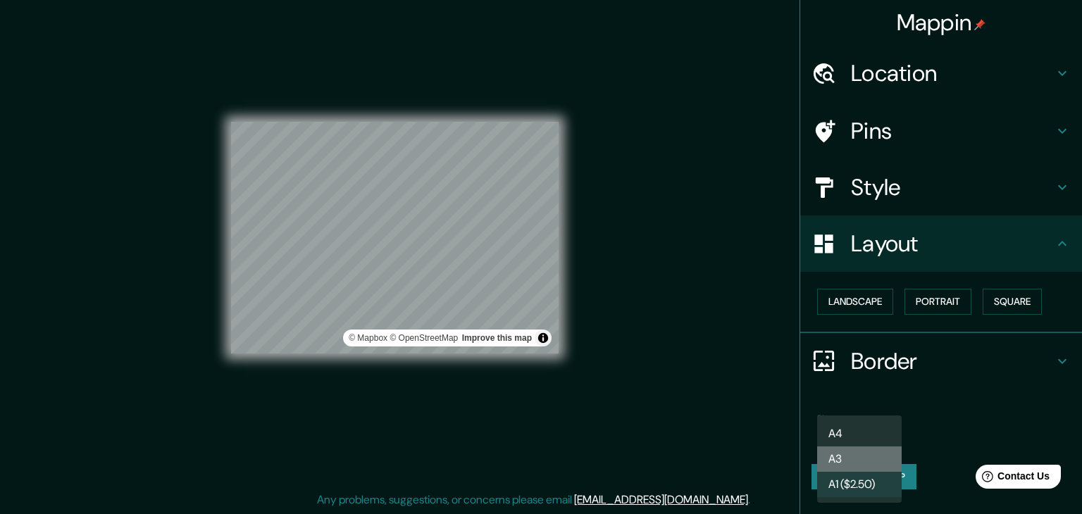
click at [842, 463] on li "A3" at bounding box center [859, 459] width 85 height 25
click at [847, 433] on body "Mappin Location Montevideo, Departamento de Montevideo, Uruguay Pins Style Layo…" at bounding box center [541, 241] width 1082 height 514
click at [851, 437] on li "A4" at bounding box center [859, 433] width 85 height 25
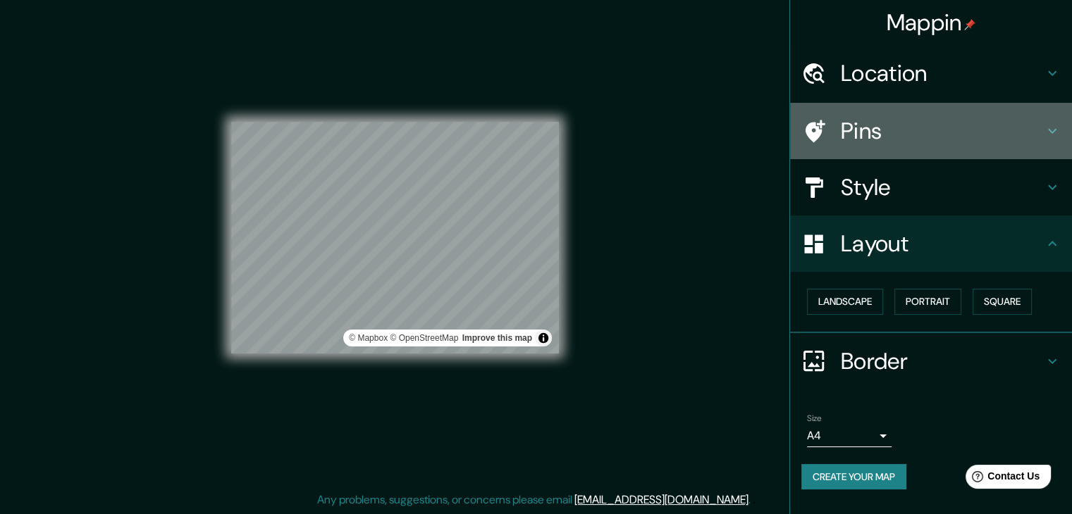
click at [889, 134] on h4 "Pins" at bounding box center [942, 131] width 203 height 28
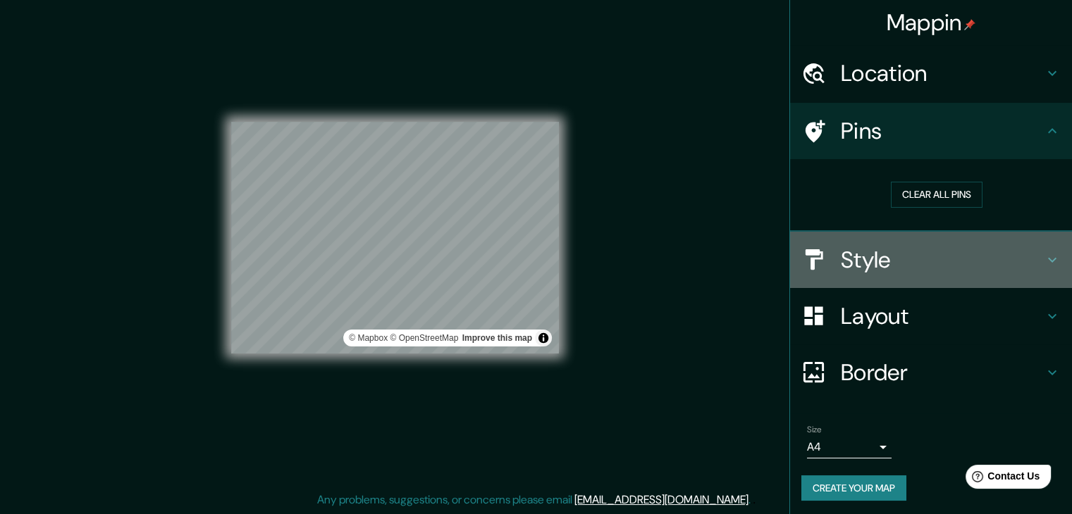
click at [902, 264] on h4 "Style" at bounding box center [942, 260] width 203 height 28
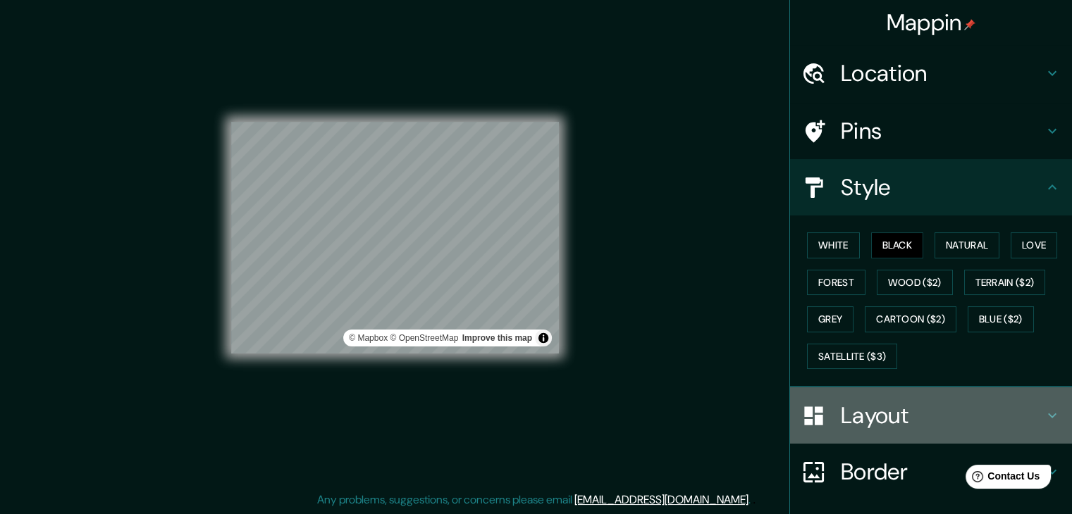
click at [901, 421] on h4 "Layout" at bounding box center [942, 416] width 203 height 28
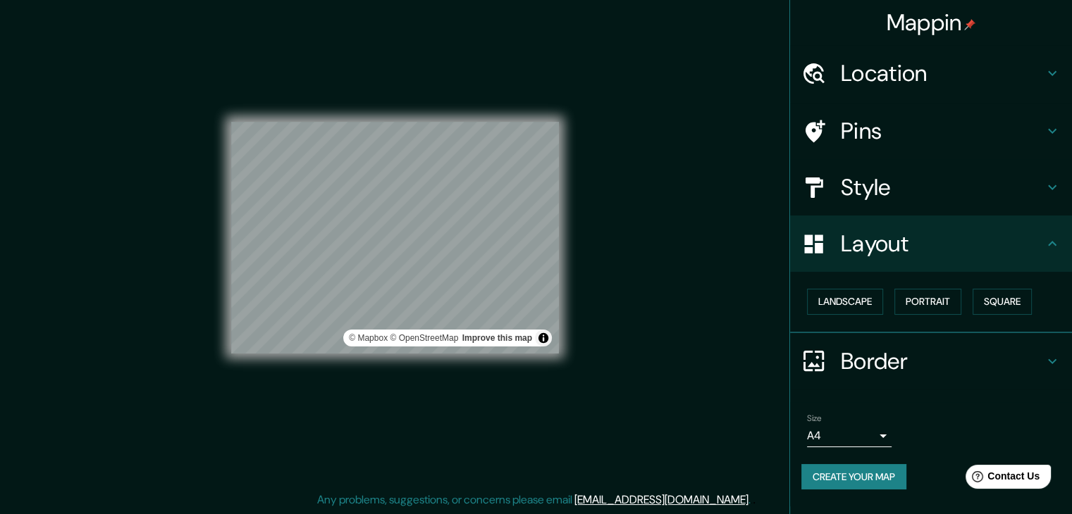
click at [1008, 285] on div "Landscape Portrait Square" at bounding box center [936, 301] width 271 height 37
click at [1009, 292] on button "Square" at bounding box center [1001, 302] width 59 height 26
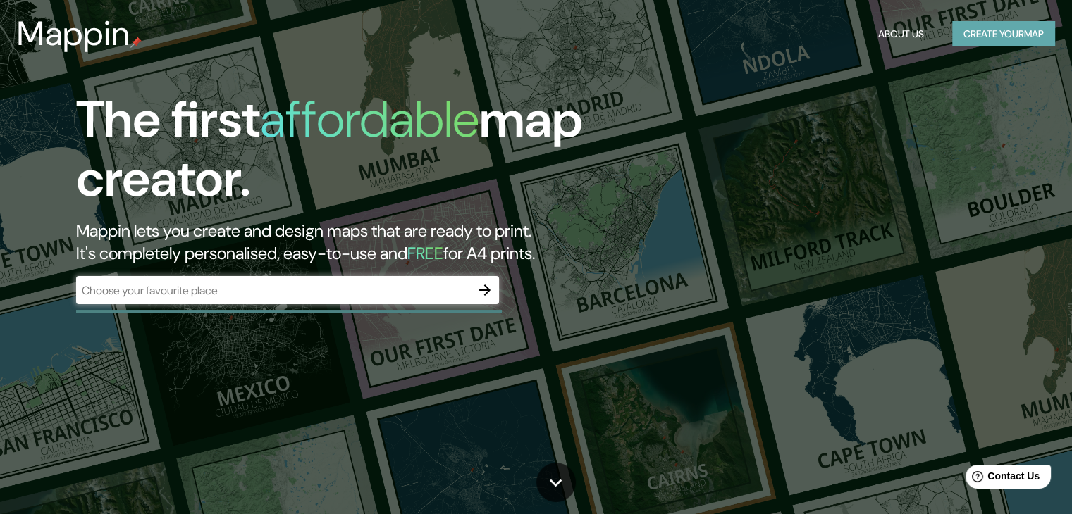
click at [995, 32] on button "Create your map" at bounding box center [1003, 34] width 103 height 26
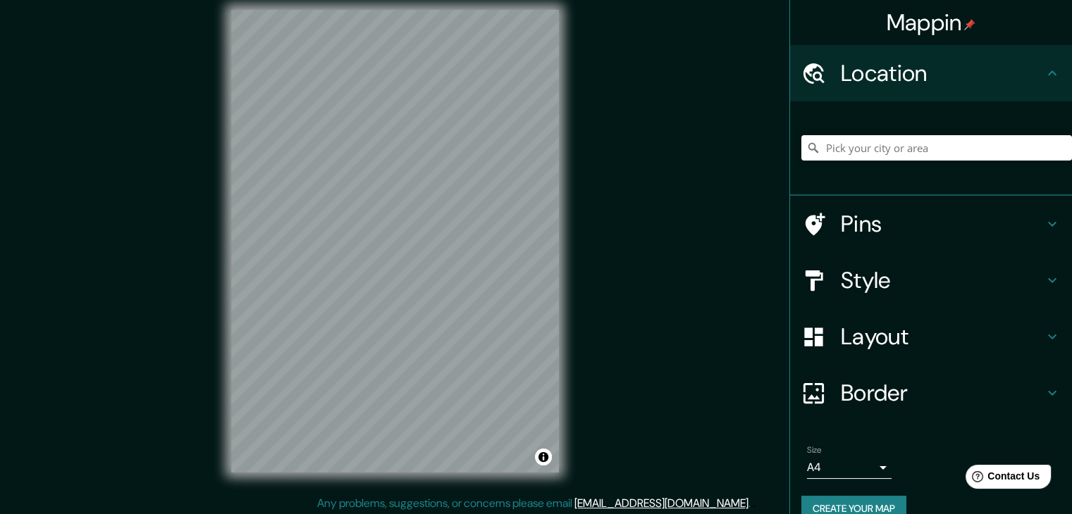
scroll to position [16, 0]
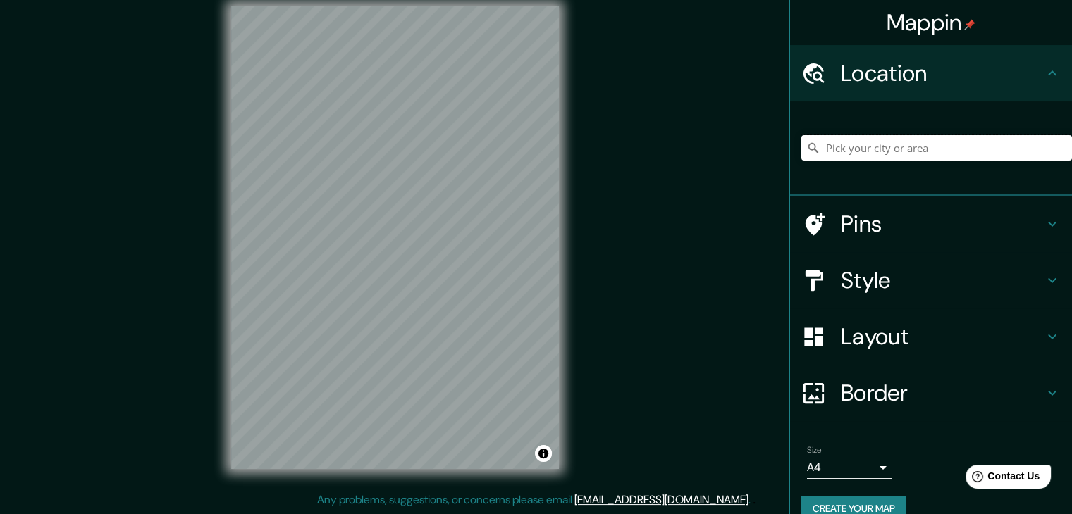
click at [879, 154] on input "Pick your city or area" at bounding box center [936, 147] width 271 height 25
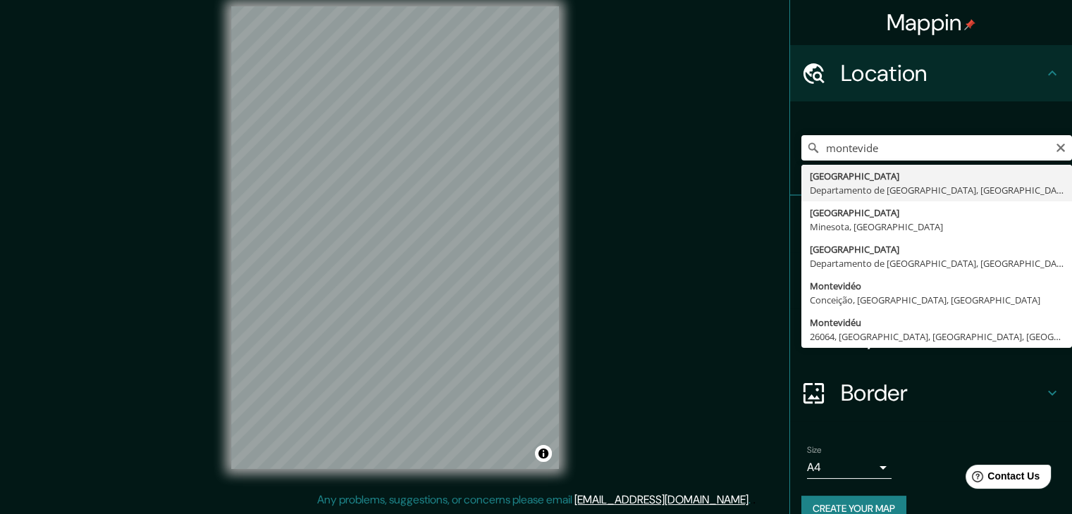
type input "[GEOGRAPHIC_DATA], [GEOGRAPHIC_DATA], [GEOGRAPHIC_DATA]"
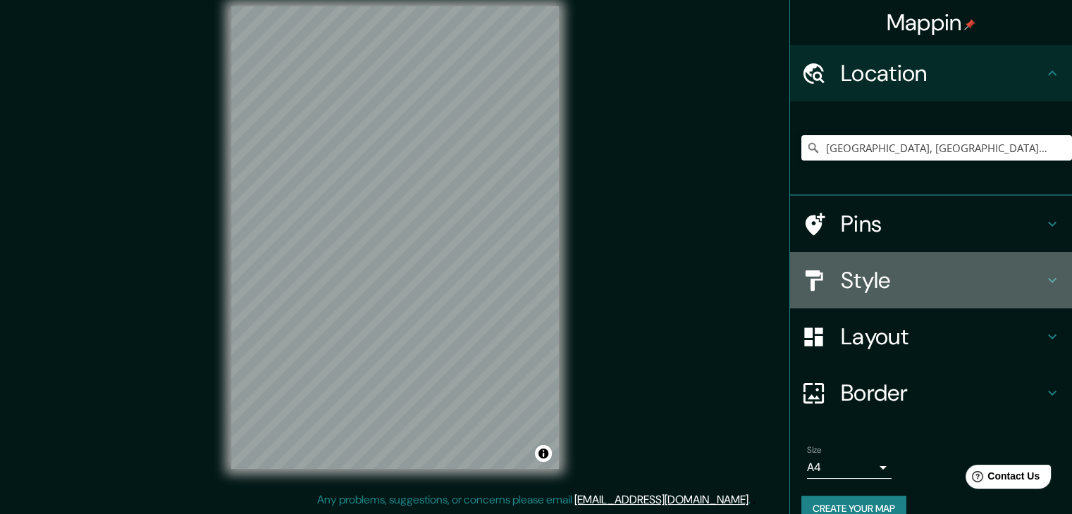
click at [885, 271] on h4 "Style" at bounding box center [942, 280] width 203 height 28
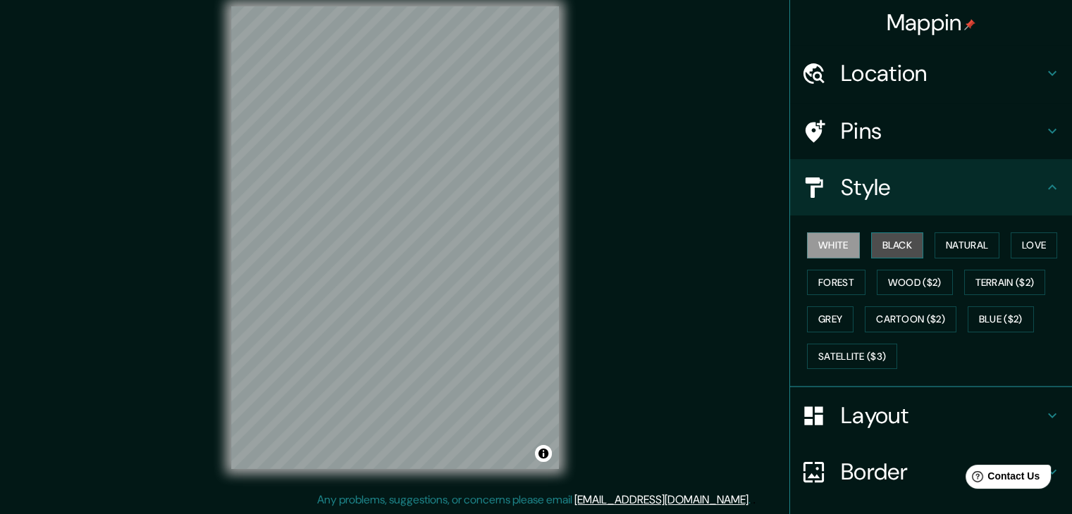
click at [899, 246] on button "Black" at bounding box center [897, 246] width 53 height 26
click at [972, 408] on h4 "Layout" at bounding box center [942, 416] width 203 height 28
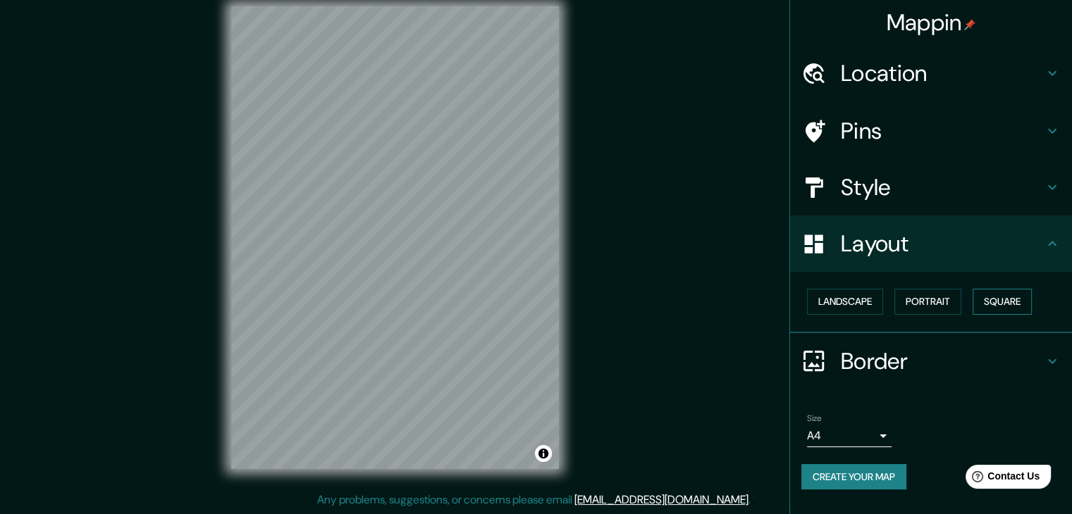
click at [999, 297] on button "Square" at bounding box center [1001, 302] width 59 height 26
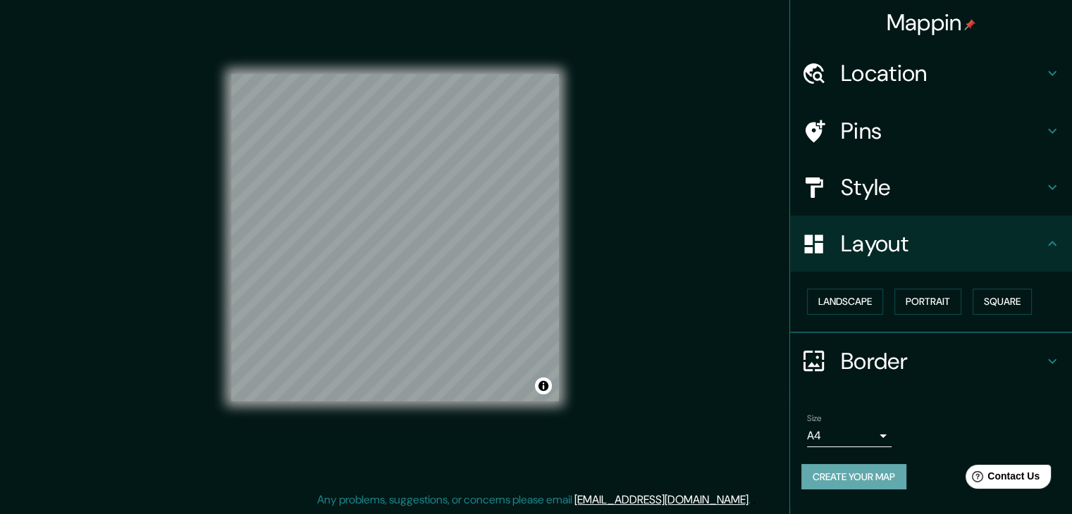
click at [855, 483] on button "Create your map" at bounding box center [853, 477] width 105 height 26
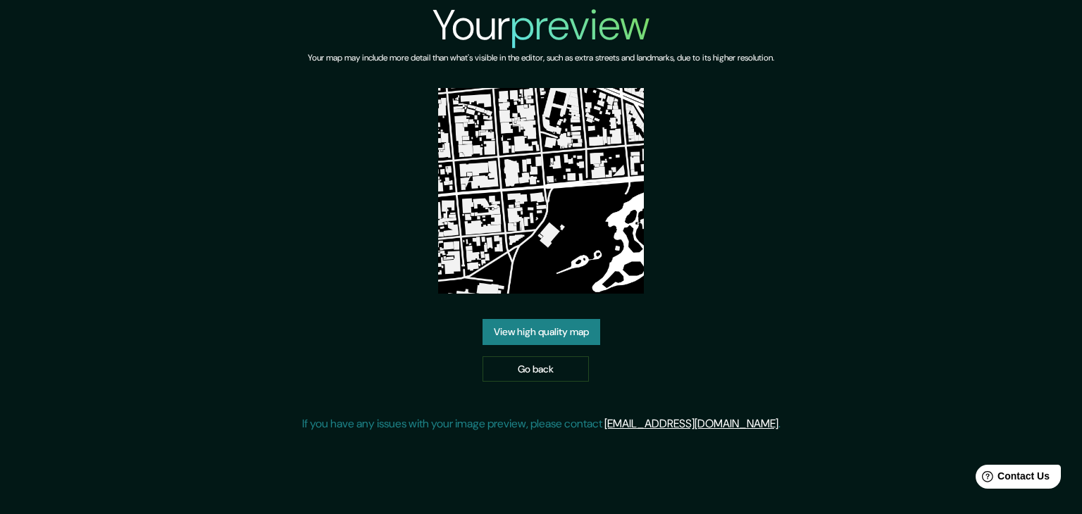
click at [540, 236] on img at bounding box center [541, 191] width 206 height 206
click at [544, 331] on link "View high quality map" at bounding box center [542, 332] width 118 height 26
click at [526, 371] on link "Go back" at bounding box center [536, 370] width 106 height 26
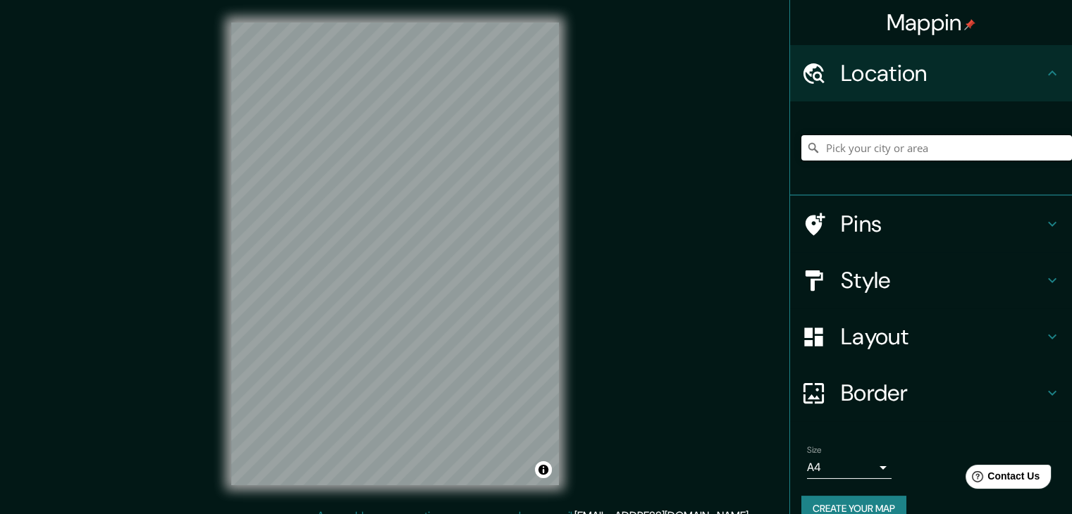
click at [944, 156] on input "Pick your city or area" at bounding box center [936, 147] width 271 height 25
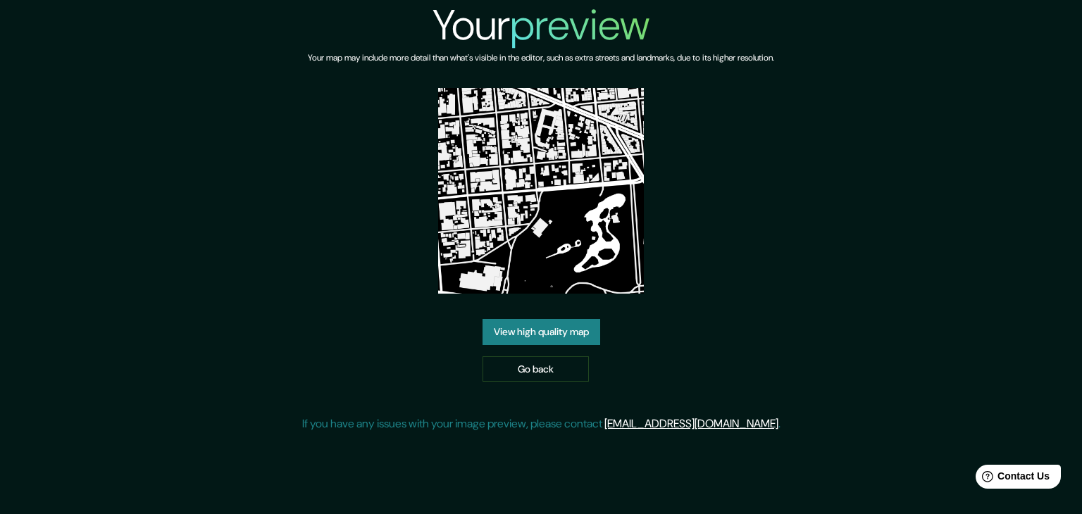
click at [550, 319] on link "View high quality map" at bounding box center [542, 332] width 118 height 26
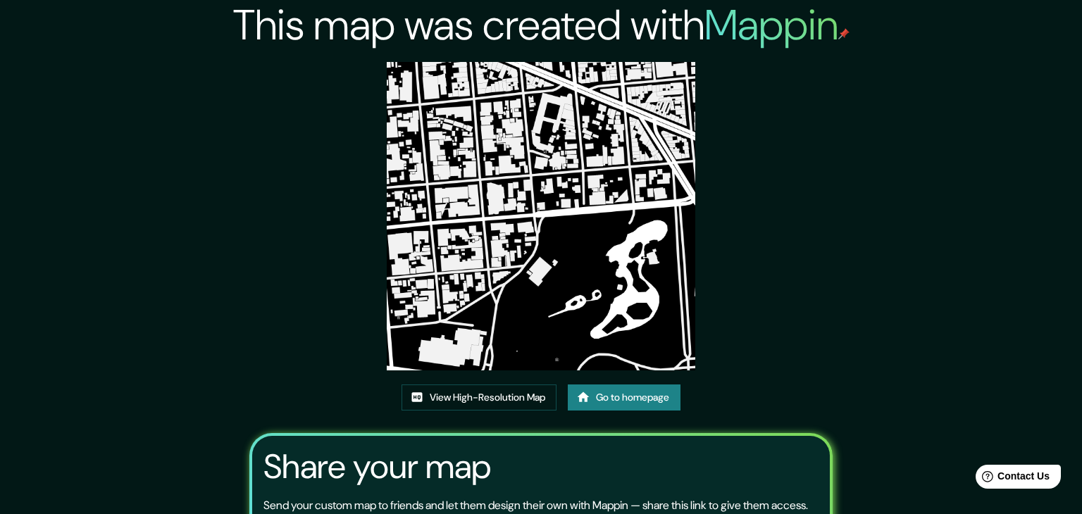
click at [474, 385] on link "View High-Resolution Map" at bounding box center [479, 398] width 155 height 26
click at [641, 385] on link "Go to homepage" at bounding box center [624, 398] width 113 height 26
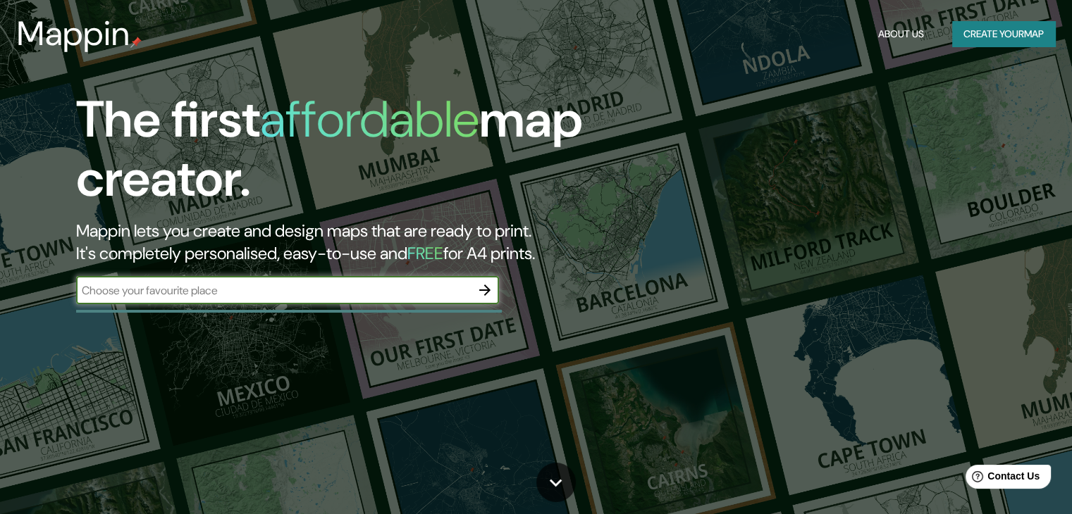
click at [1001, 30] on button "Create your map" at bounding box center [1003, 34] width 103 height 26
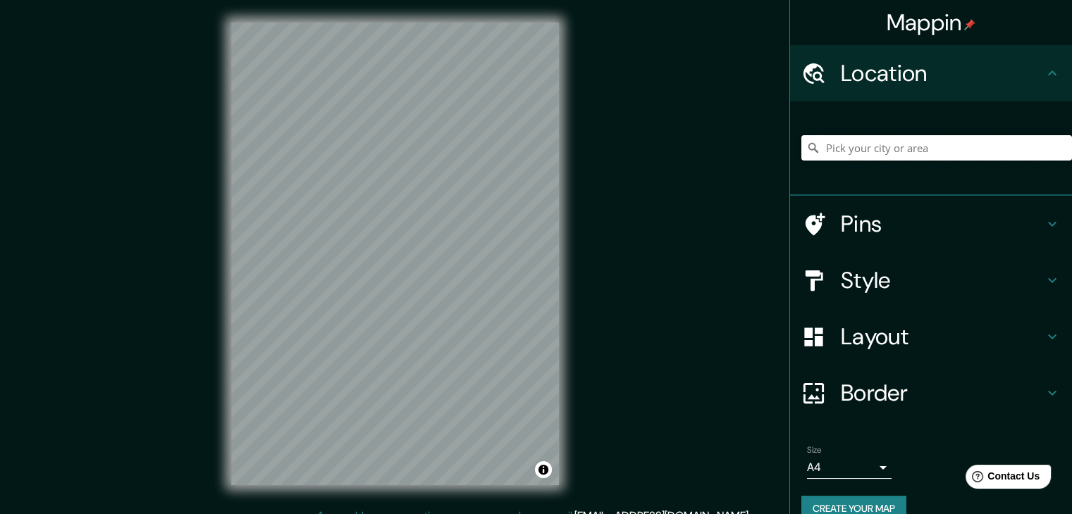
click at [933, 137] on input "Pick your city or area" at bounding box center [936, 147] width 271 height 25
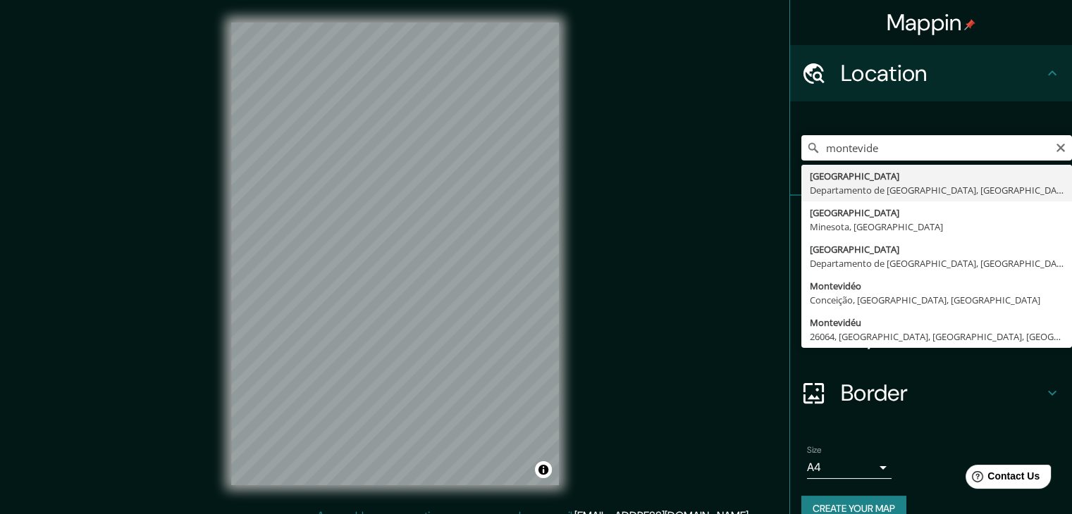
type input "[GEOGRAPHIC_DATA], [GEOGRAPHIC_DATA], [GEOGRAPHIC_DATA]"
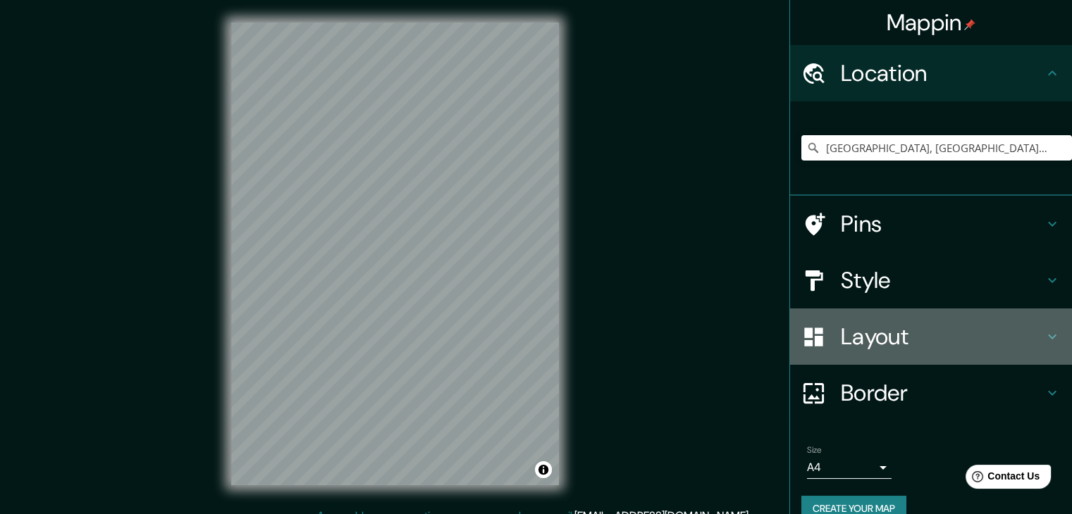
click at [919, 333] on h4 "Layout" at bounding box center [942, 337] width 203 height 28
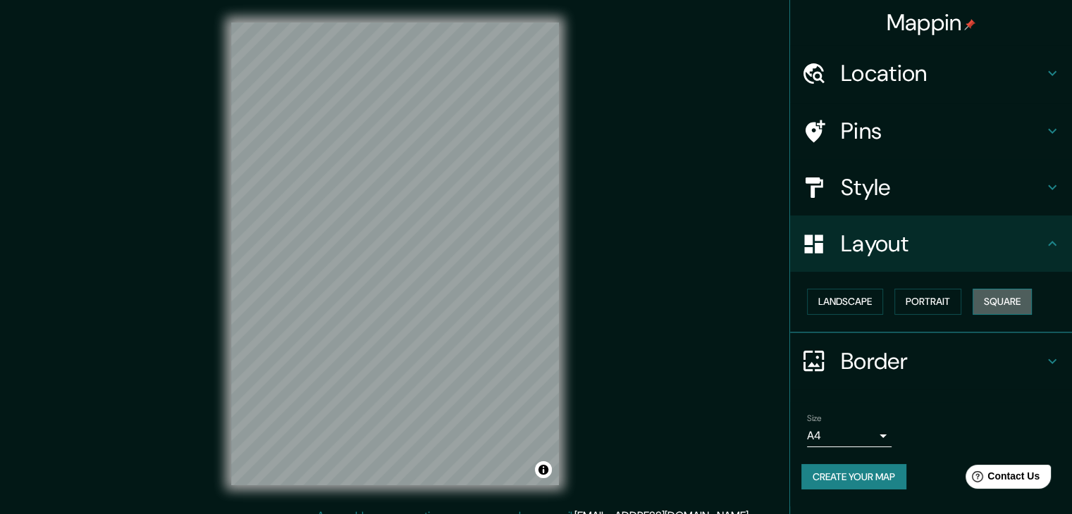
click at [1012, 309] on button "Square" at bounding box center [1001, 302] width 59 height 26
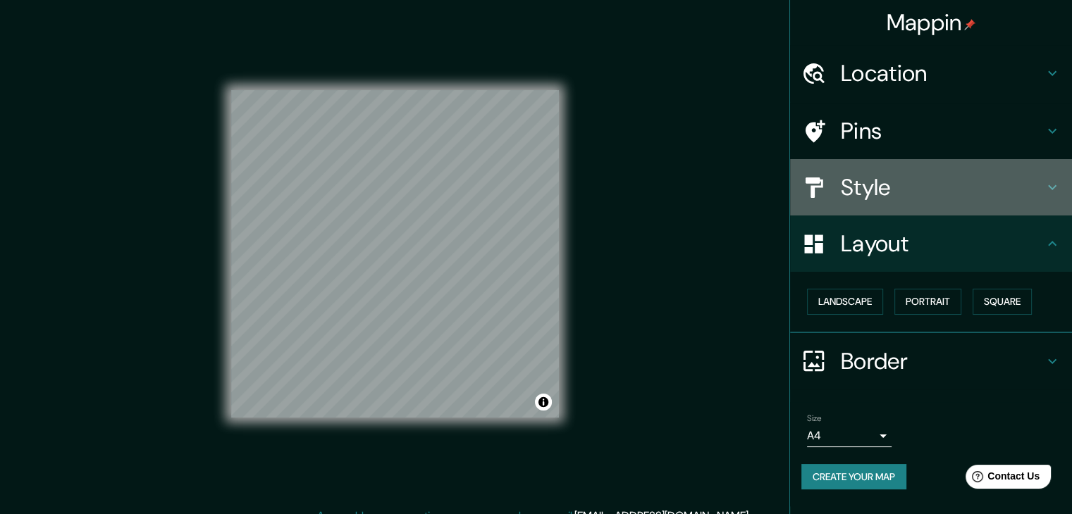
click at [899, 190] on h4 "Style" at bounding box center [942, 187] width 203 height 28
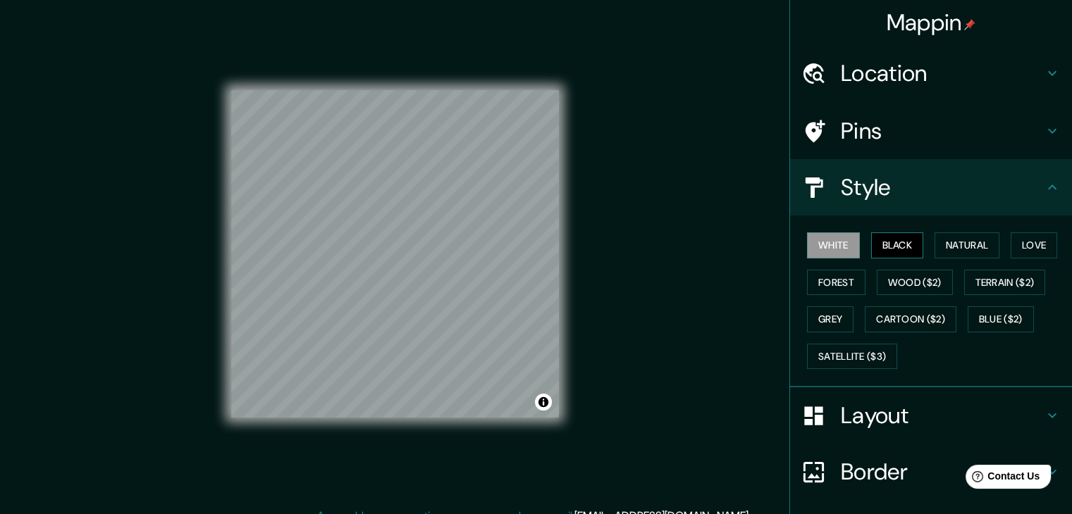
click at [890, 249] on button "Black" at bounding box center [897, 246] width 53 height 26
